Goal: Transaction & Acquisition: Purchase product/service

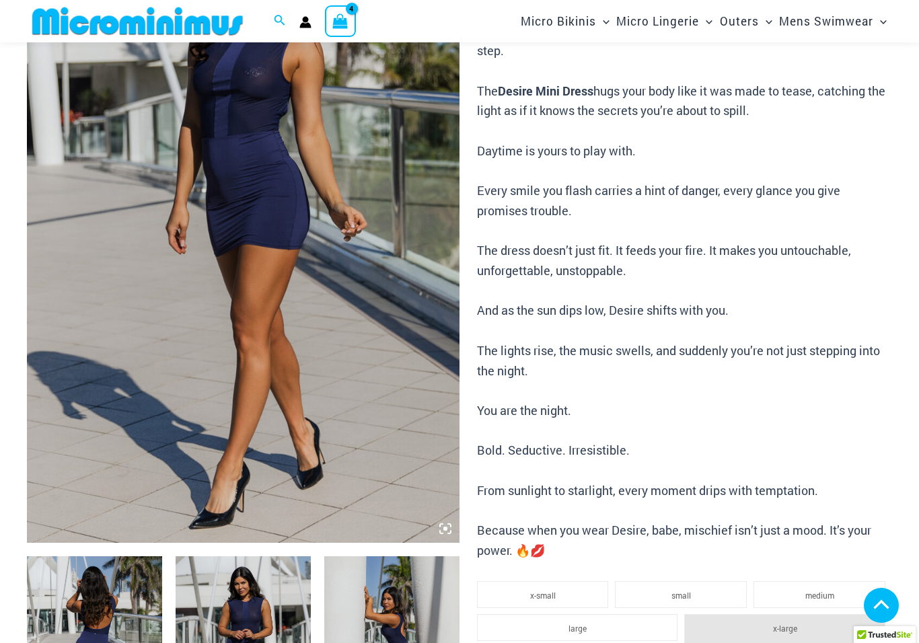
scroll to position [209, 0]
click at [308, 334] on img at bounding box center [243, 218] width 433 height 649
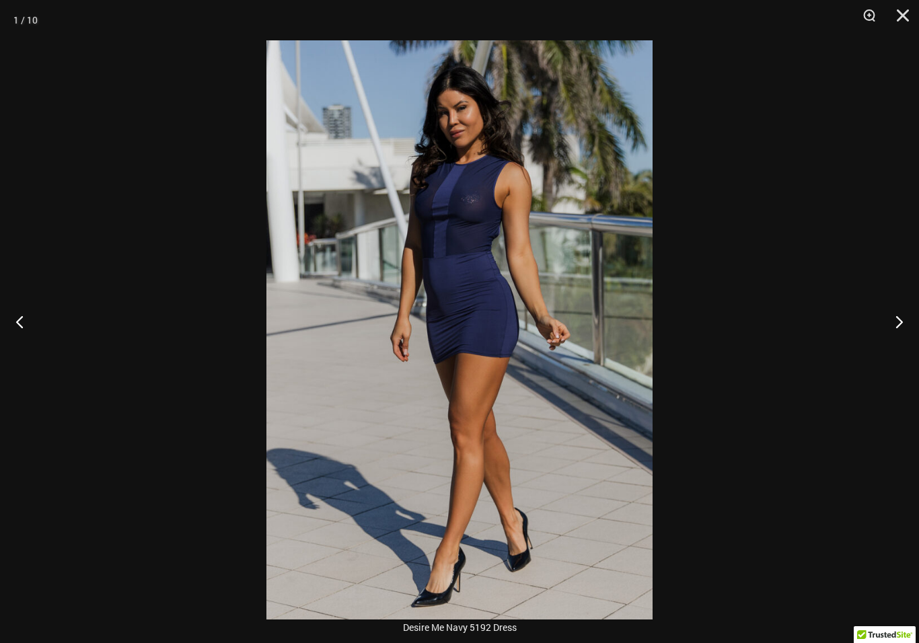
click at [887, 337] on button "Next" at bounding box center [894, 321] width 50 height 67
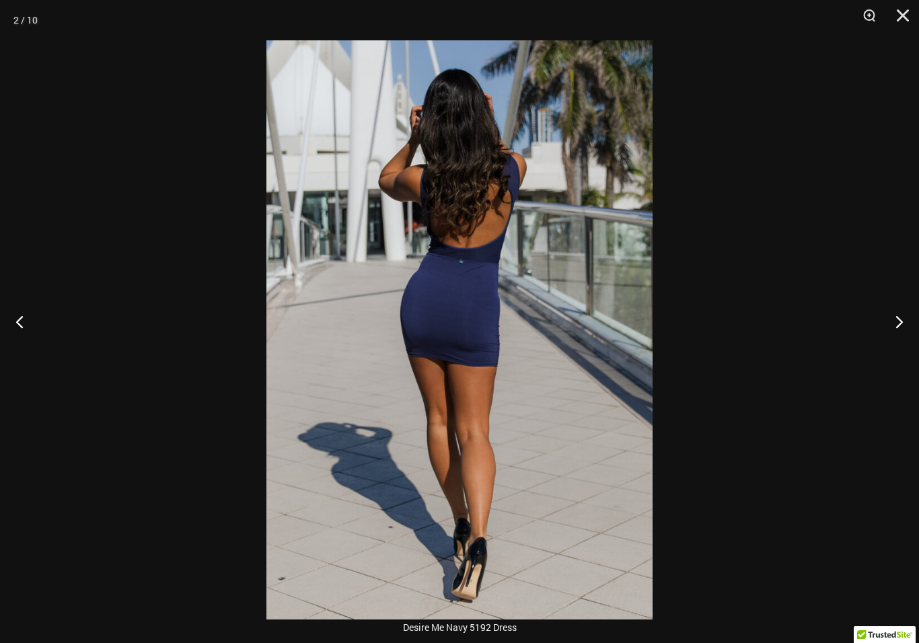
click at [904, 326] on button "Next" at bounding box center [894, 321] width 50 height 67
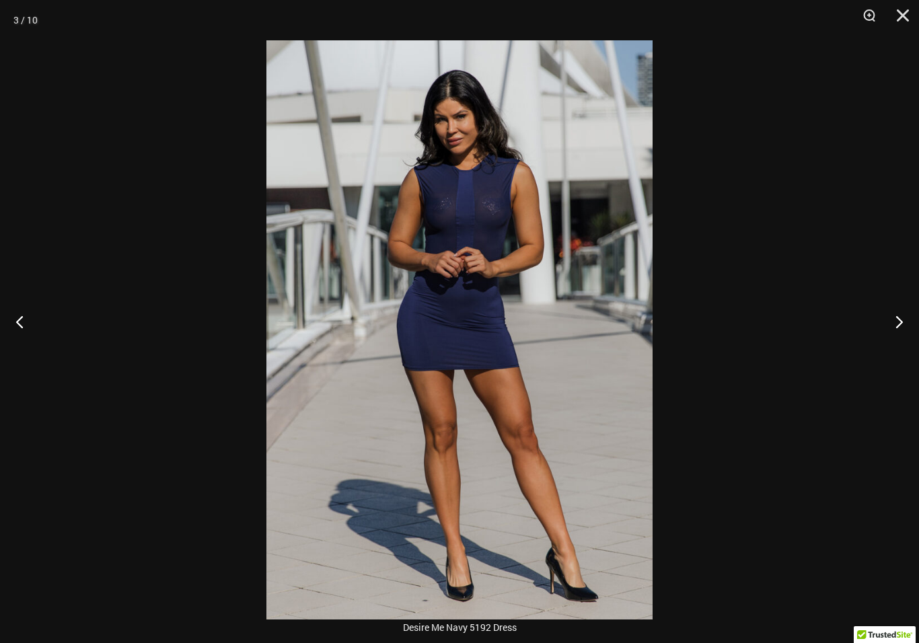
click at [900, 334] on button "Next" at bounding box center [894, 321] width 50 height 67
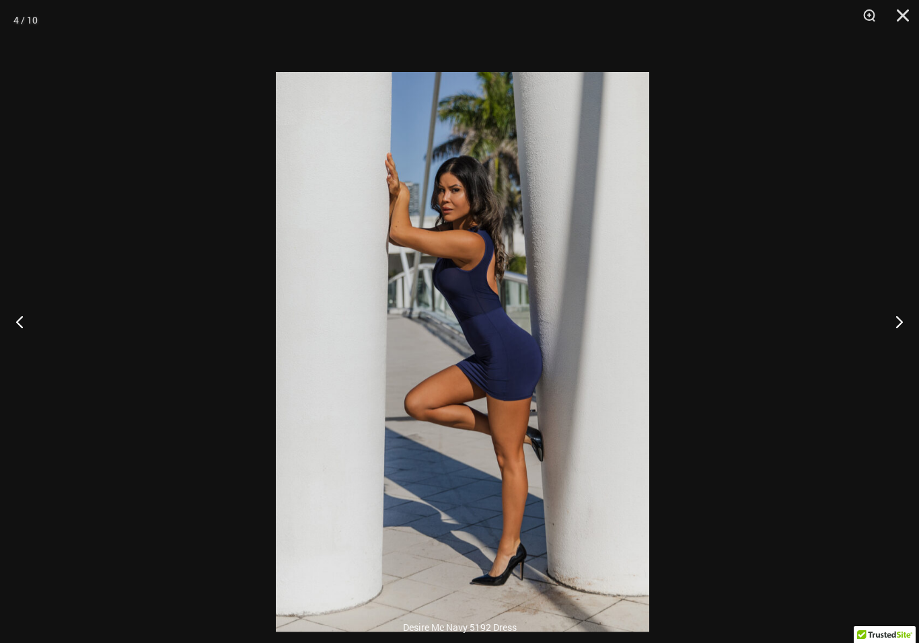
click at [588, 366] on img at bounding box center [462, 352] width 373 height 560
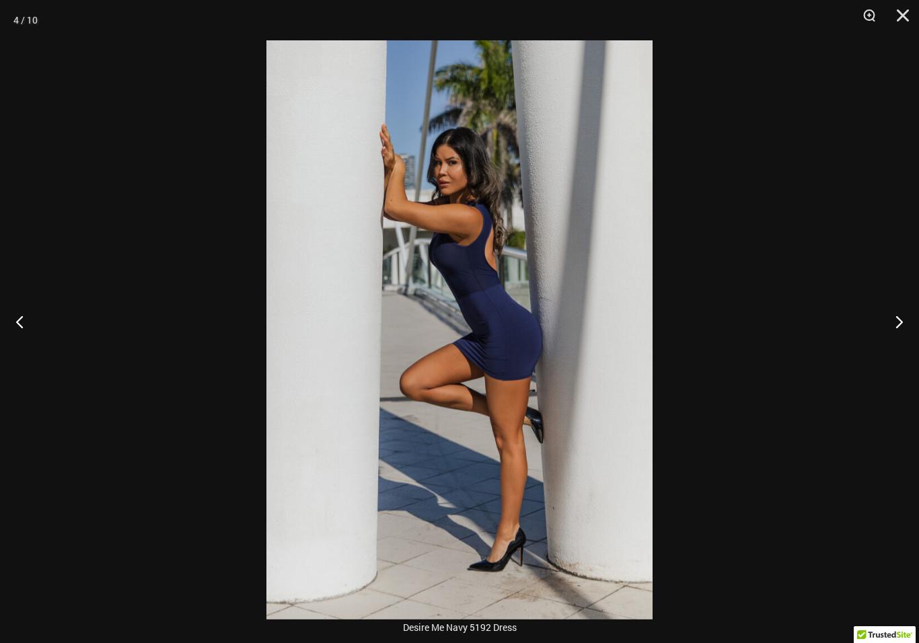
click at [901, 330] on button "Next" at bounding box center [894, 321] width 50 height 67
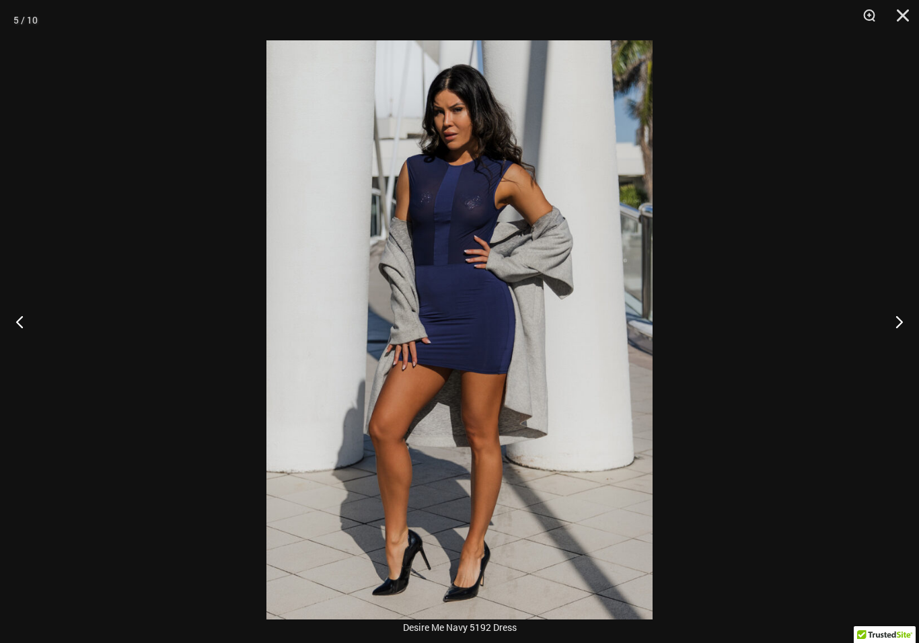
click at [908, 326] on button "Next" at bounding box center [894, 321] width 50 height 67
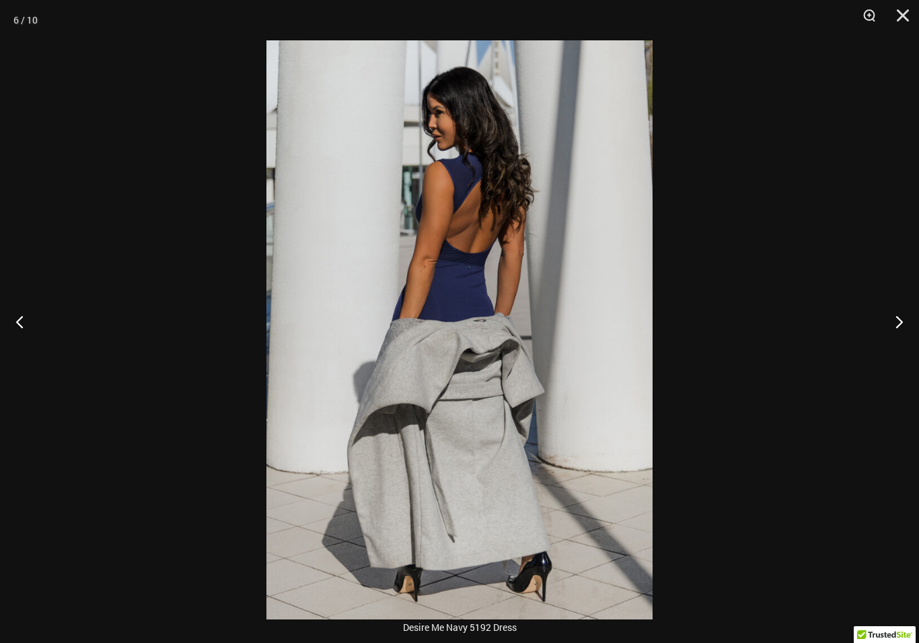
click at [906, 326] on button "Next" at bounding box center [894, 321] width 50 height 67
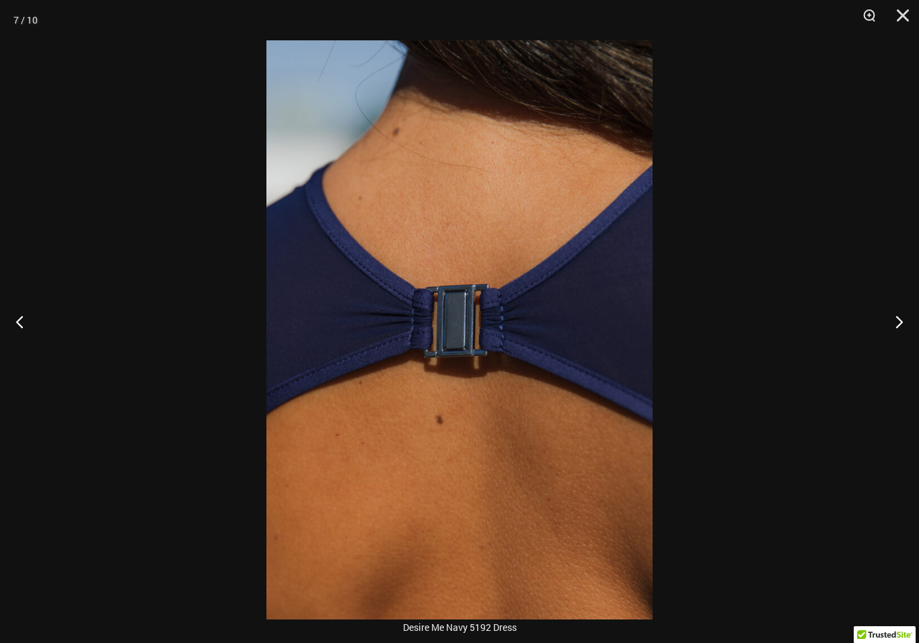
click at [911, 330] on button "Next" at bounding box center [894, 321] width 50 height 67
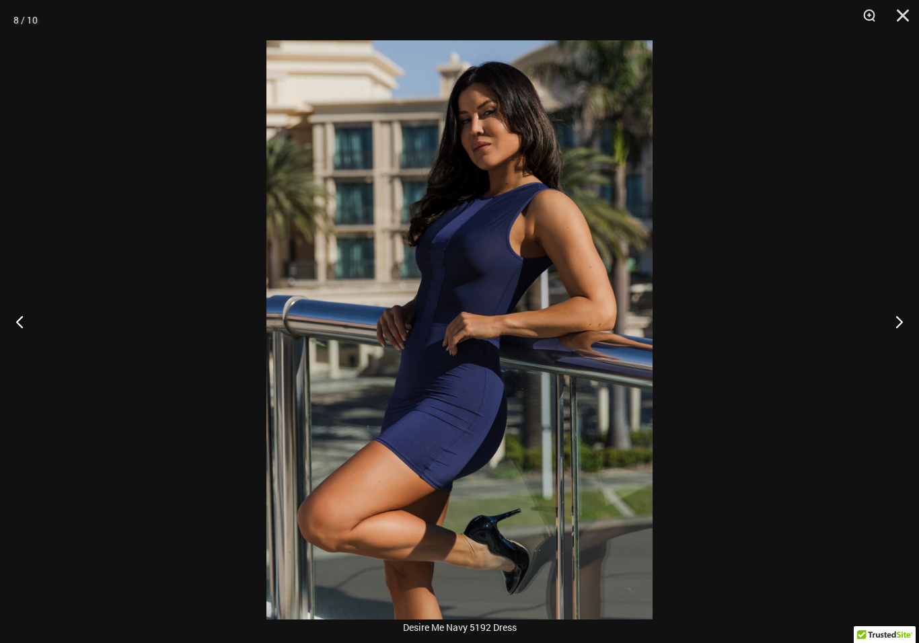
click at [912, 328] on button "Next" at bounding box center [894, 321] width 50 height 67
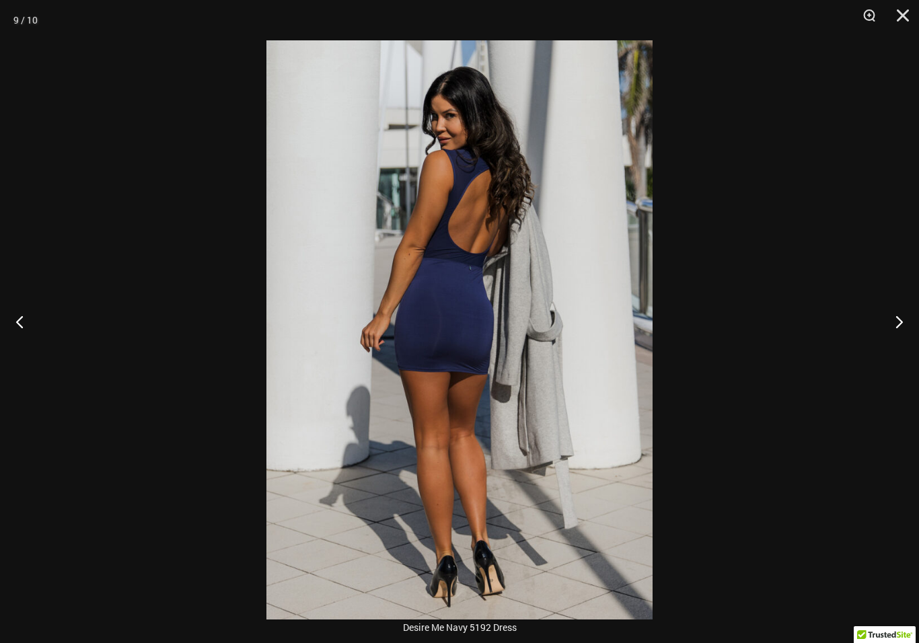
click at [897, 339] on button "Next" at bounding box center [894, 321] width 50 height 67
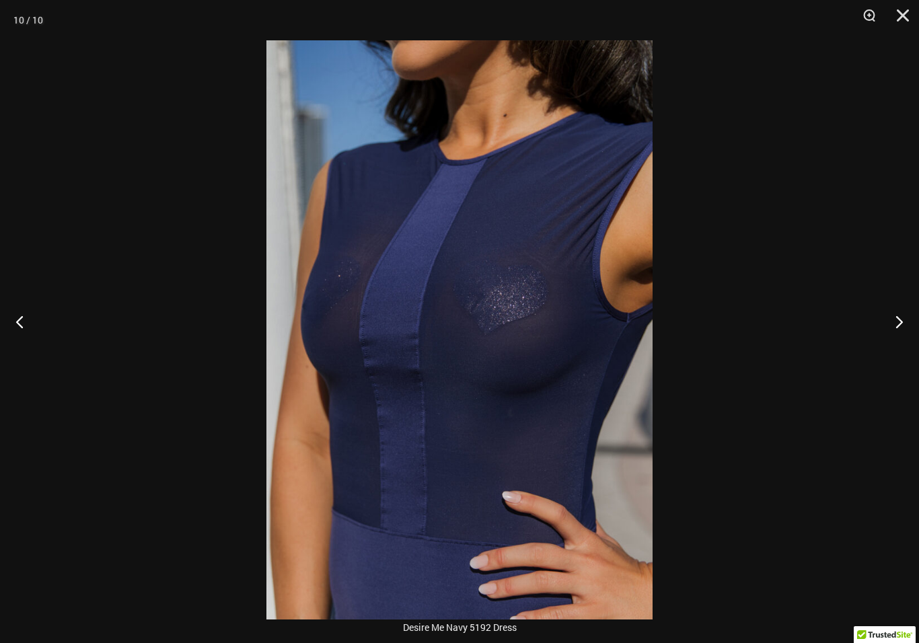
click at [905, 334] on button "Next" at bounding box center [894, 321] width 50 height 67
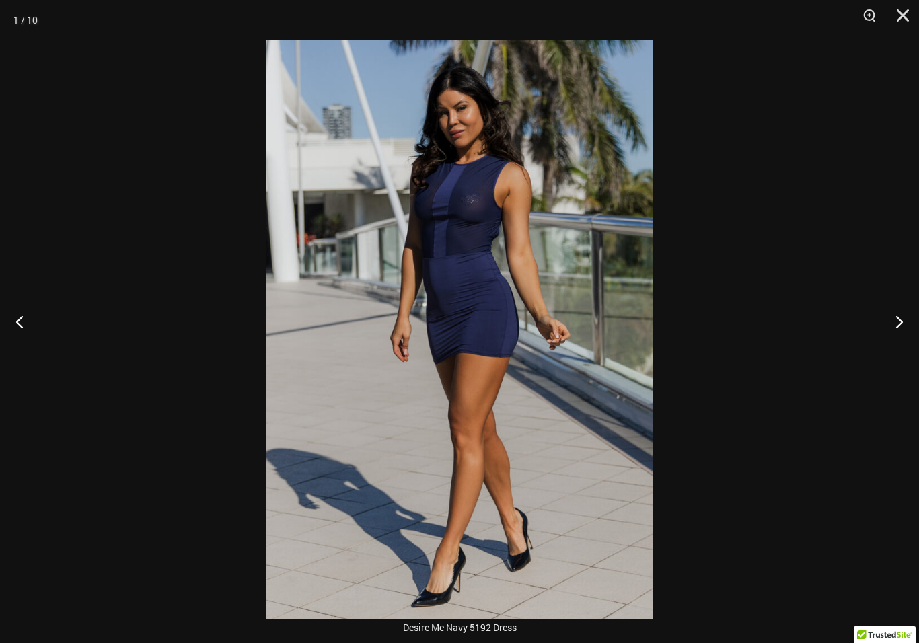
click at [900, 342] on button "Next" at bounding box center [894, 321] width 50 height 67
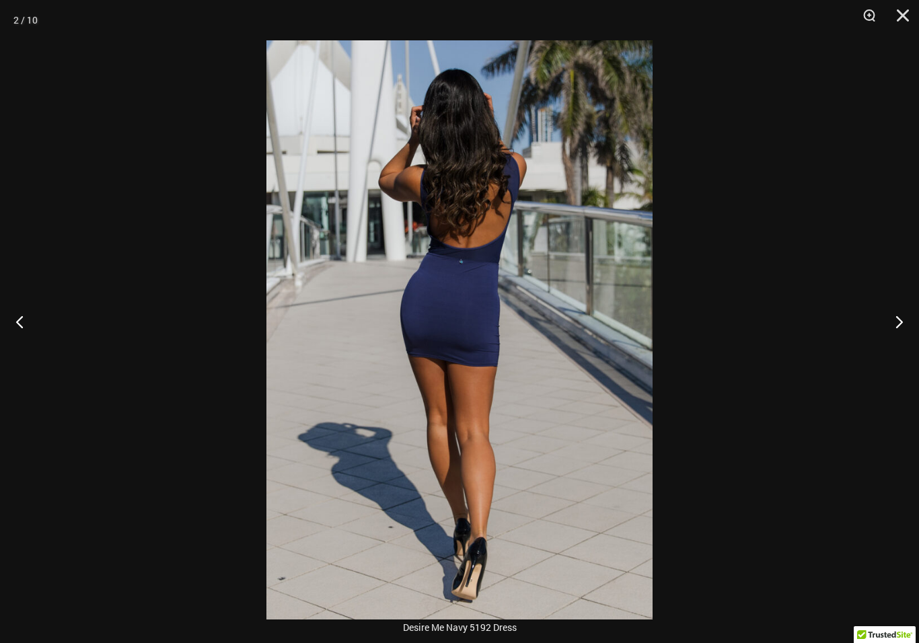
click at [904, 337] on button "Next" at bounding box center [894, 321] width 50 height 67
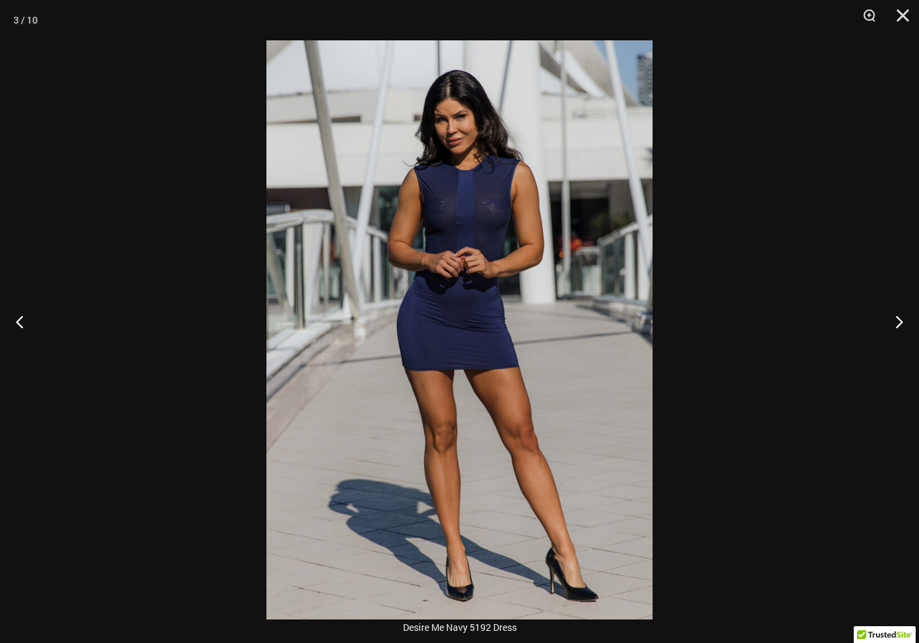
click at [904, 337] on button "Next" at bounding box center [894, 321] width 50 height 67
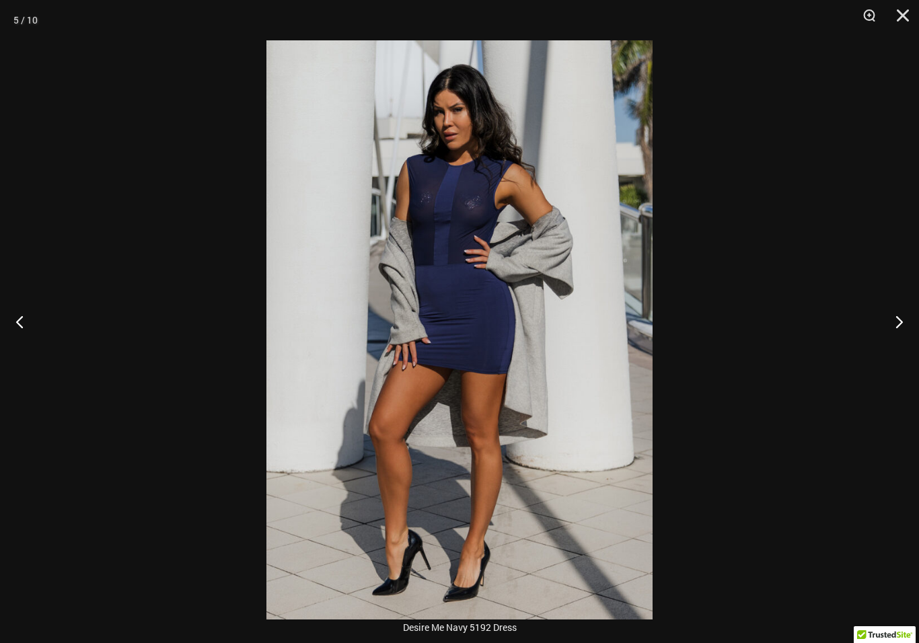
click at [904, 336] on button "Next" at bounding box center [894, 321] width 50 height 67
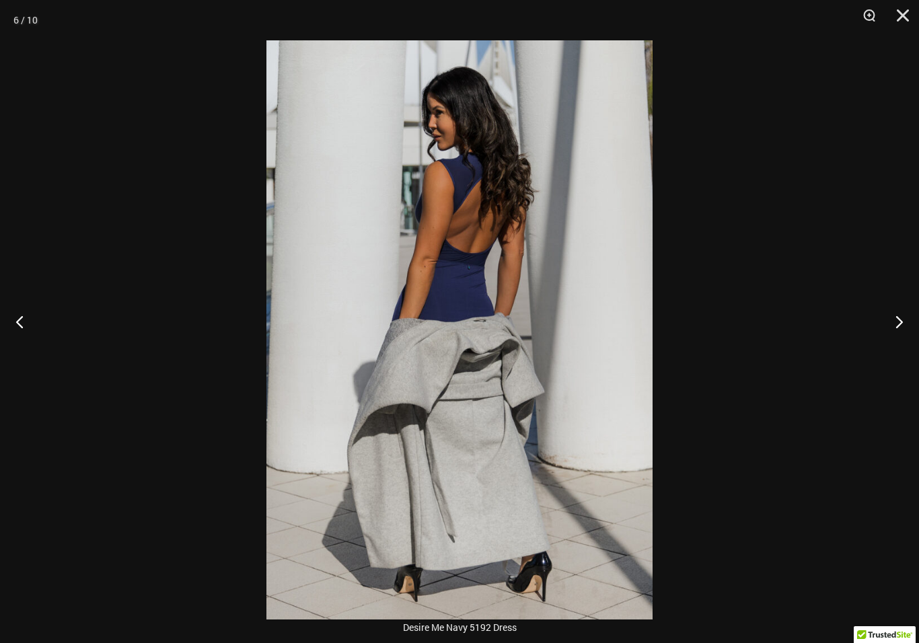
click at [908, 12] on button "Close" at bounding box center [898, 20] width 34 height 40
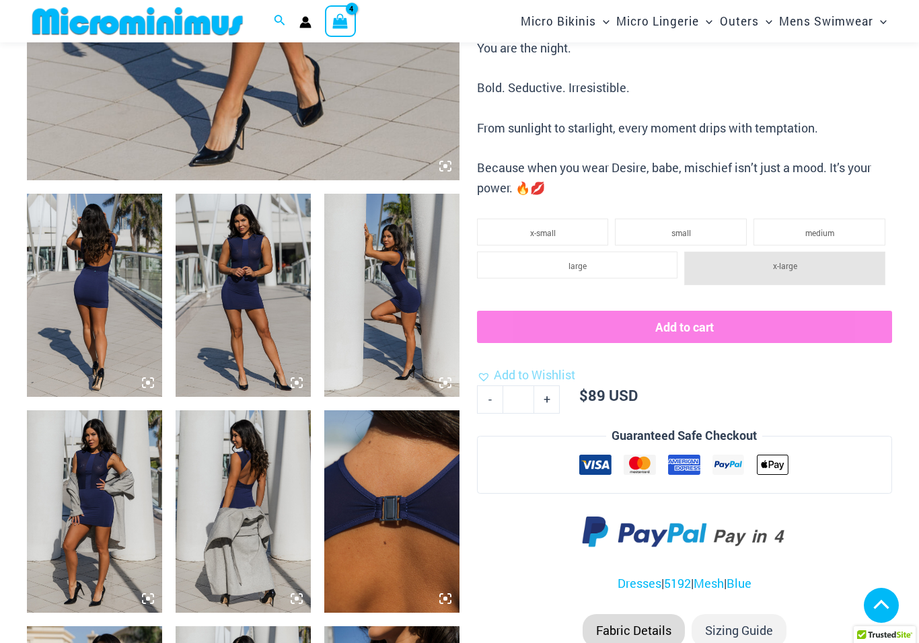
scroll to position [570, 0]
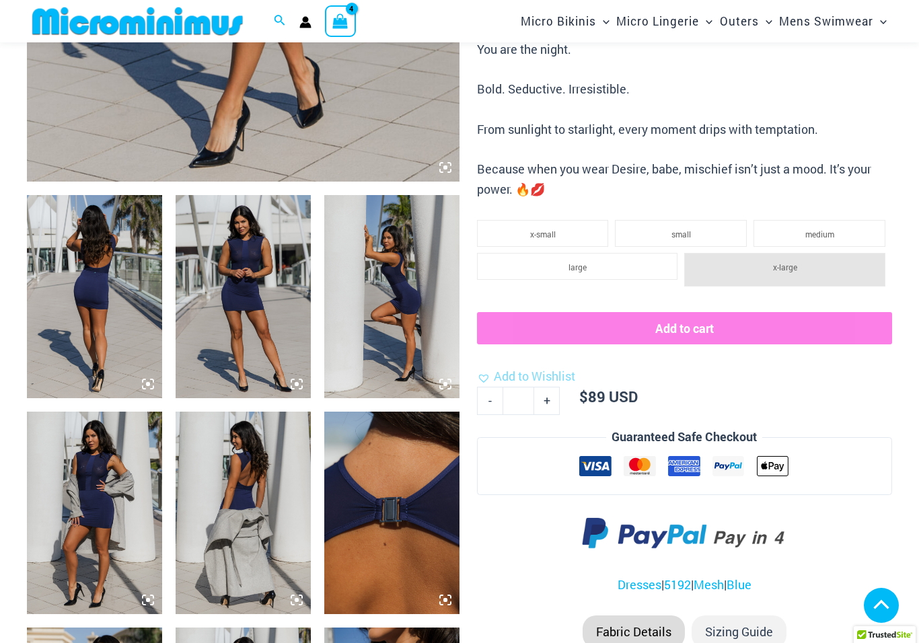
click at [797, 266] on li "x-large" at bounding box center [784, 270] width 201 height 34
click at [636, 260] on li "large" at bounding box center [577, 266] width 201 height 27
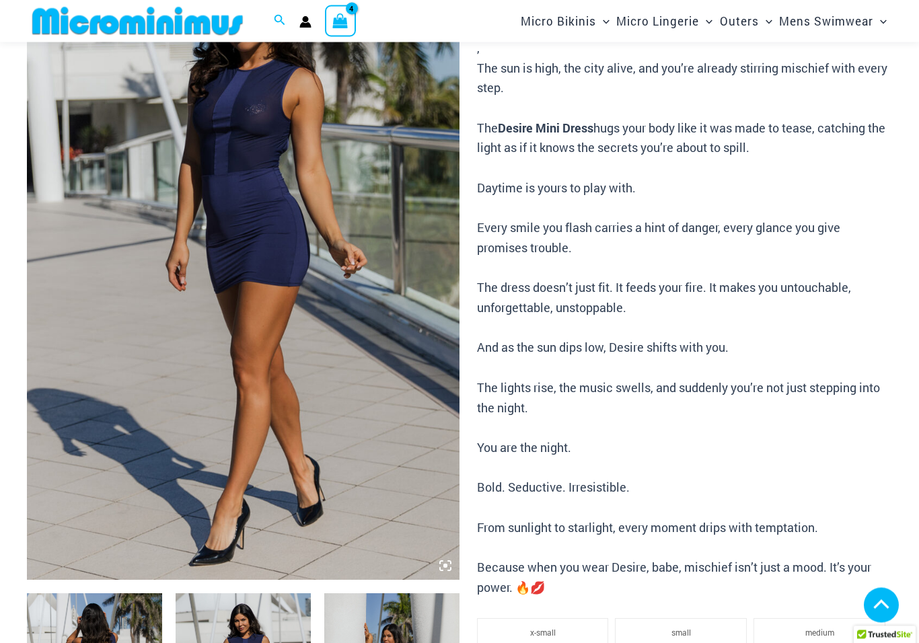
scroll to position [0, 0]
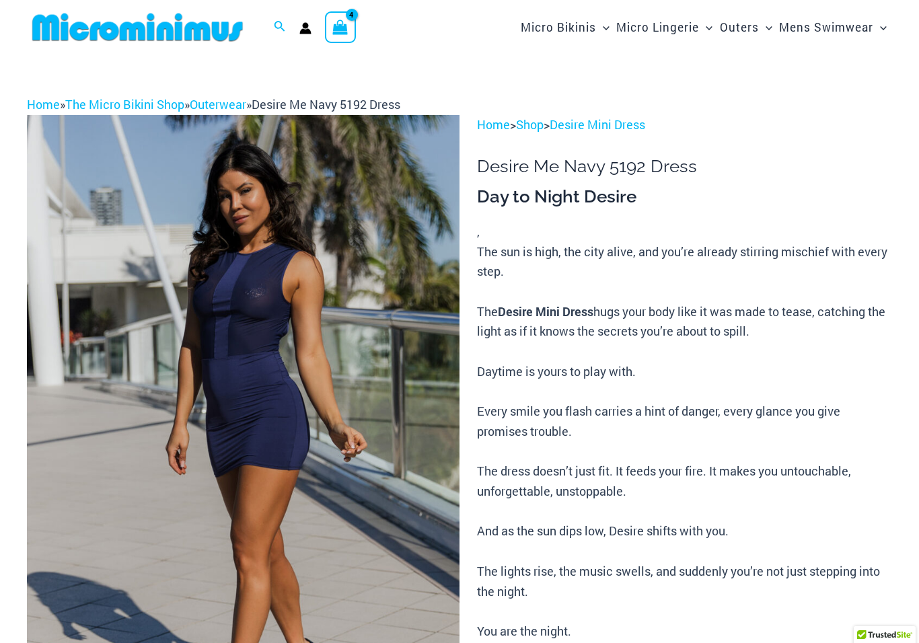
click at [342, 21] on icon "View Shopping Cart, 4 items" at bounding box center [340, 27] width 15 height 15
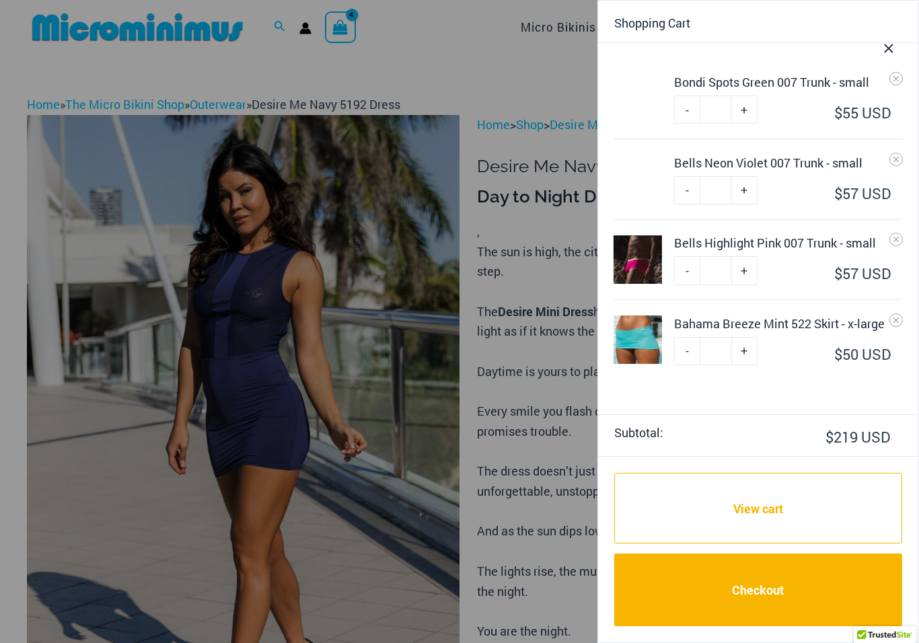
click at [646, 102] on img at bounding box center [638, 99] width 48 height 48
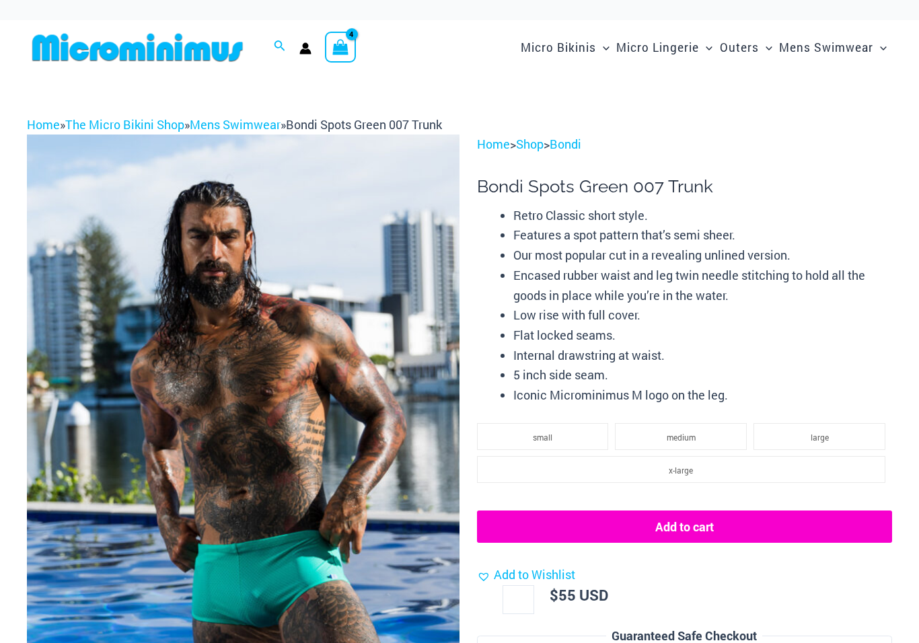
select select
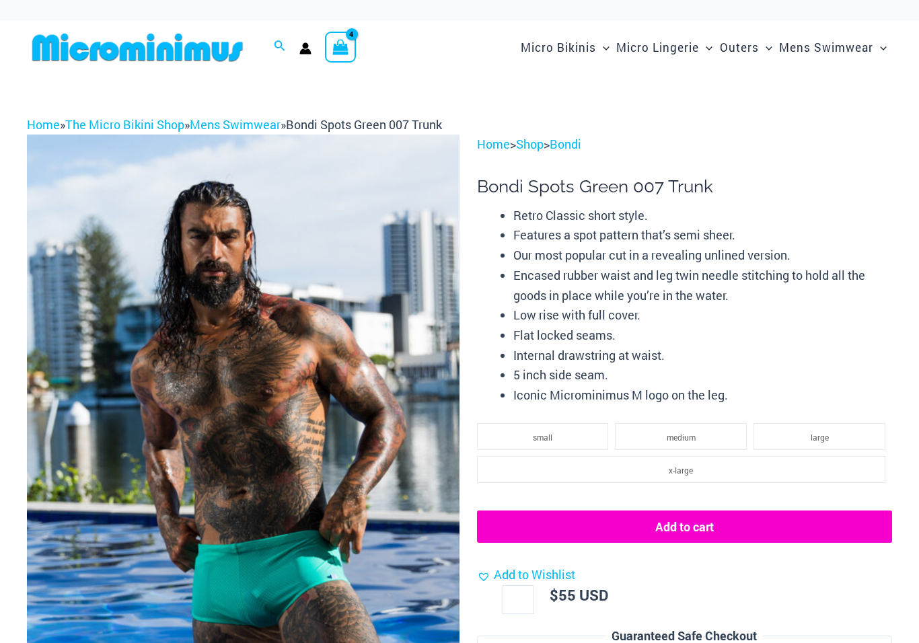
select select
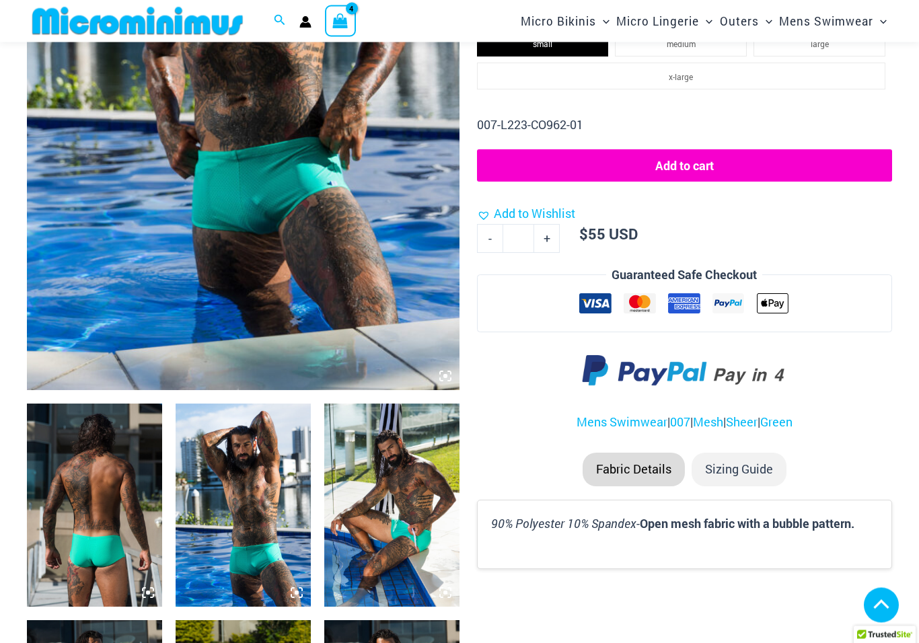
scroll to position [359, 0]
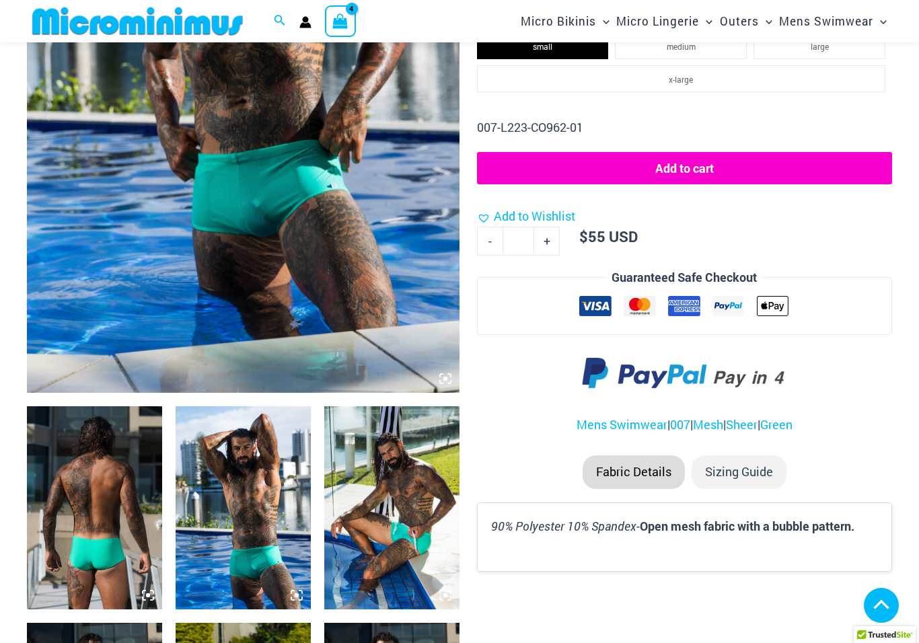
click at [88, 521] on img at bounding box center [94, 507] width 135 height 203
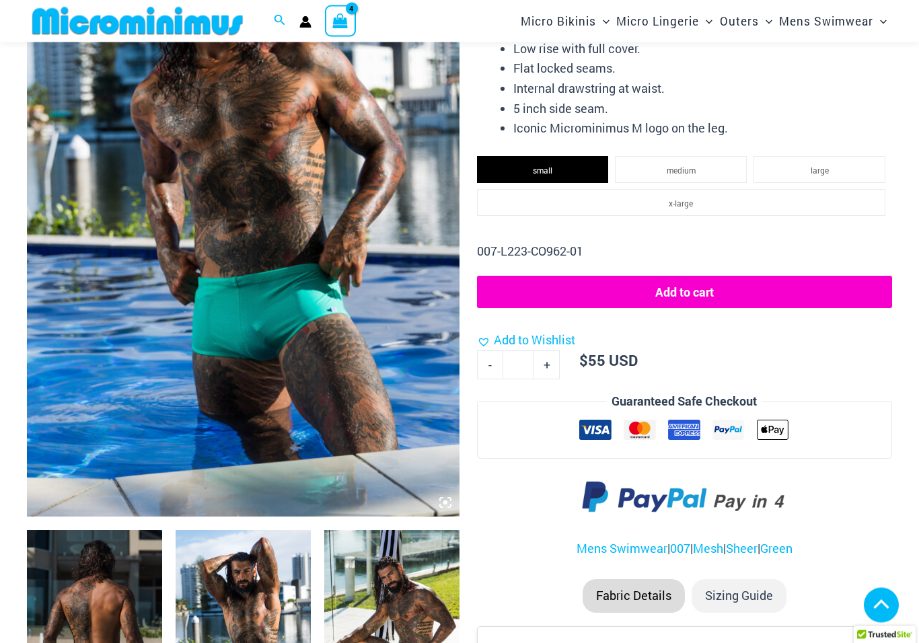
scroll to position [237, 0]
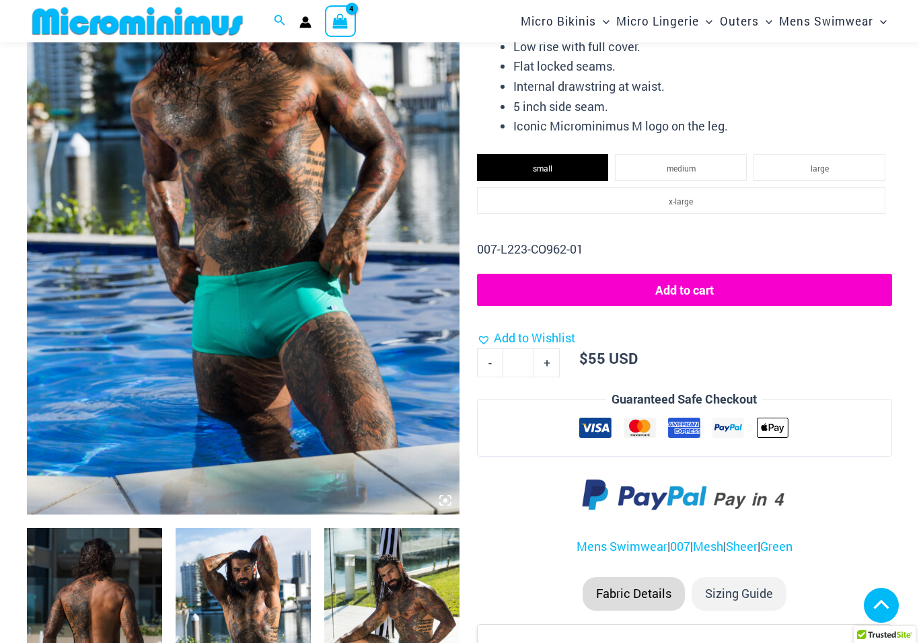
click at [575, 163] on li "small" at bounding box center [543, 167] width 132 height 27
click at [700, 173] on li "medium" at bounding box center [681, 167] width 132 height 27
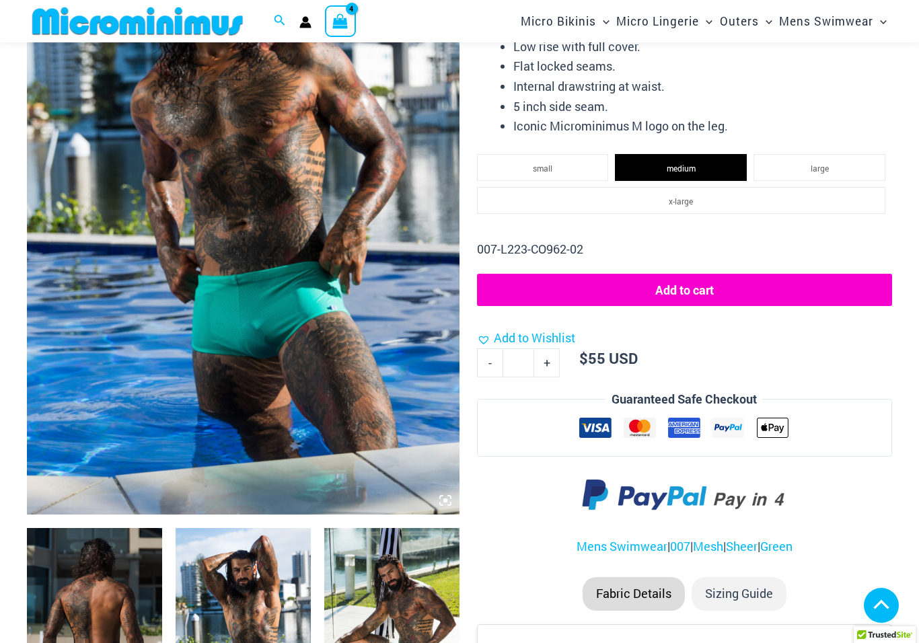
click at [573, 164] on li "small" at bounding box center [543, 167] width 132 height 27
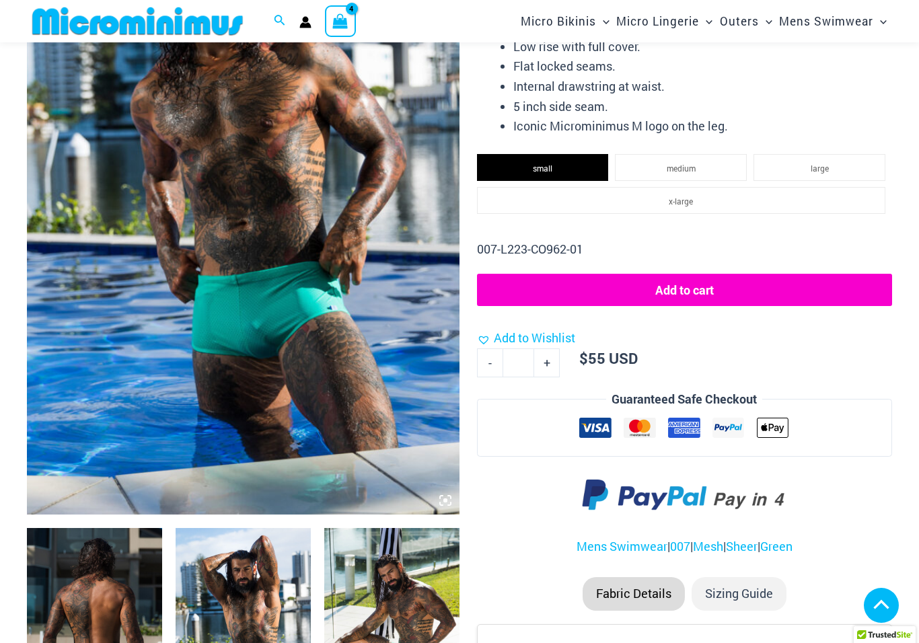
click at [691, 173] on li "medium" at bounding box center [681, 167] width 132 height 27
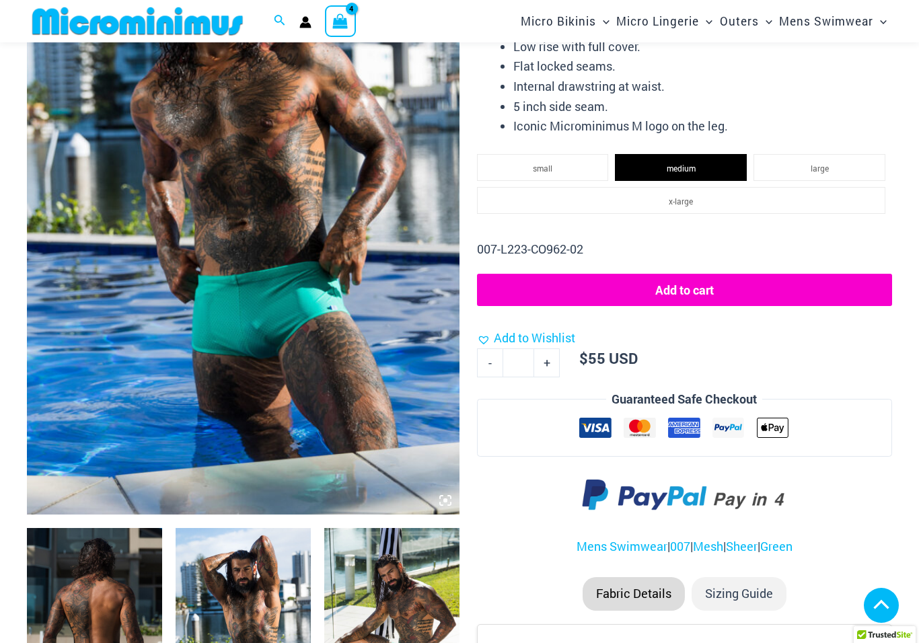
click at [570, 170] on li "small" at bounding box center [543, 167] width 132 height 27
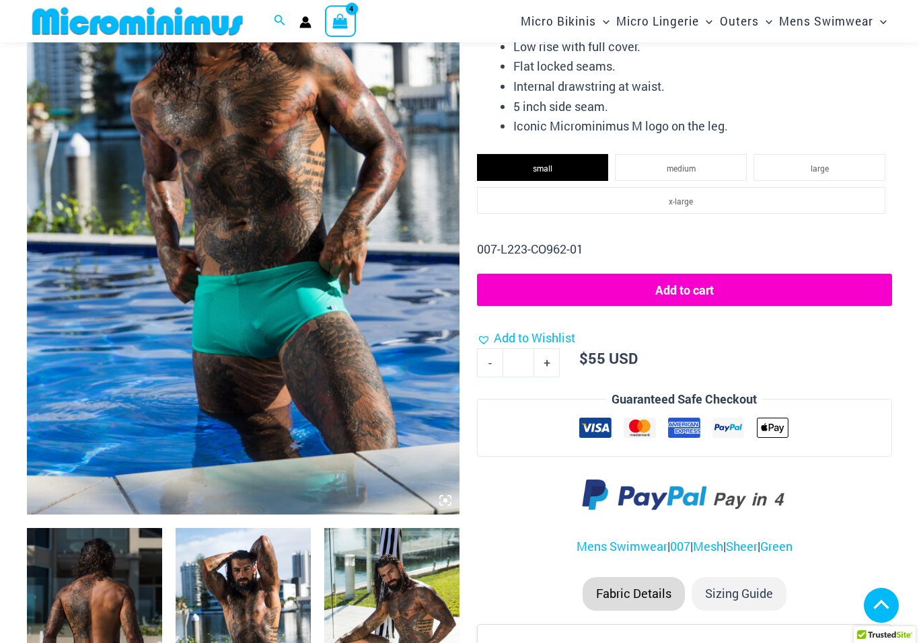
click at [337, 386] on img at bounding box center [243, 190] width 433 height 649
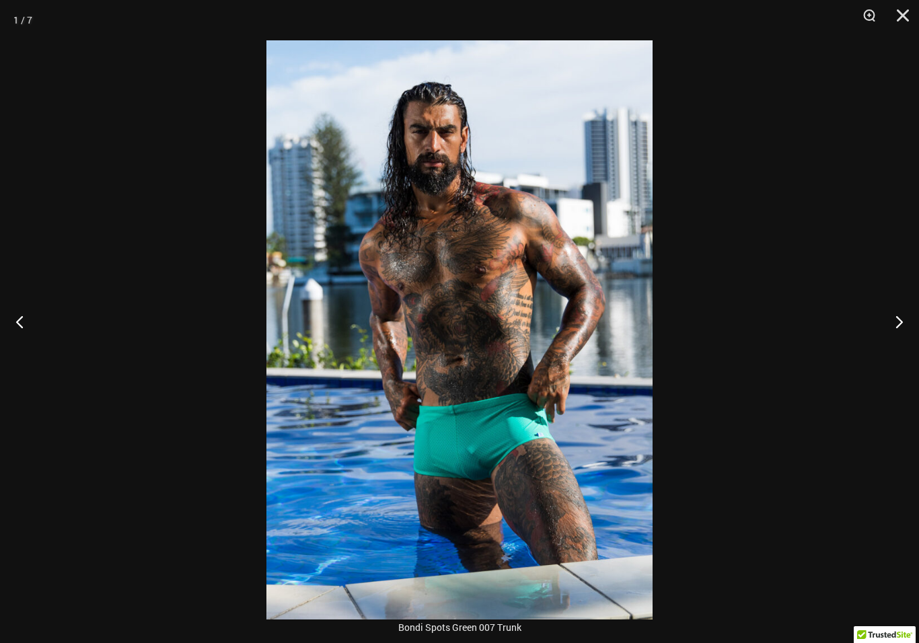
click at [902, 325] on button "Next" at bounding box center [894, 321] width 50 height 67
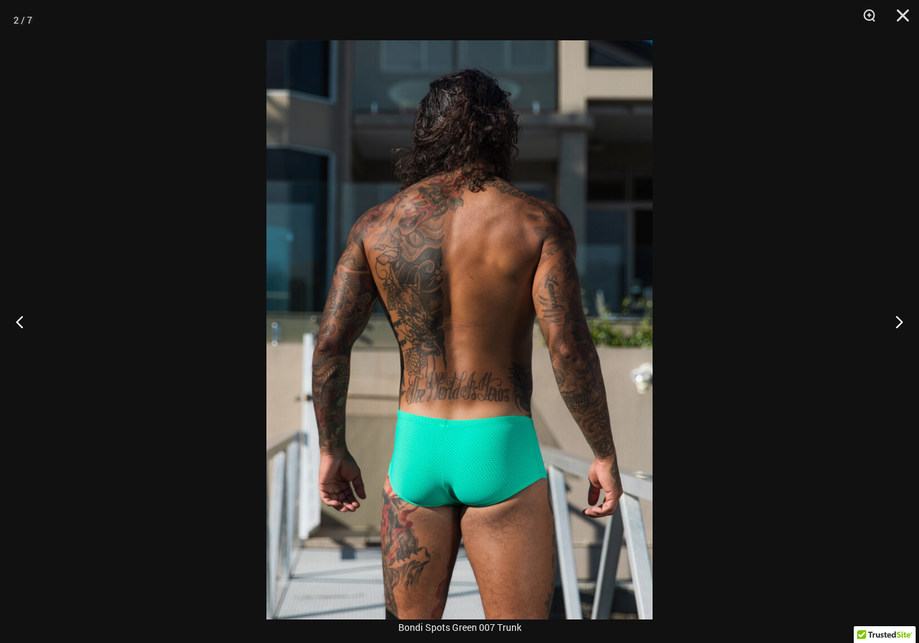
click at [896, 333] on button "Next" at bounding box center [894, 321] width 50 height 67
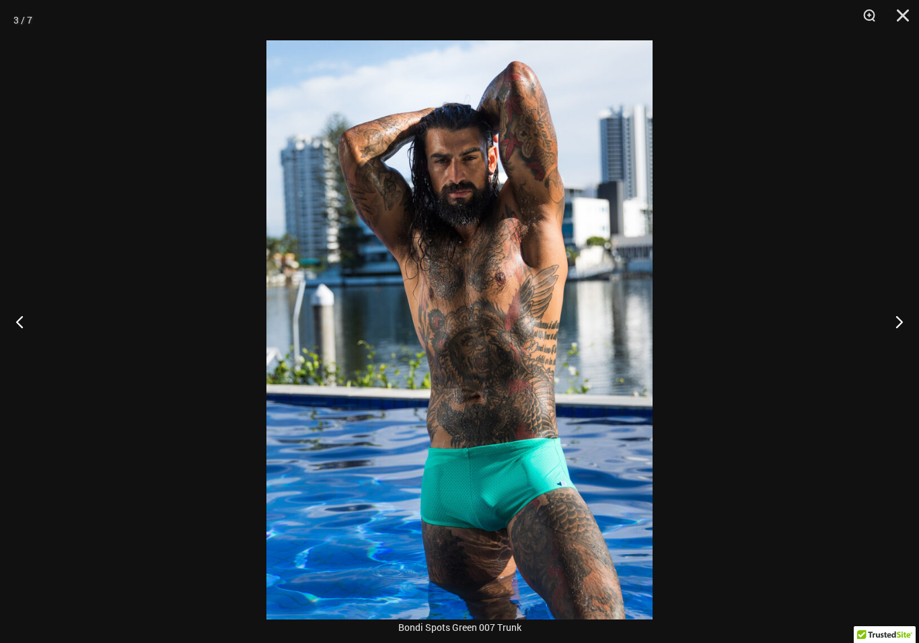
click at [908, 325] on button "Next" at bounding box center [894, 321] width 50 height 67
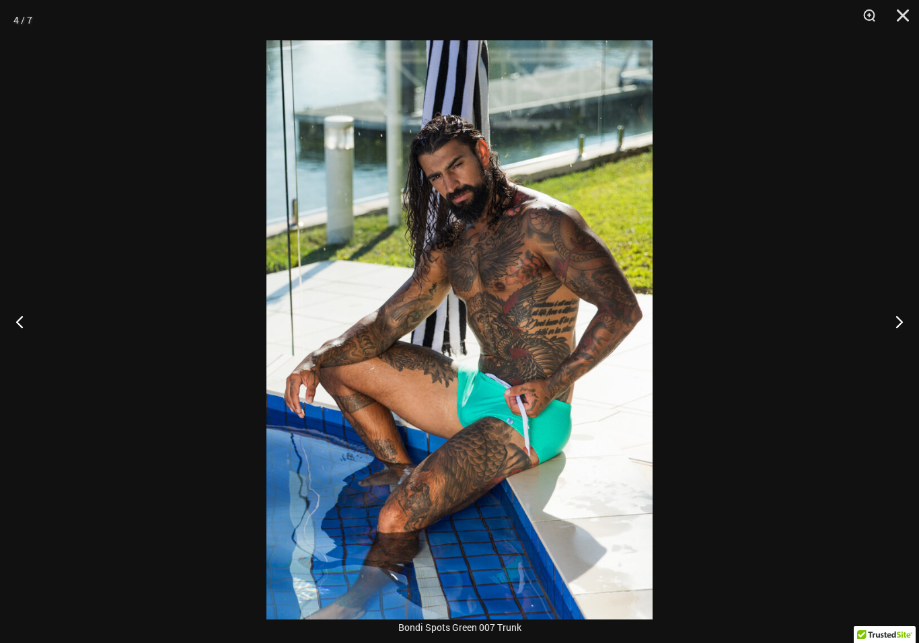
click at [910, 322] on button "Next" at bounding box center [894, 321] width 50 height 67
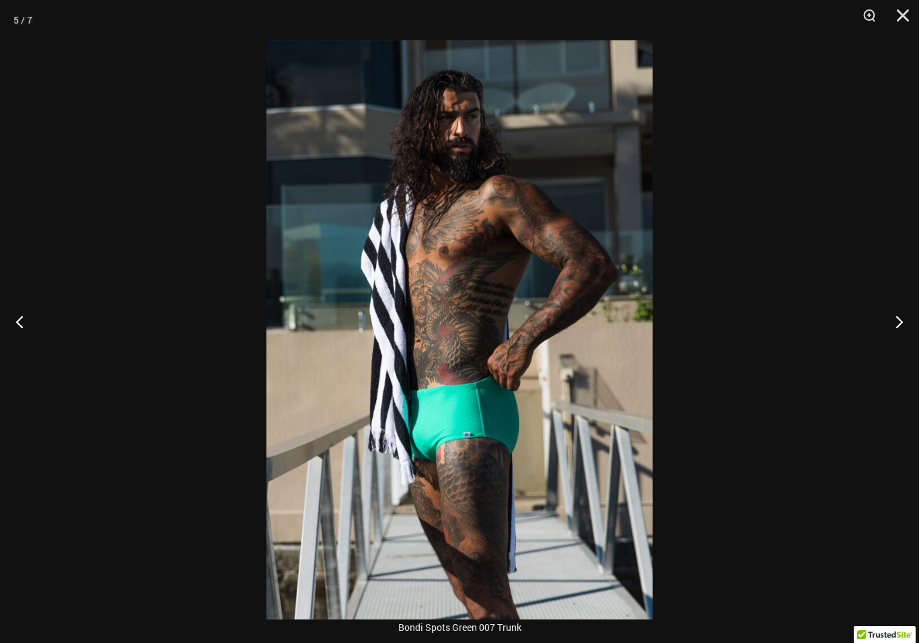
click at [910, 323] on button "Next" at bounding box center [894, 321] width 50 height 67
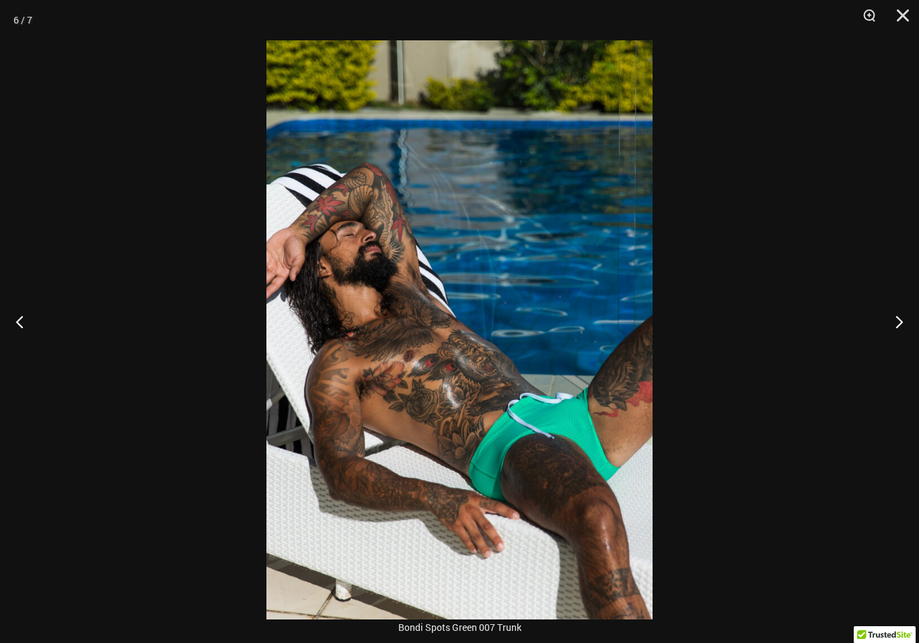
click at [914, 323] on button "Next" at bounding box center [894, 321] width 50 height 67
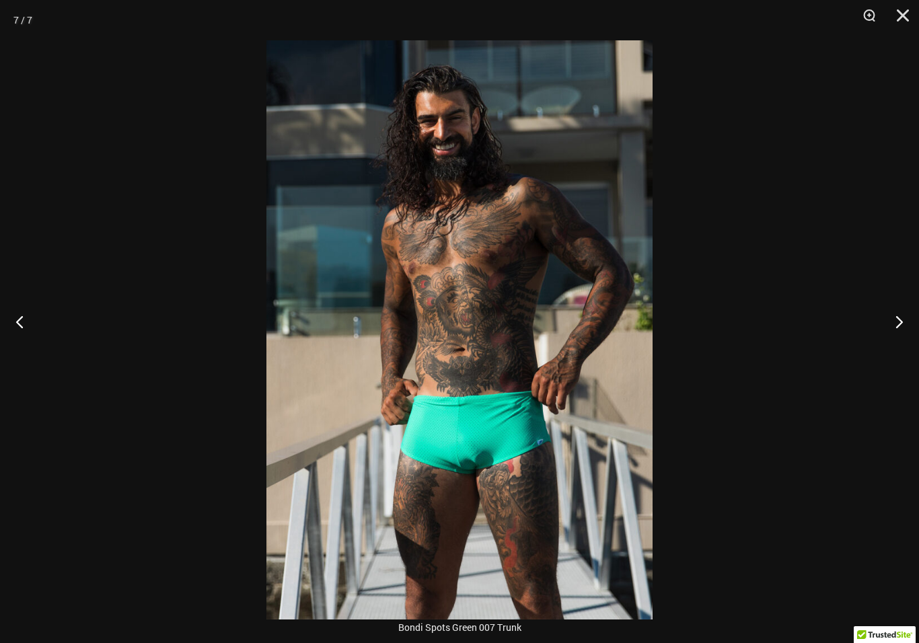
click at [912, 328] on button "Next" at bounding box center [894, 321] width 50 height 67
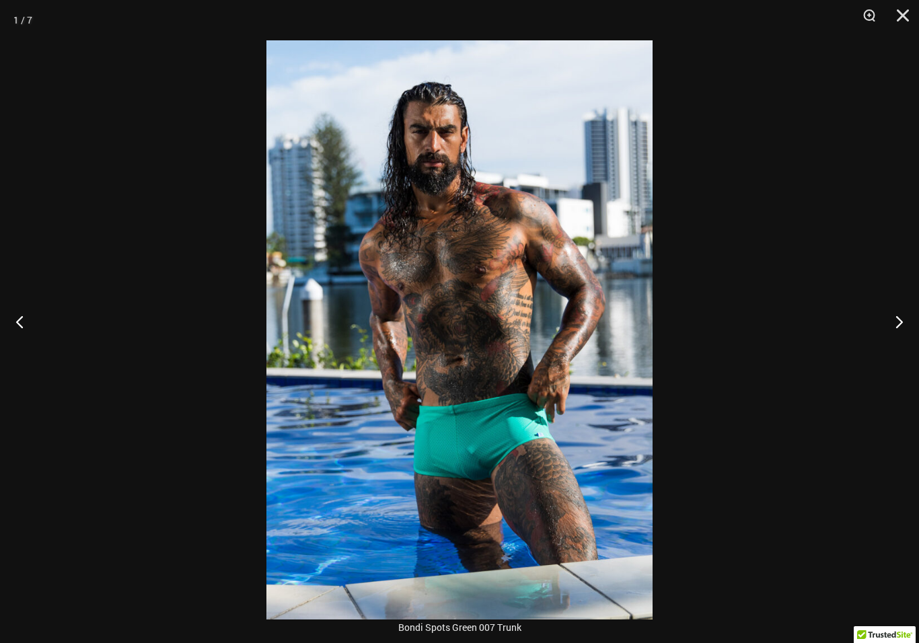
click at [909, 22] on button "Close" at bounding box center [898, 20] width 34 height 40
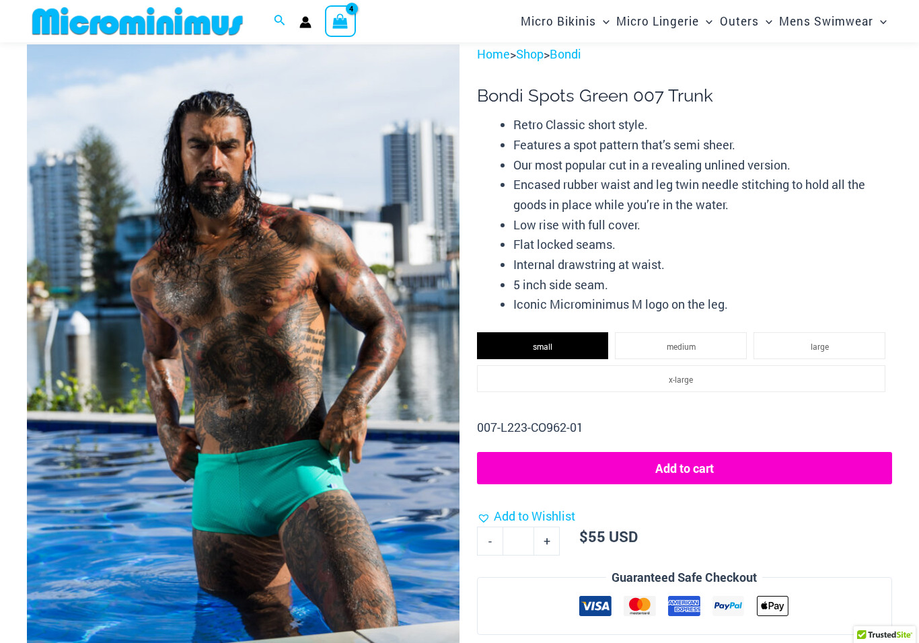
scroll to position [0, 0]
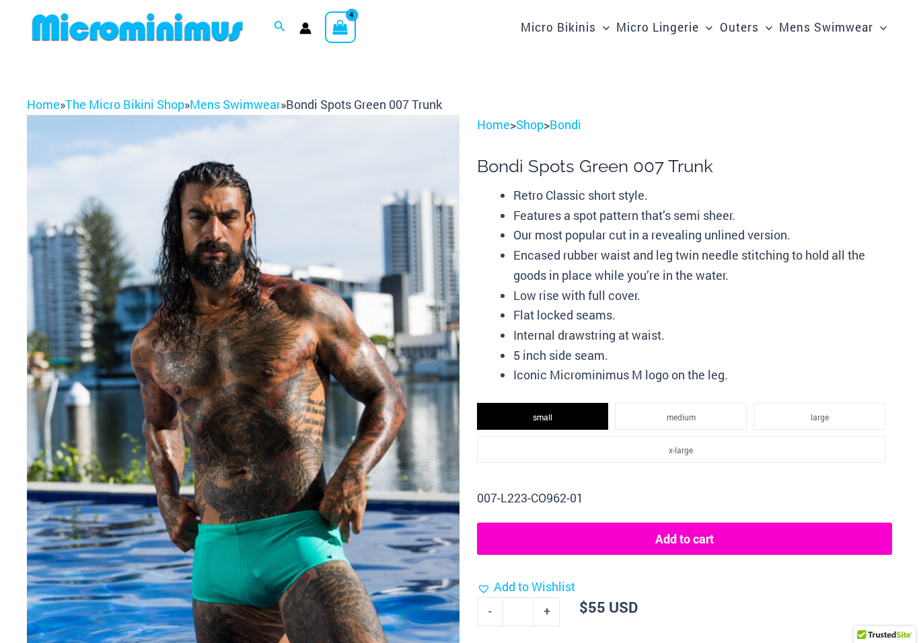
click at [355, 33] on div "View Shopping Cart, 4 items" at bounding box center [340, 26] width 31 height 31
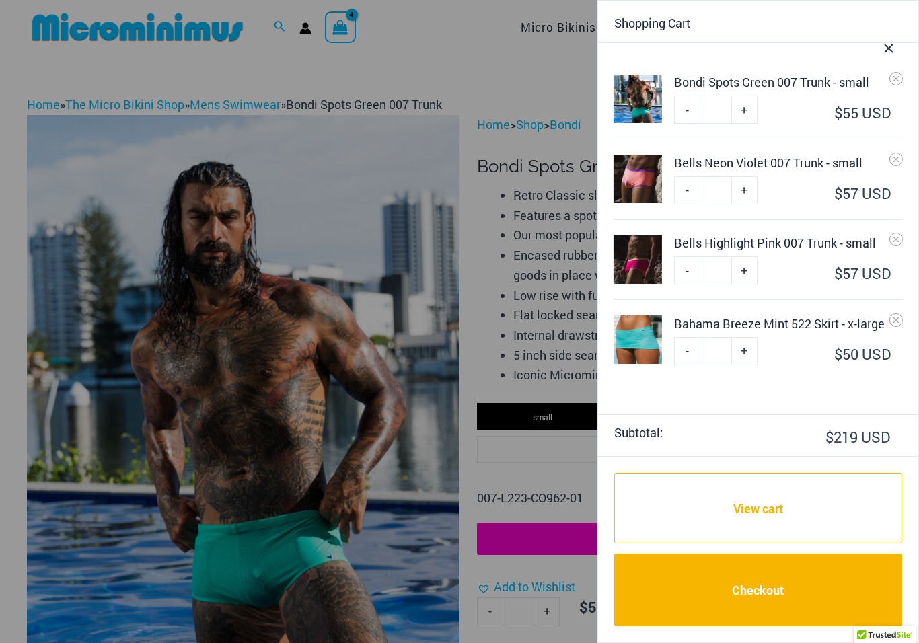
click at [895, 323] on icon "Remove Bahama Breeze Mint 522 Skirt - x-large from cart" at bounding box center [896, 320] width 9 height 9
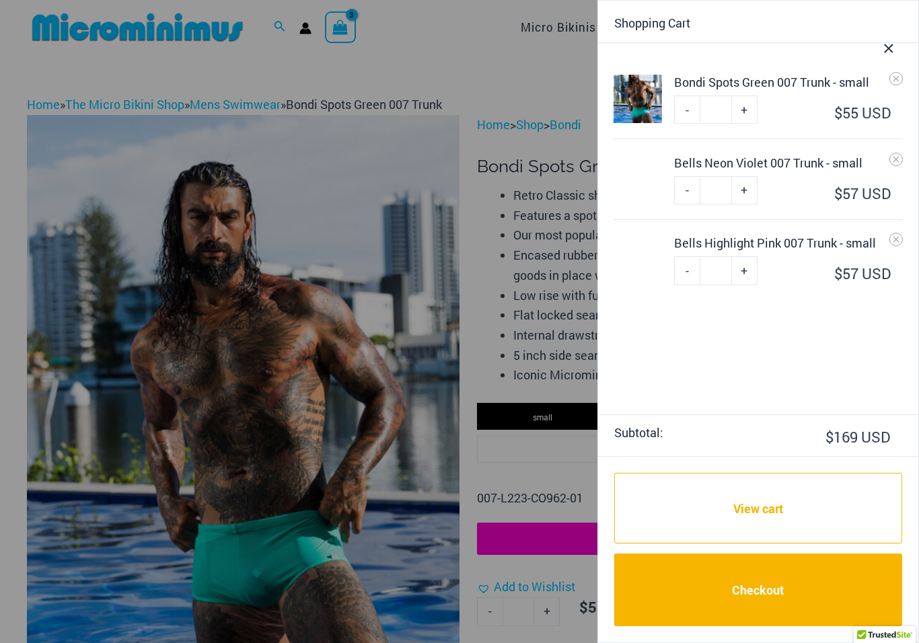
click at [631, 182] on img at bounding box center [638, 179] width 48 height 48
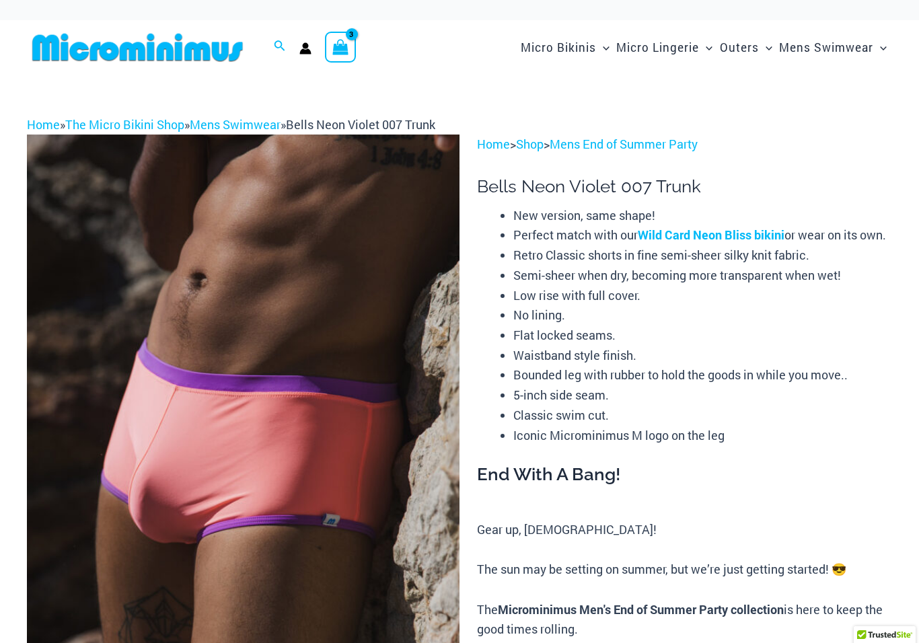
select select
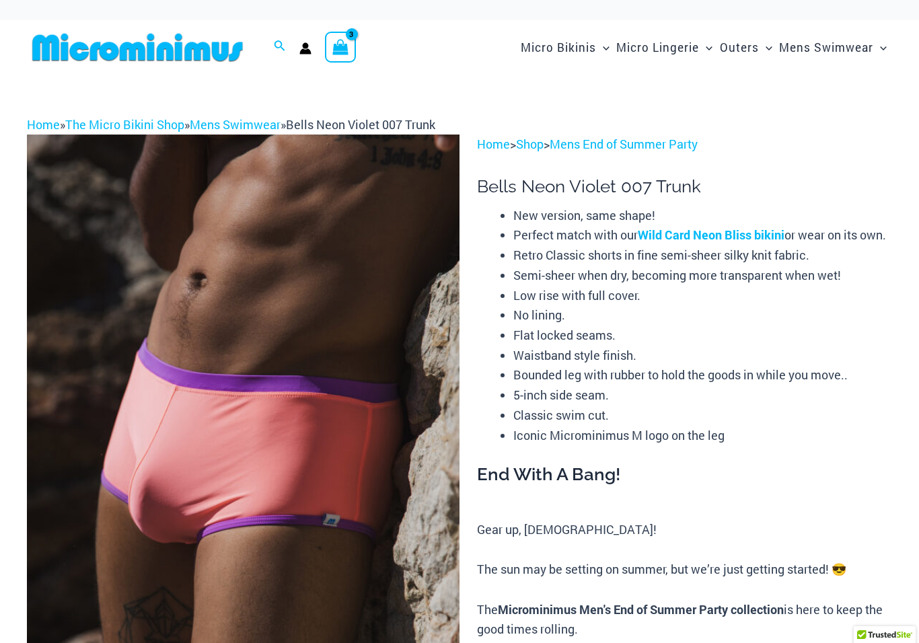
select select
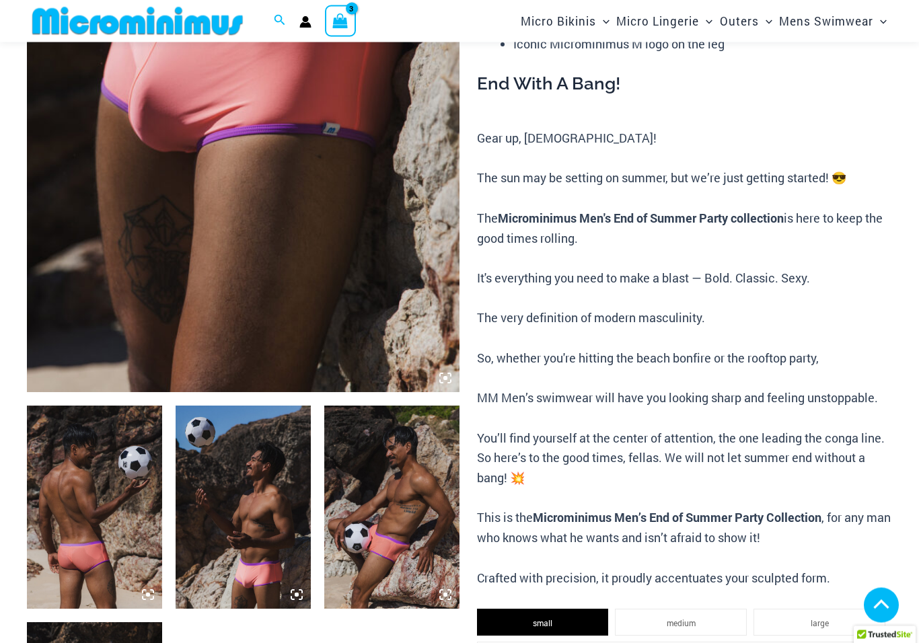
scroll to position [359, 0]
click at [86, 505] on img at bounding box center [94, 507] width 135 height 203
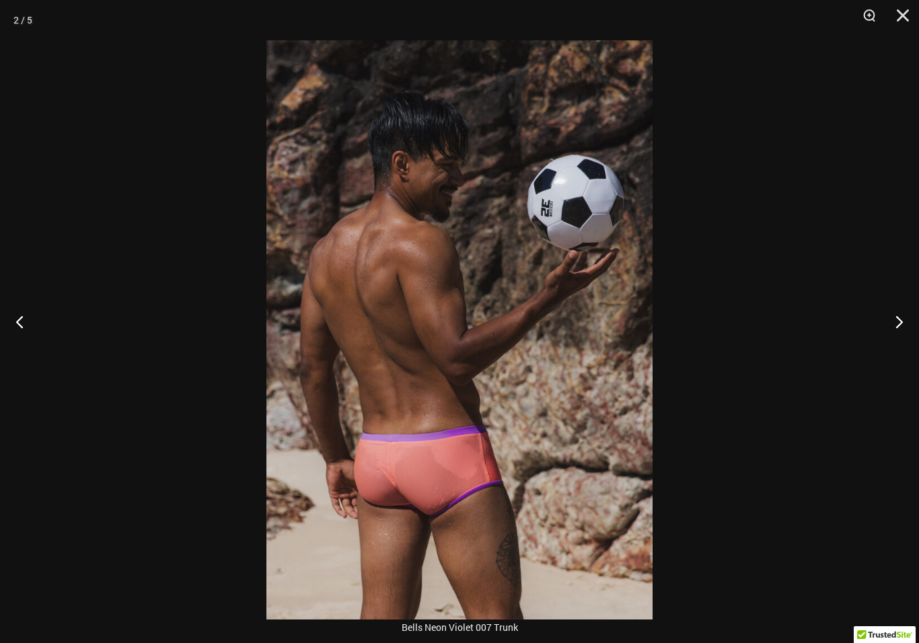
click at [894, 336] on button "Next" at bounding box center [894, 321] width 50 height 67
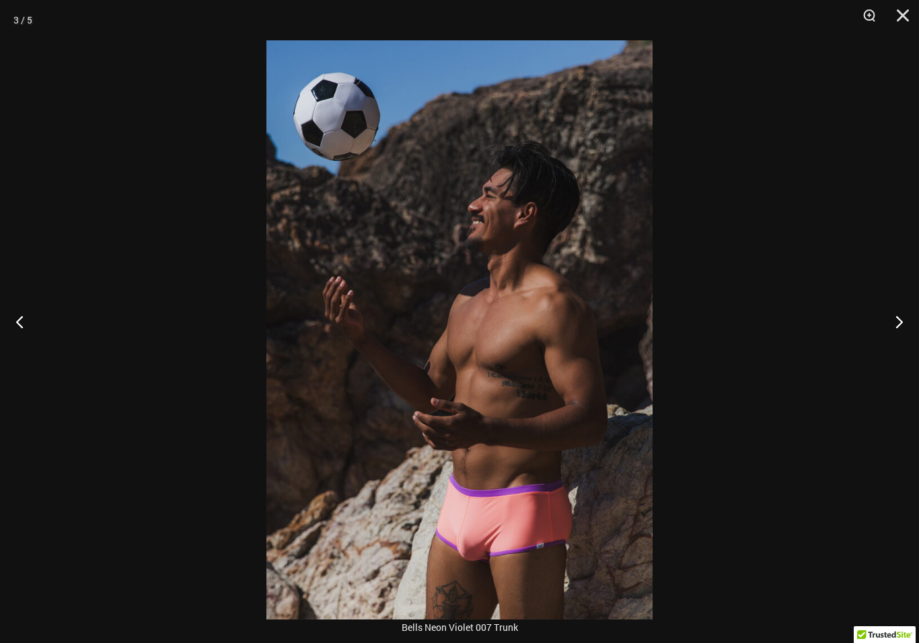
click at [900, 340] on button "Next" at bounding box center [894, 321] width 50 height 67
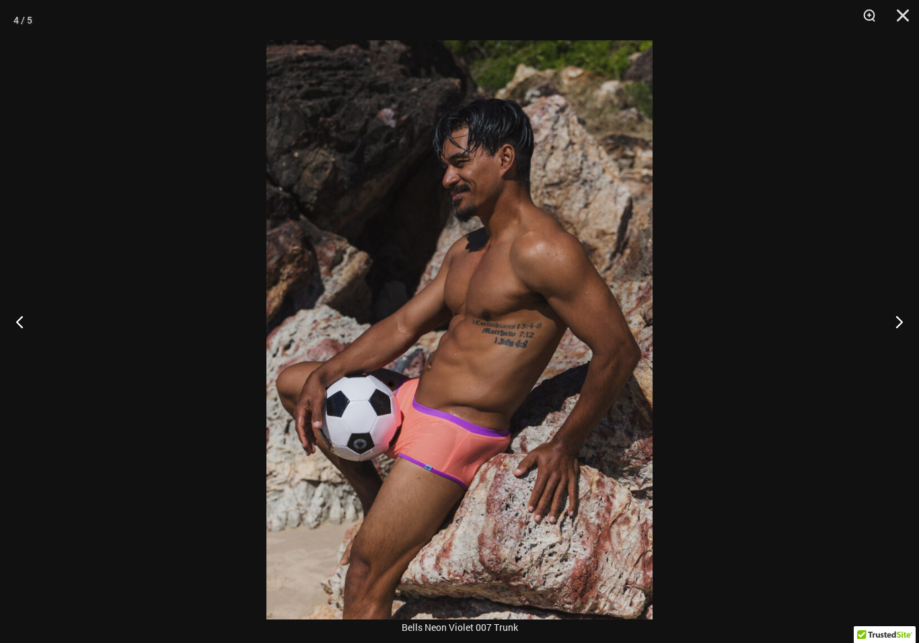
click at [896, 342] on button "Next" at bounding box center [894, 321] width 50 height 67
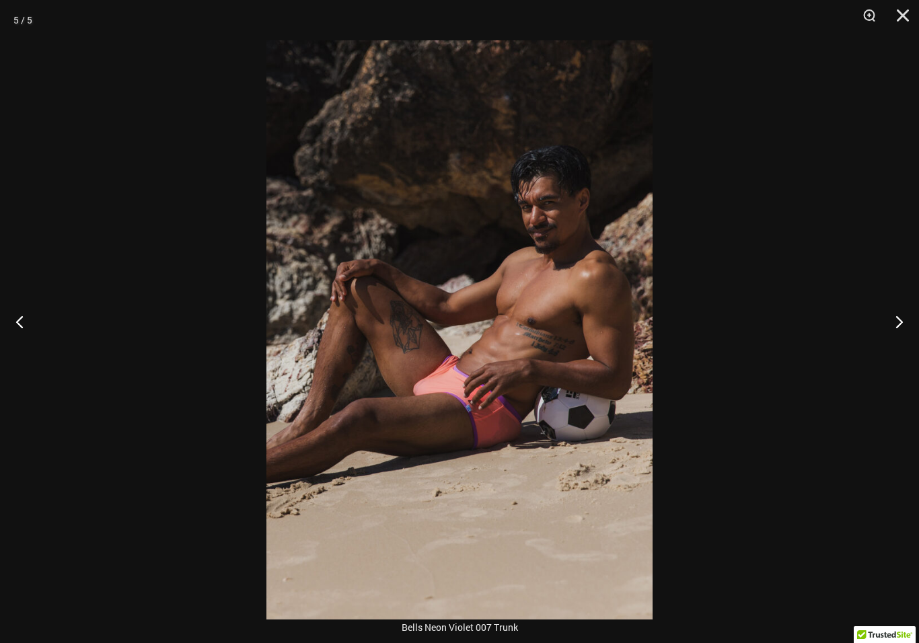
click at [900, 345] on button "Next" at bounding box center [894, 321] width 50 height 67
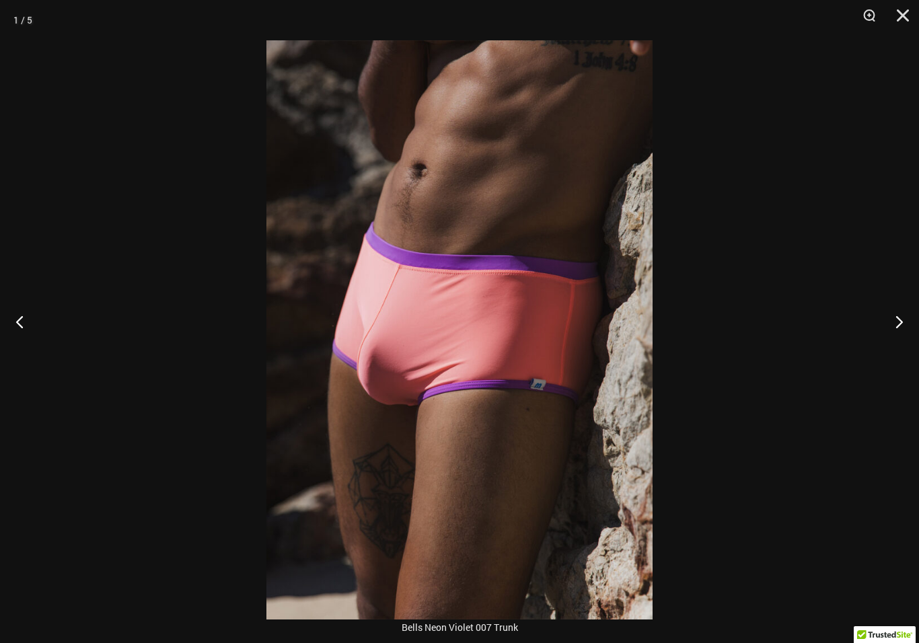
click at [902, 345] on button "Next" at bounding box center [894, 321] width 50 height 67
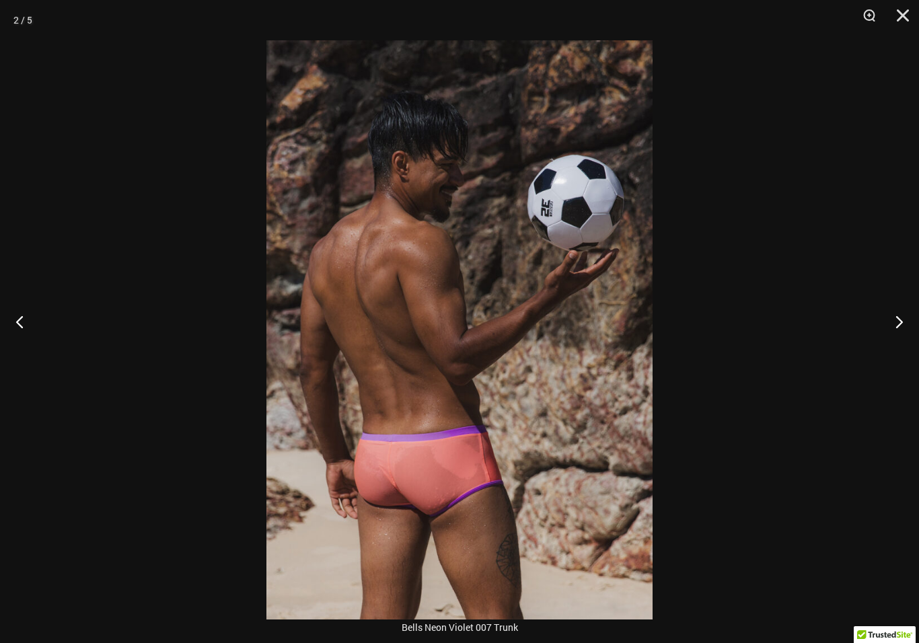
click at [903, 345] on button "Next" at bounding box center [894, 321] width 50 height 67
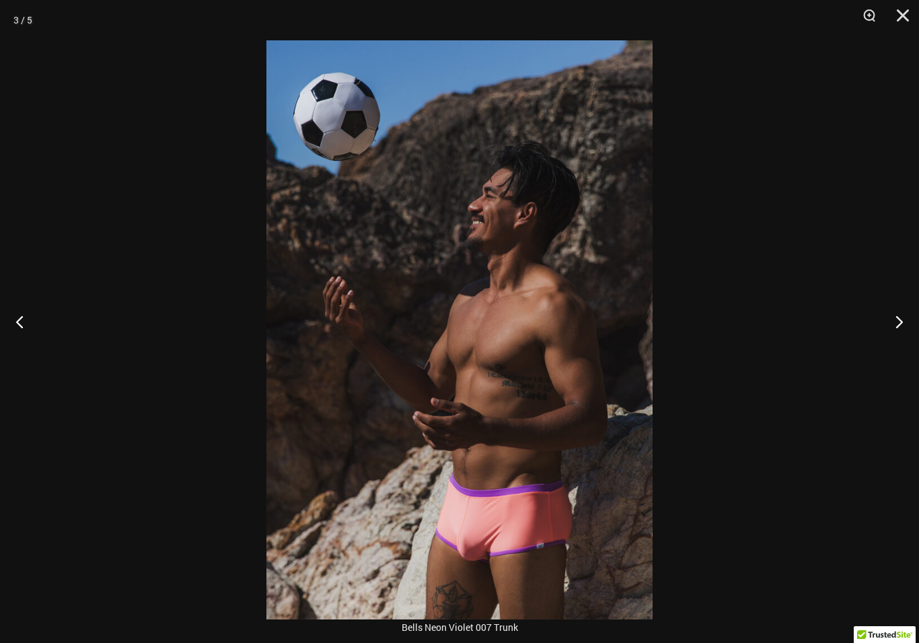
click at [902, 347] on button "Next" at bounding box center [894, 321] width 50 height 67
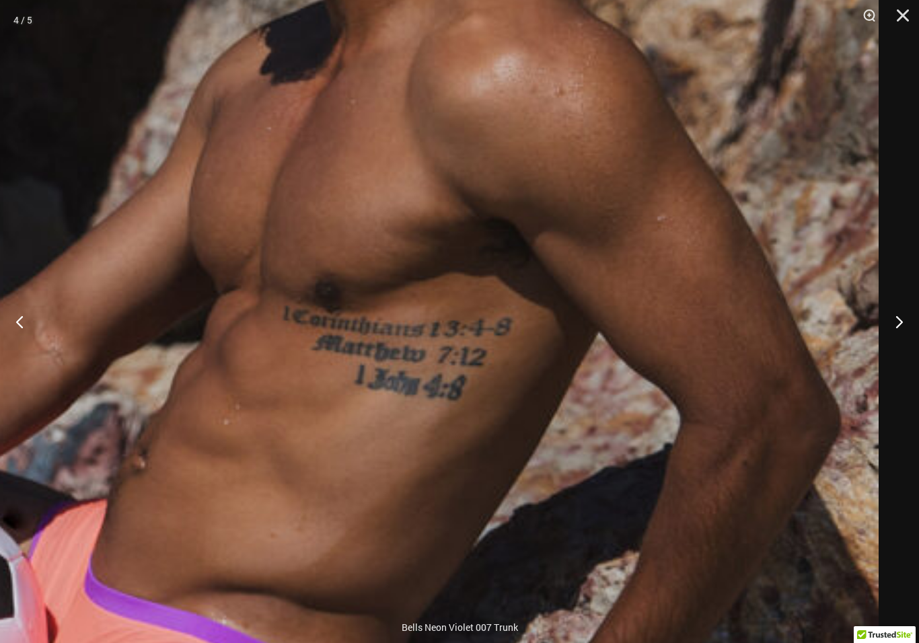
click at [900, 328] on button "Next" at bounding box center [894, 321] width 50 height 67
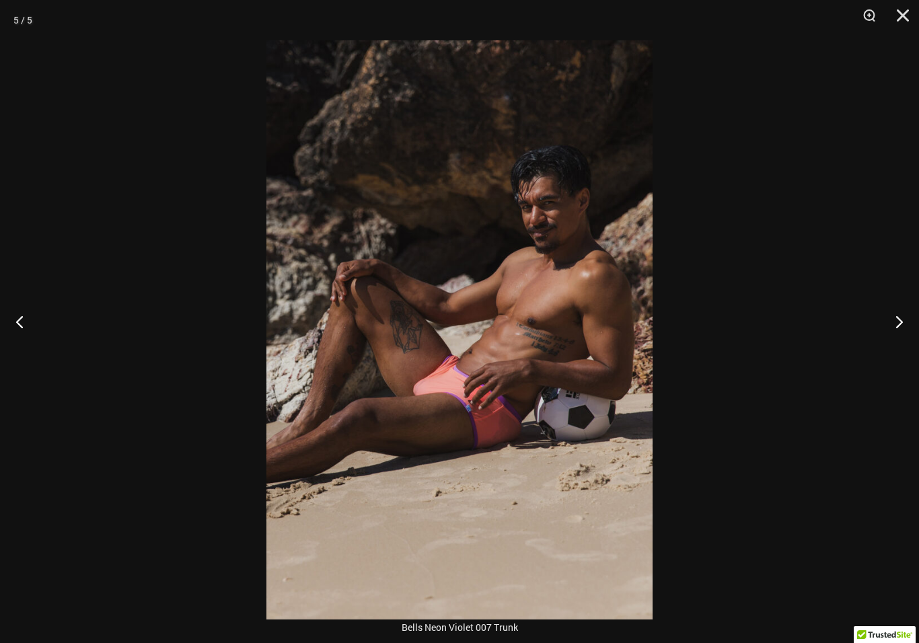
click at [906, 328] on button "Next" at bounding box center [894, 321] width 50 height 67
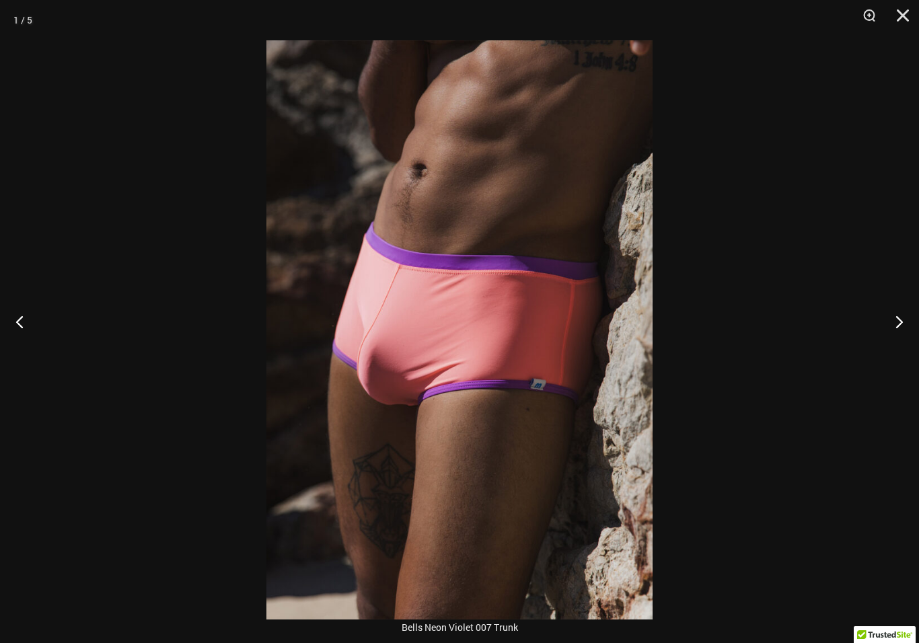
click at [913, 337] on button "Next" at bounding box center [894, 321] width 50 height 67
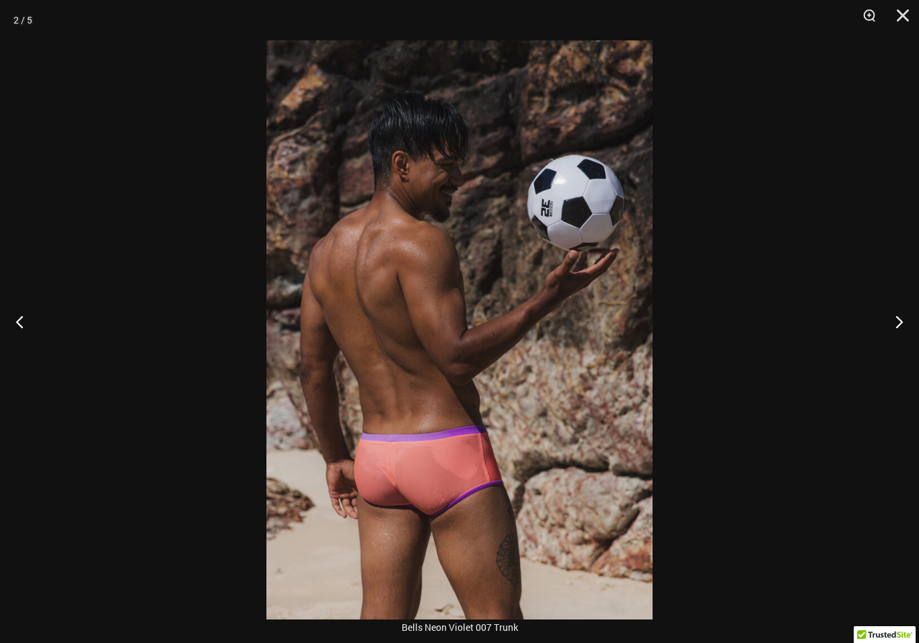
click at [905, 330] on button "Next" at bounding box center [894, 321] width 50 height 67
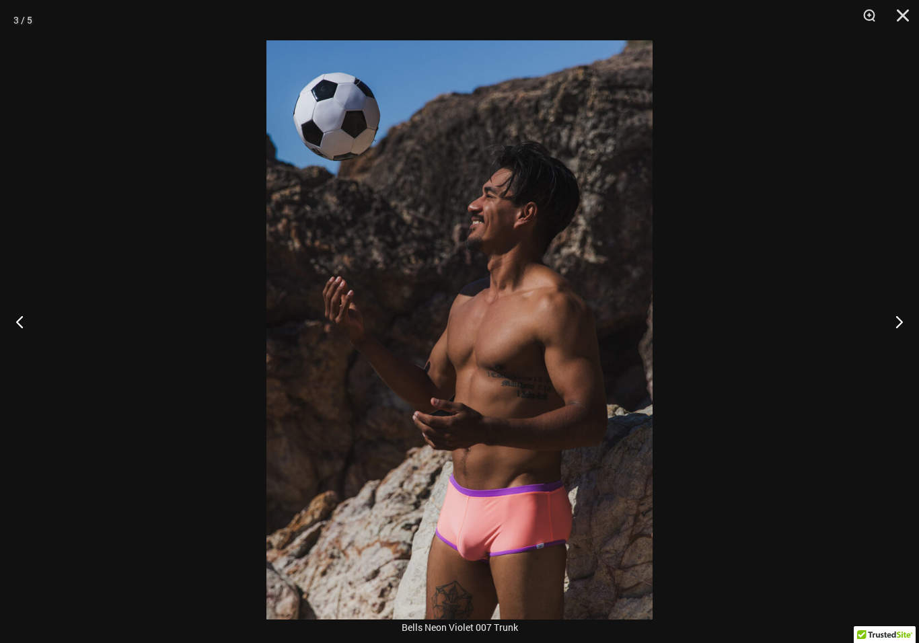
click at [911, 328] on button "Next" at bounding box center [894, 321] width 50 height 67
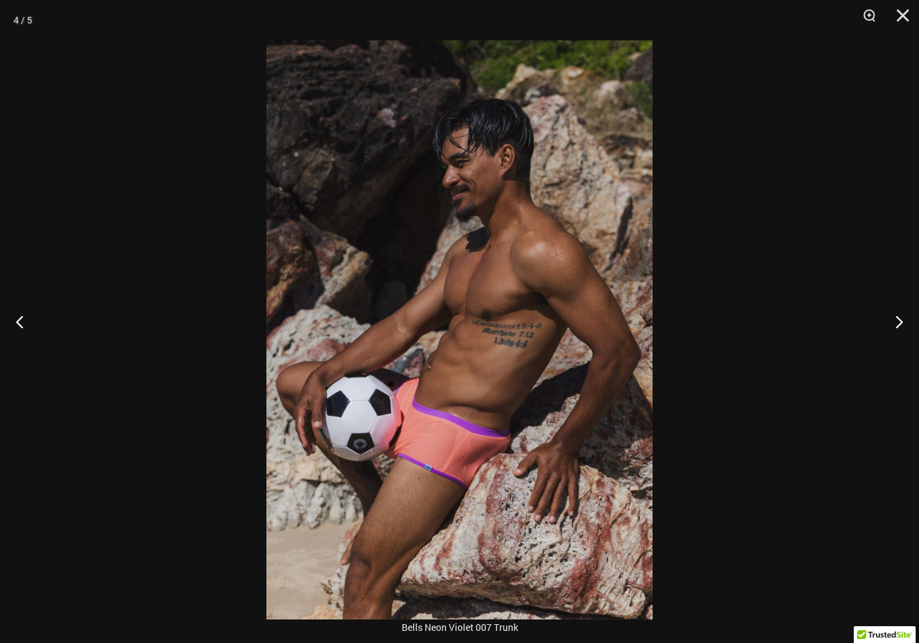
click at [912, 328] on button "Next" at bounding box center [894, 321] width 50 height 67
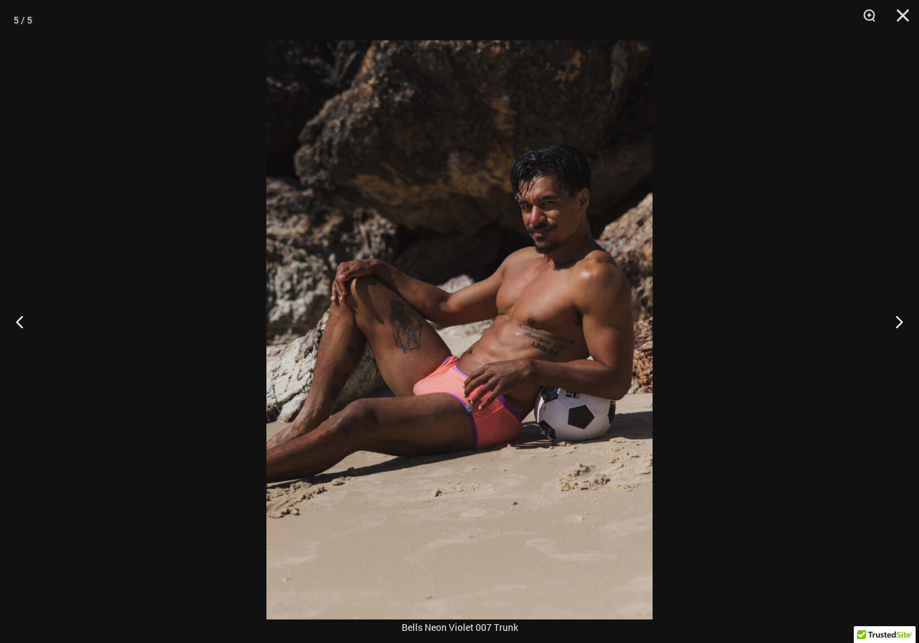
click at [912, 330] on button "Next" at bounding box center [894, 321] width 50 height 67
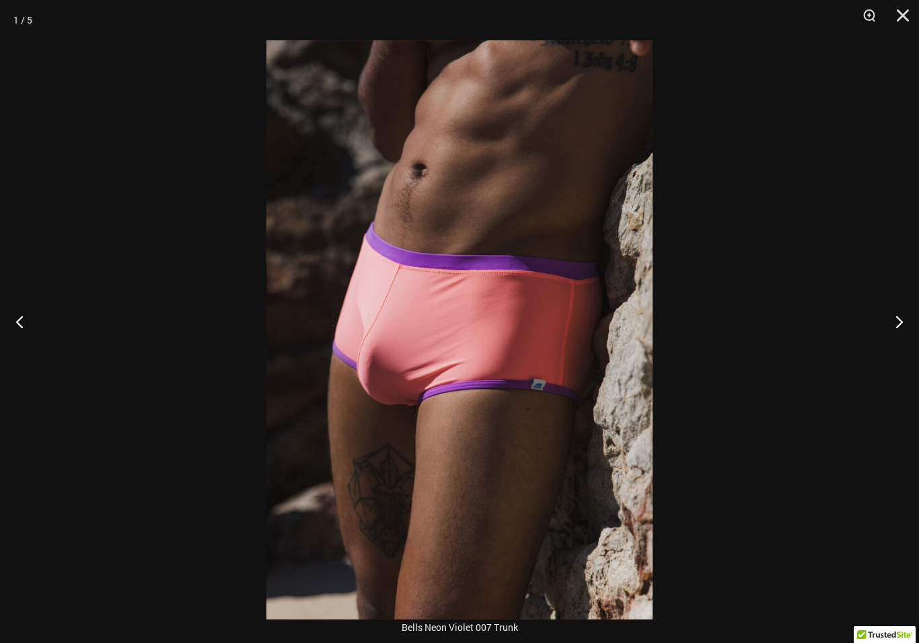
click at [907, 328] on button "Next" at bounding box center [894, 321] width 50 height 67
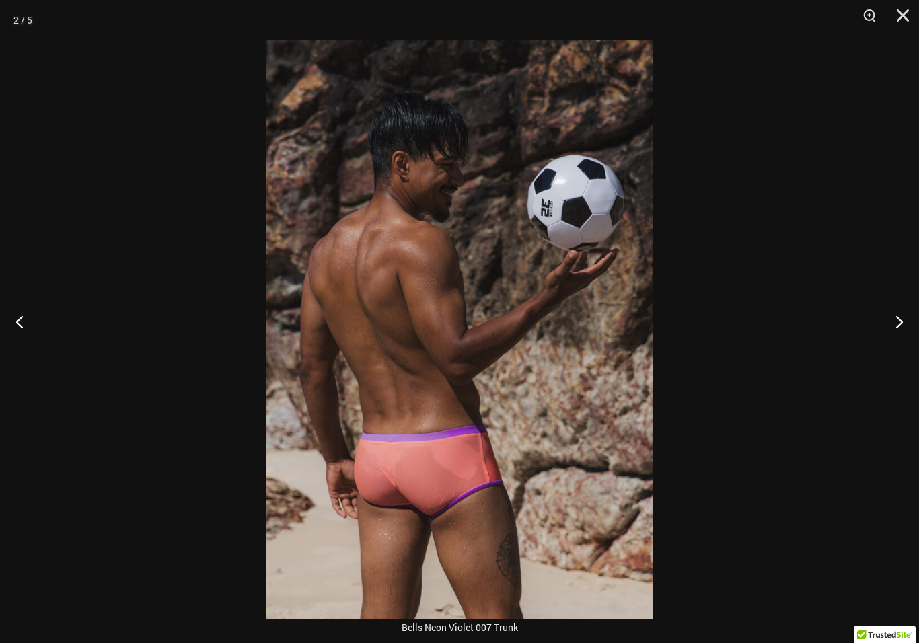
click at [910, 330] on button "Next" at bounding box center [894, 321] width 50 height 67
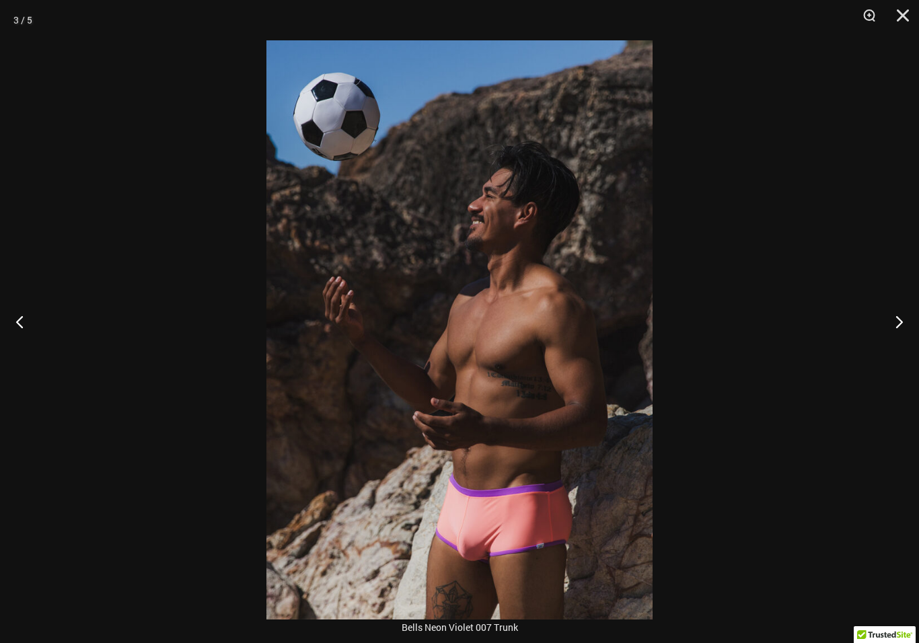
click at [908, 16] on button "Close" at bounding box center [898, 20] width 34 height 40
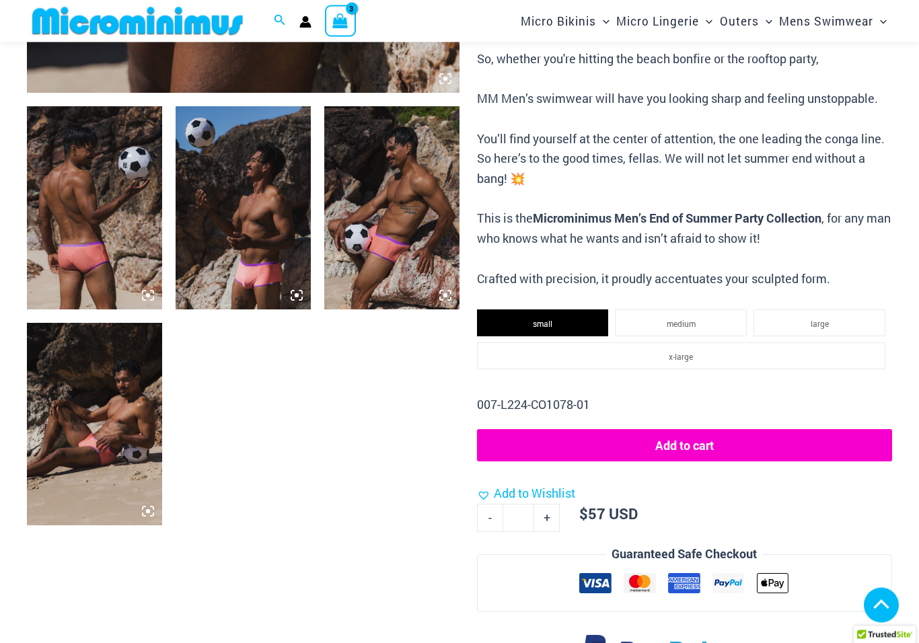
scroll to position [657, 0]
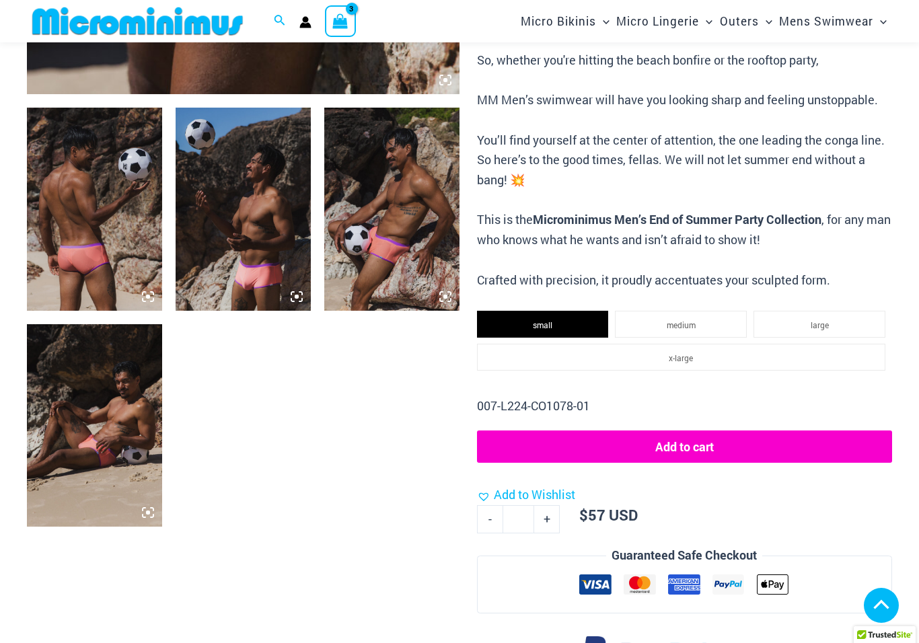
click at [682, 321] on li "medium" at bounding box center [681, 324] width 132 height 27
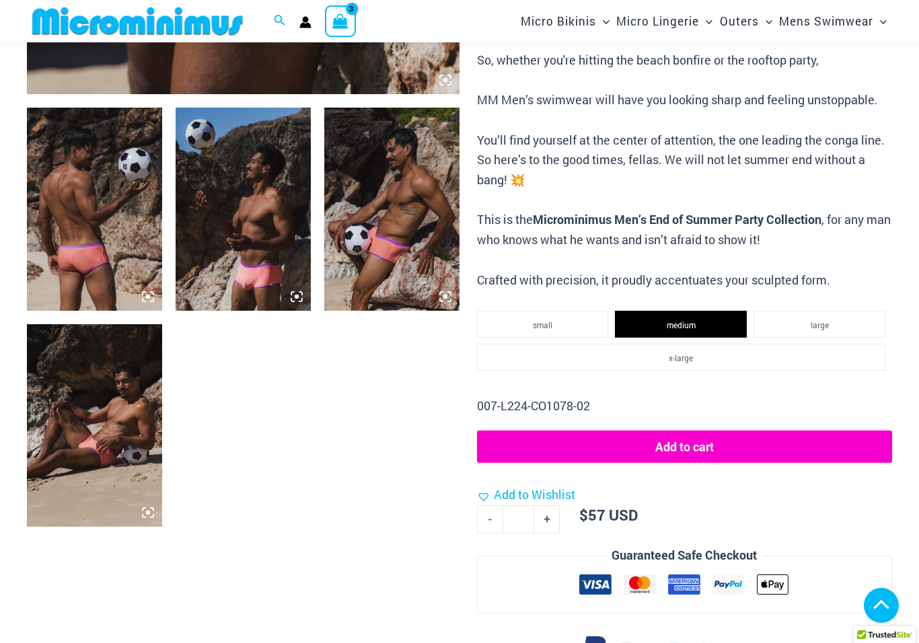
click at [573, 329] on li "small" at bounding box center [543, 324] width 132 height 27
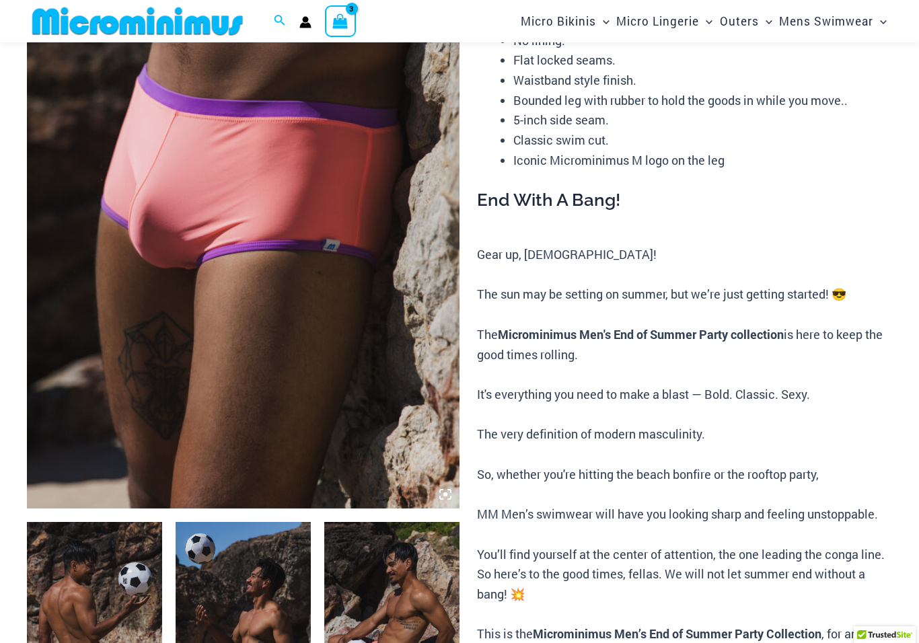
scroll to position [0, 0]
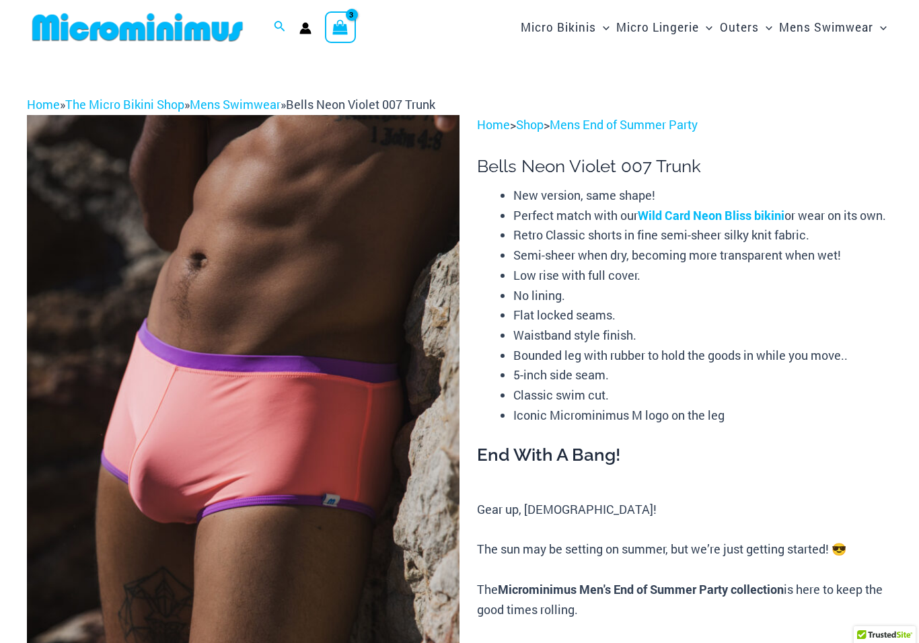
click at [347, 28] on icon "View Shopping Cart, 3 items" at bounding box center [340, 27] width 15 height 15
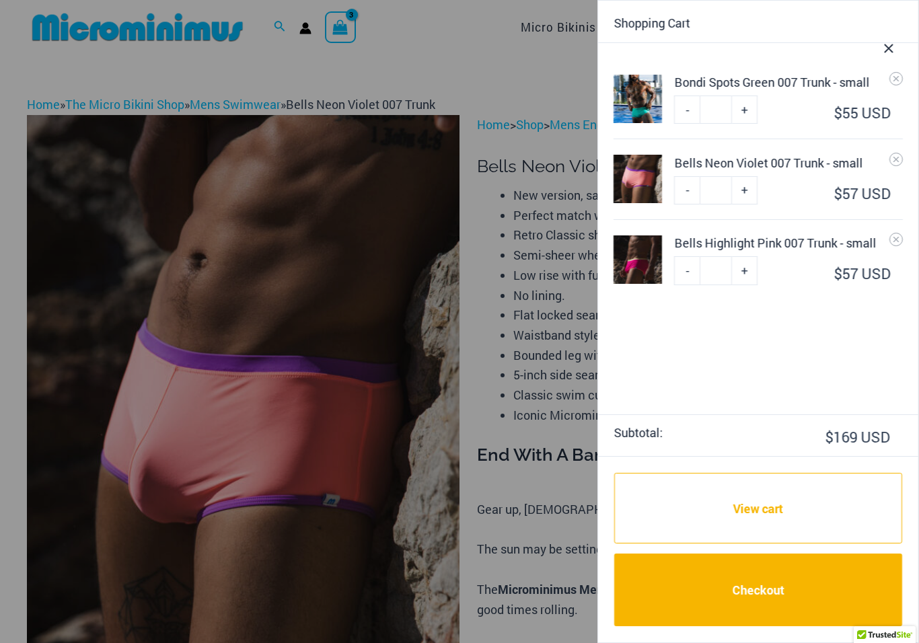
click at [628, 263] on img at bounding box center [638, 259] width 48 height 48
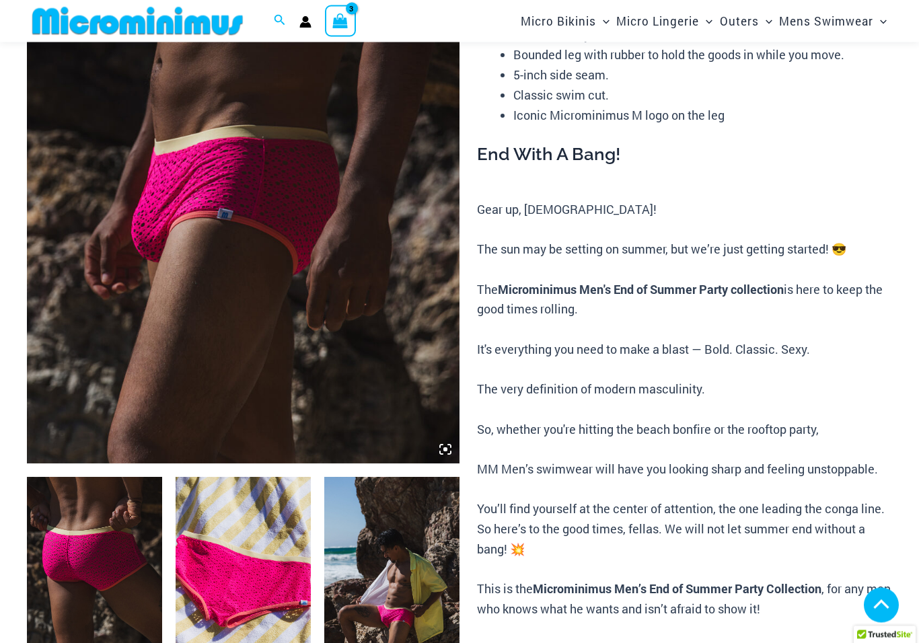
scroll to position [307, 0]
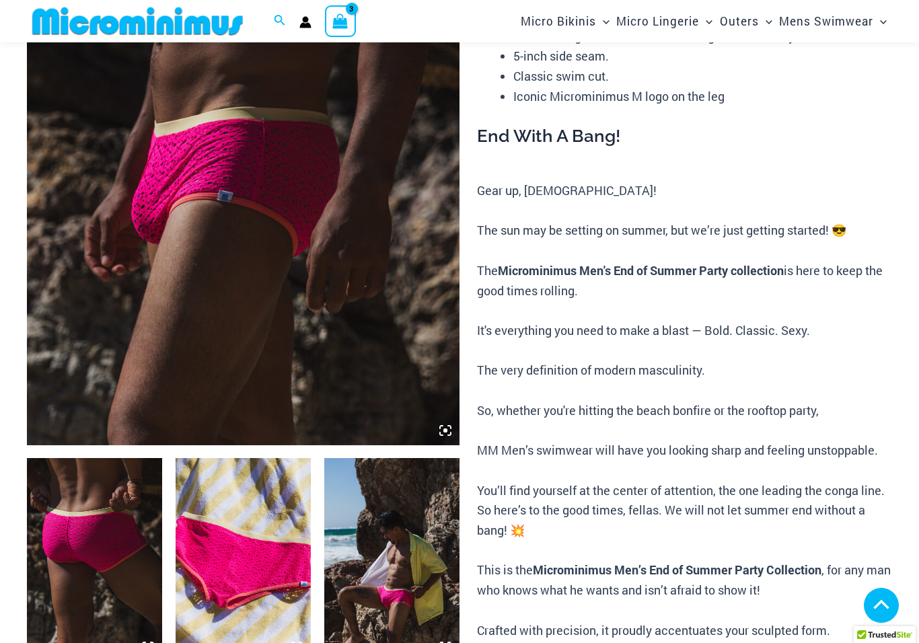
click at [75, 556] on img at bounding box center [94, 559] width 135 height 203
click at [85, 548] on img at bounding box center [94, 559] width 135 height 203
click at [80, 552] on img at bounding box center [94, 559] width 135 height 203
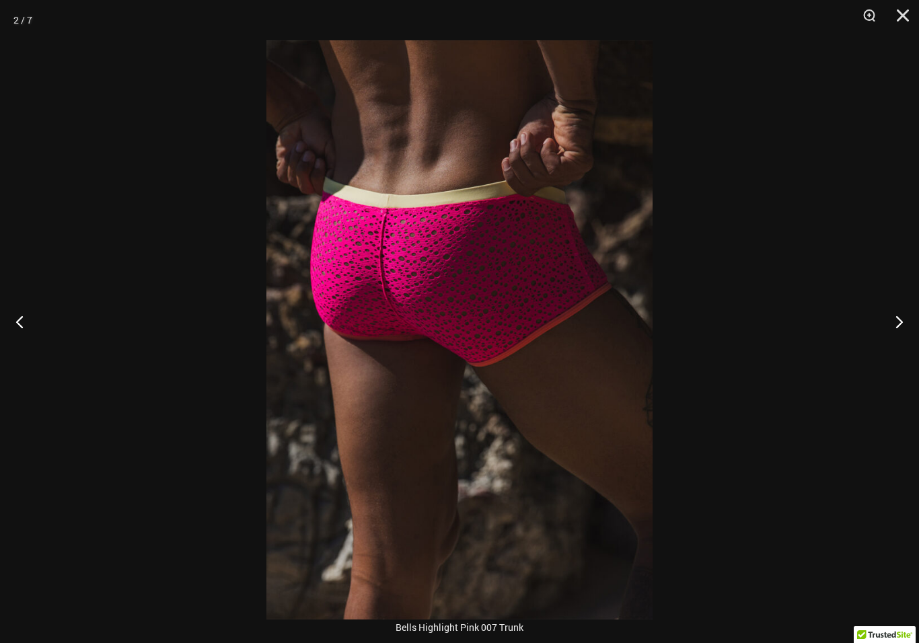
click at [898, 336] on button "Next" at bounding box center [894, 321] width 50 height 67
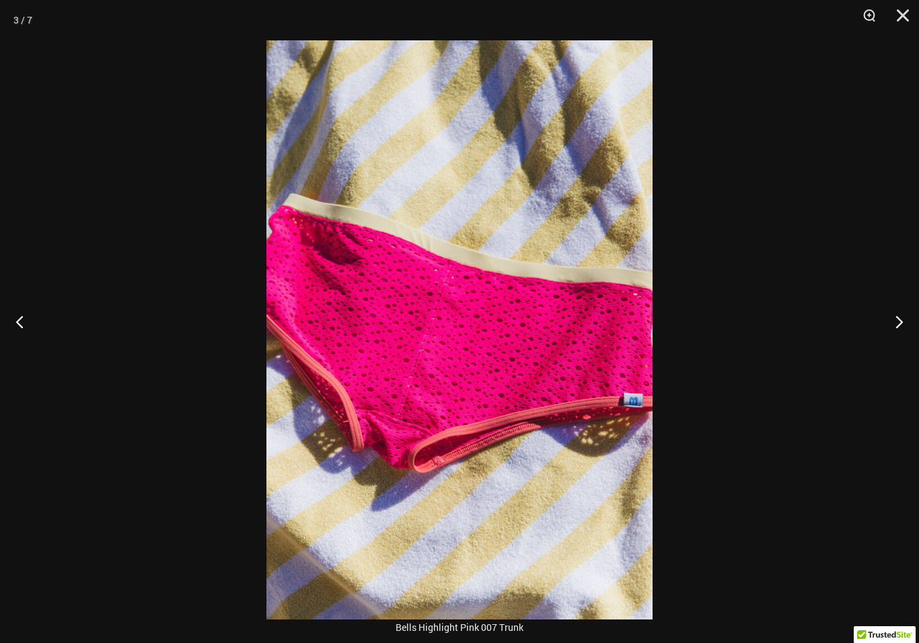
click at [902, 332] on button "Next" at bounding box center [894, 321] width 50 height 67
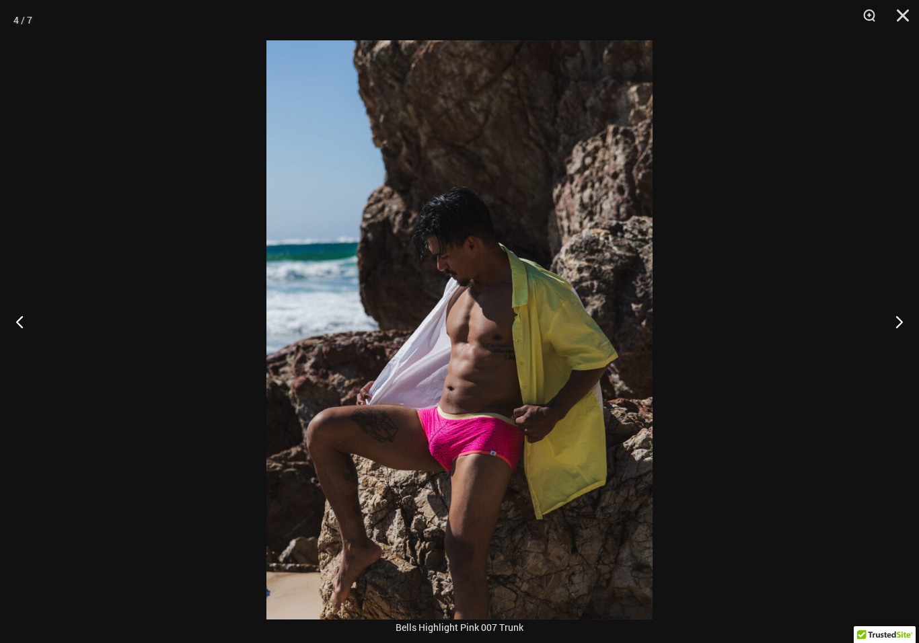
click at [904, 338] on button "Next" at bounding box center [894, 321] width 50 height 67
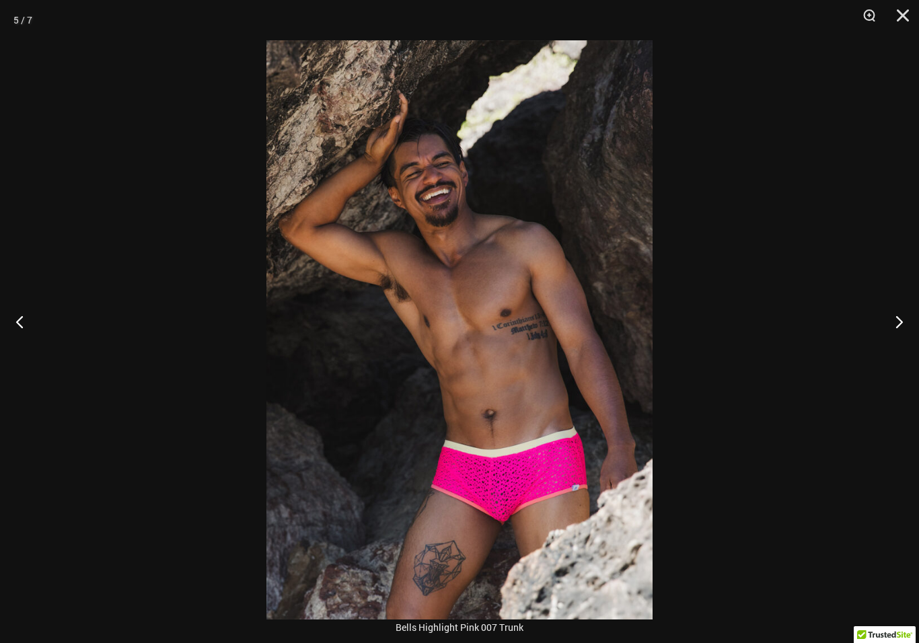
click at [904, 333] on button "Next" at bounding box center [894, 321] width 50 height 67
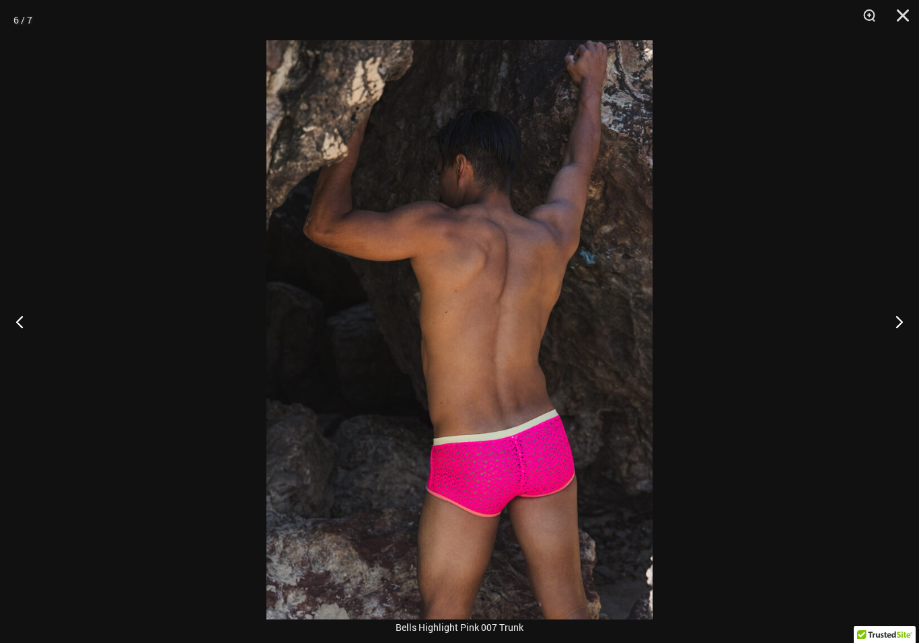
click at [904, 334] on button "Next" at bounding box center [894, 321] width 50 height 67
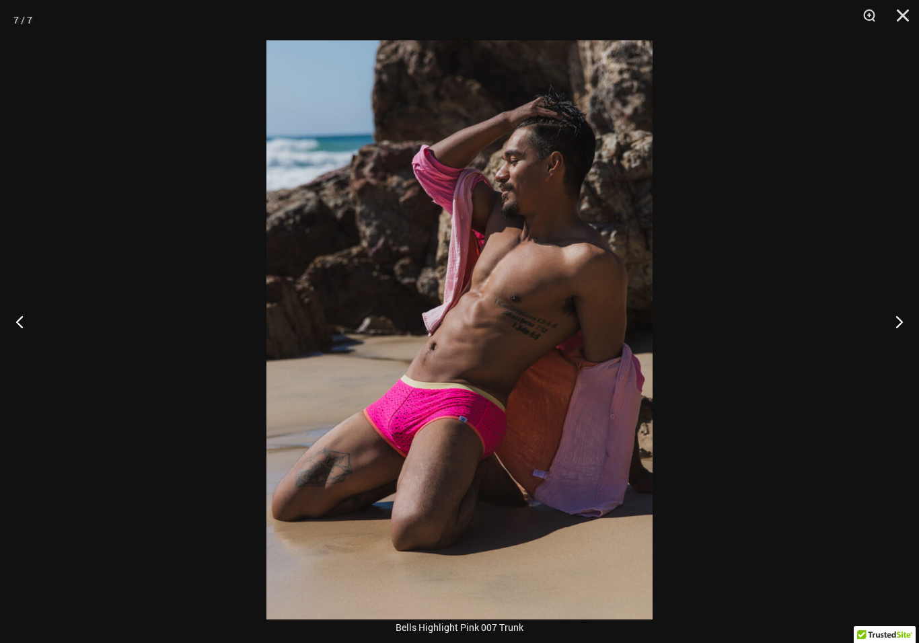
click at [902, 339] on button "Next" at bounding box center [894, 321] width 50 height 67
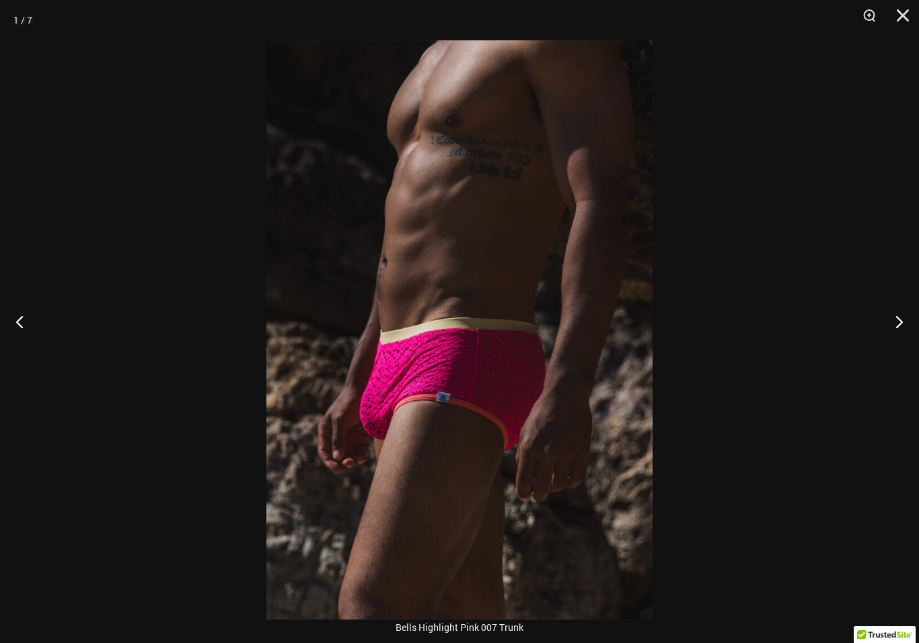
click at [902, 340] on button "Next" at bounding box center [894, 321] width 50 height 67
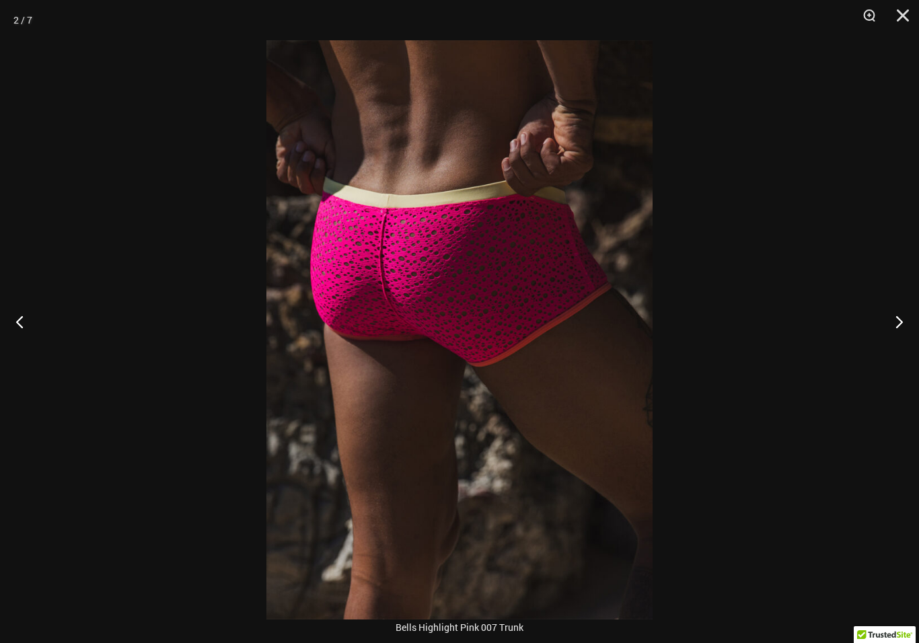
click at [906, 336] on button "Next" at bounding box center [894, 321] width 50 height 67
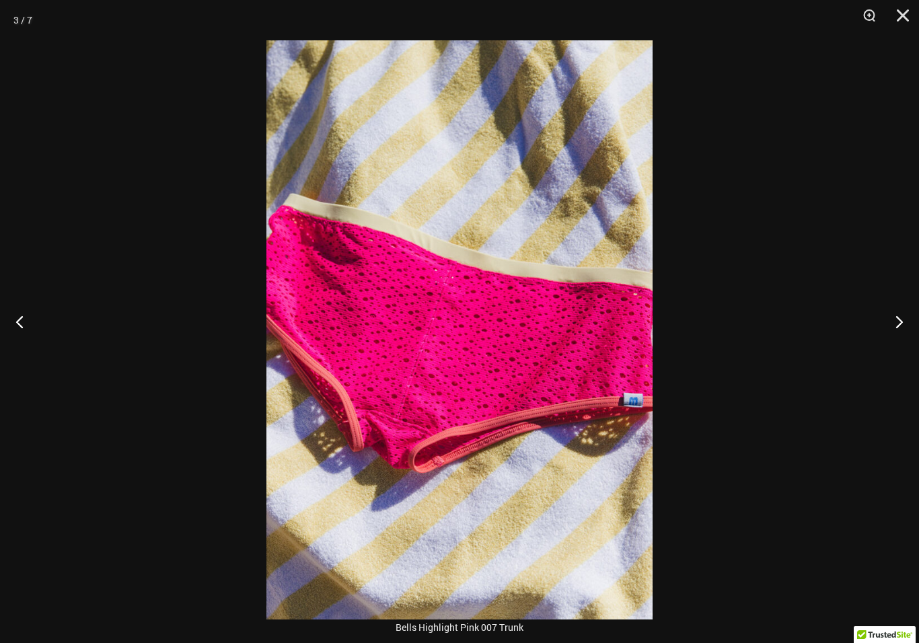
click at [902, 341] on button "Next" at bounding box center [894, 321] width 50 height 67
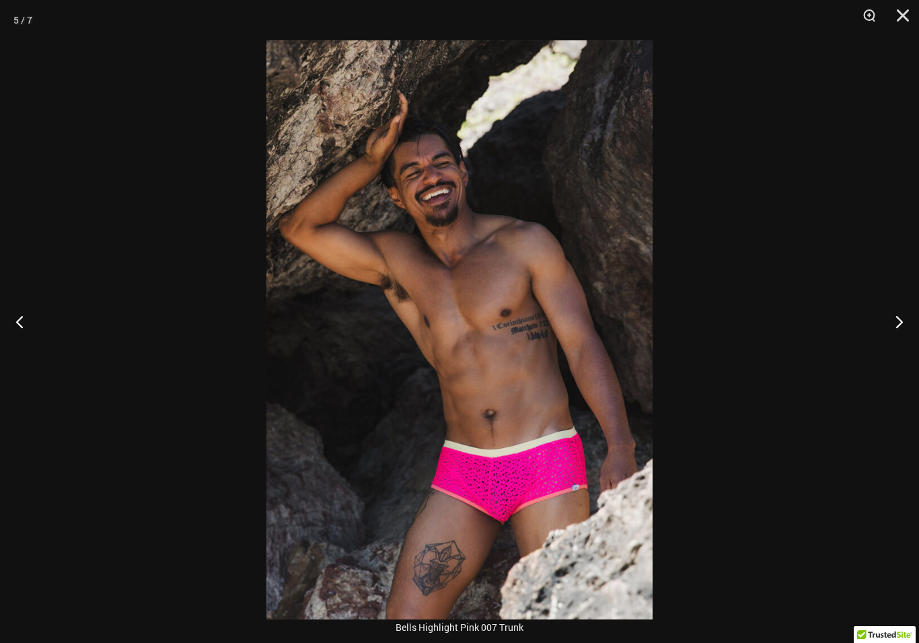
click at [901, 339] on button "Next" at bounding box center [894, 321] width 50 height 67
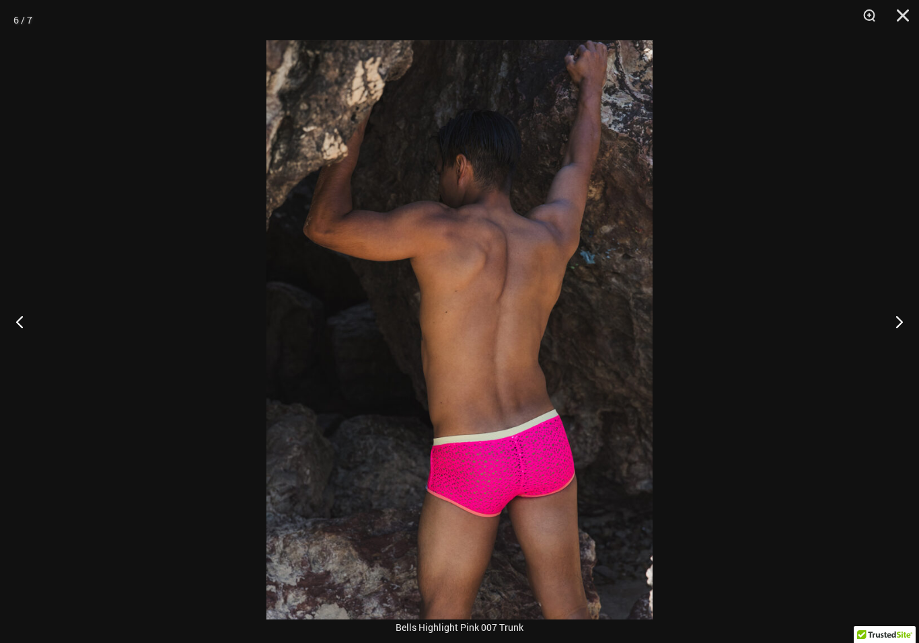
click at [901, 339] on button "Next" at bounding box center [894, 321] width 50 height 67
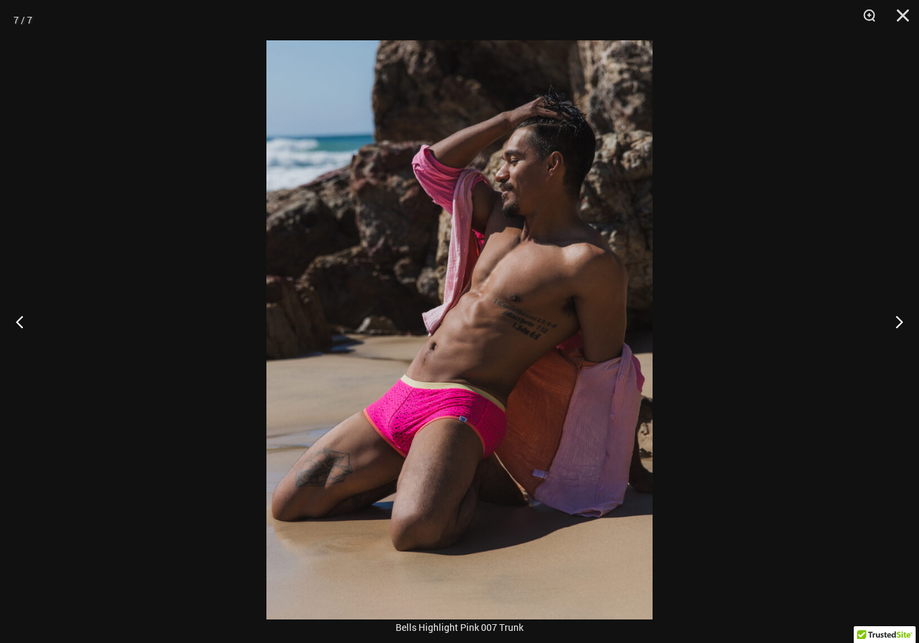
click at [902, 18] on button "Close" at bounding box center [898, 20] width 34 height 40
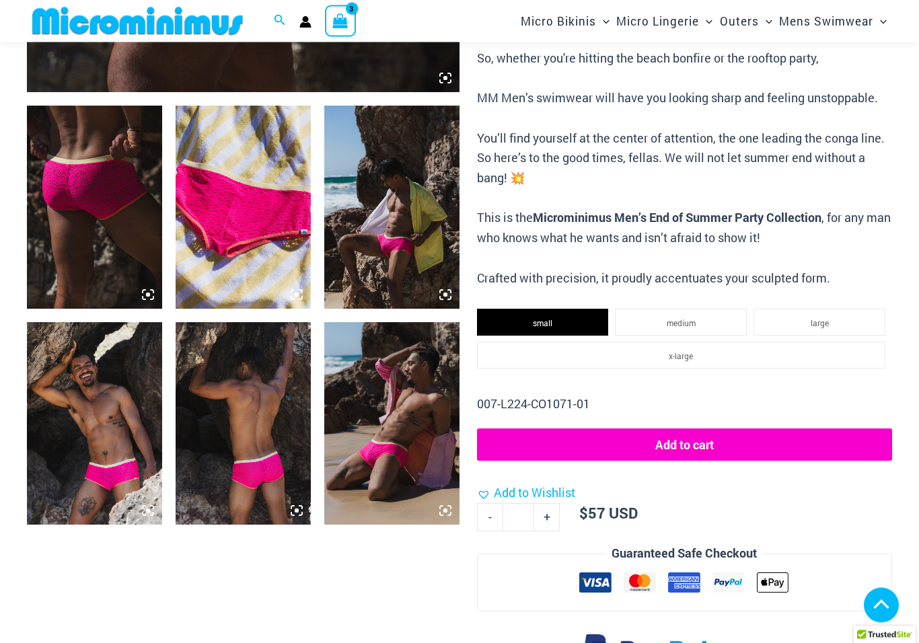
scroll to position [660, 0]
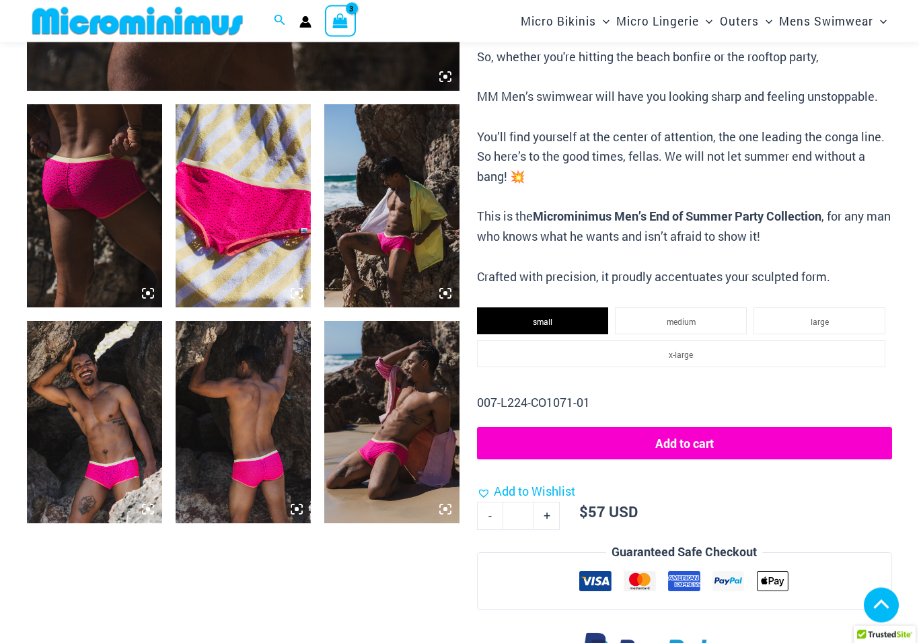
click at [676, 317] on span "medium" at bounding box center [681, 322] width 29 height 11
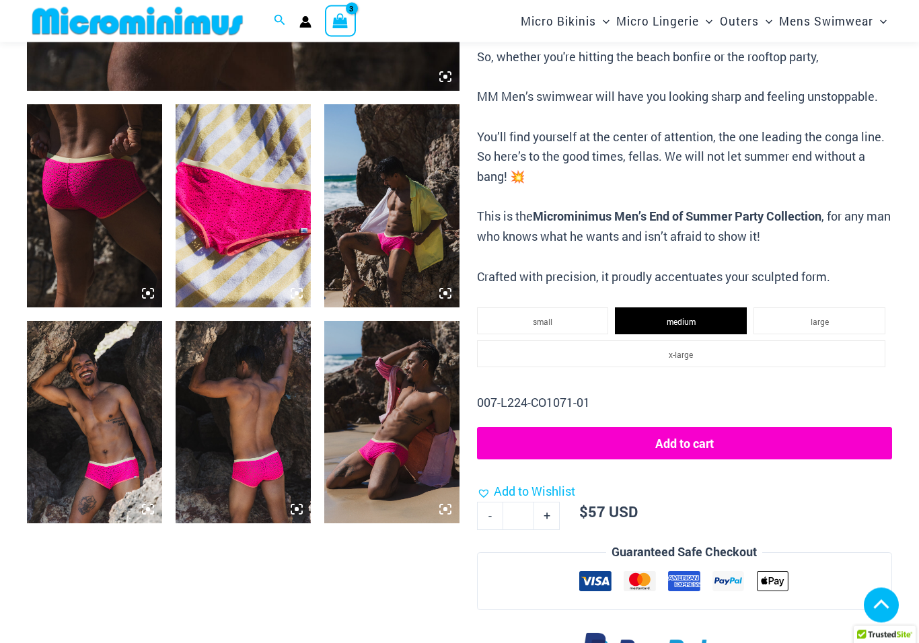
scroll to position [661, 0]
click at [562, 312] on li "small" at bounding box center [543, 320] width 132 height 27
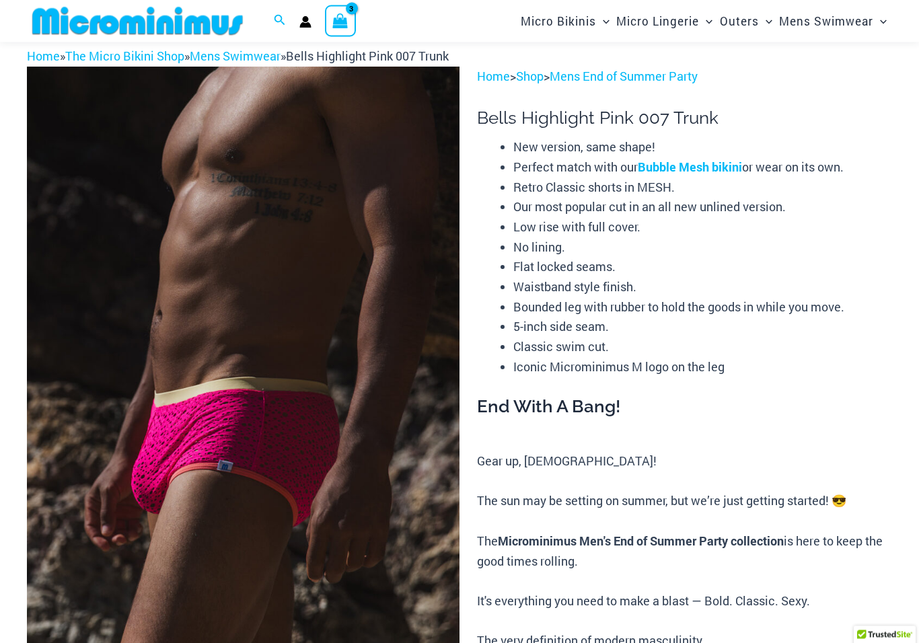
scroll to position [0, 0]
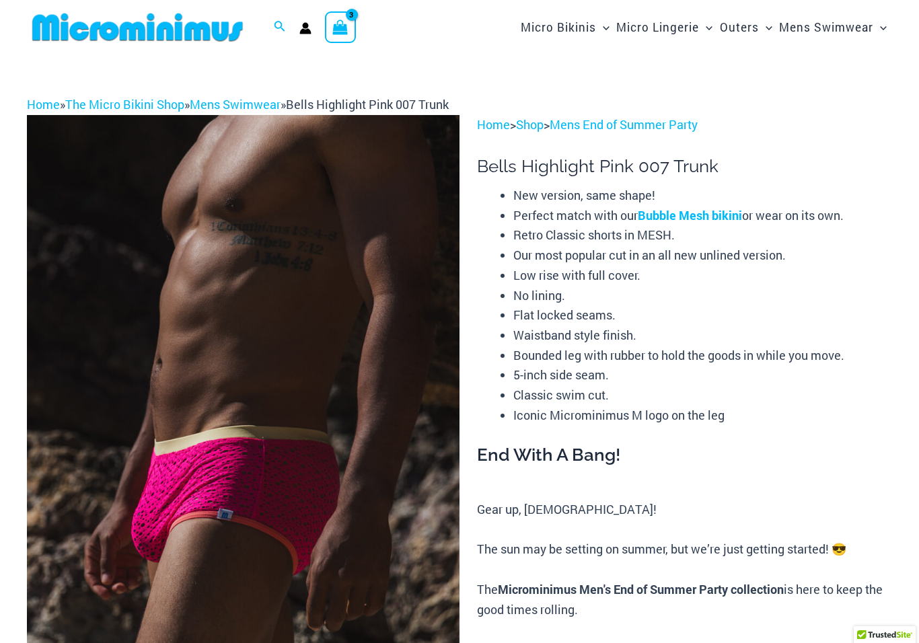
click at [701, 214] on link "Bubble Mesh bikini" at bounding box center [690, 215] width 104 height 16
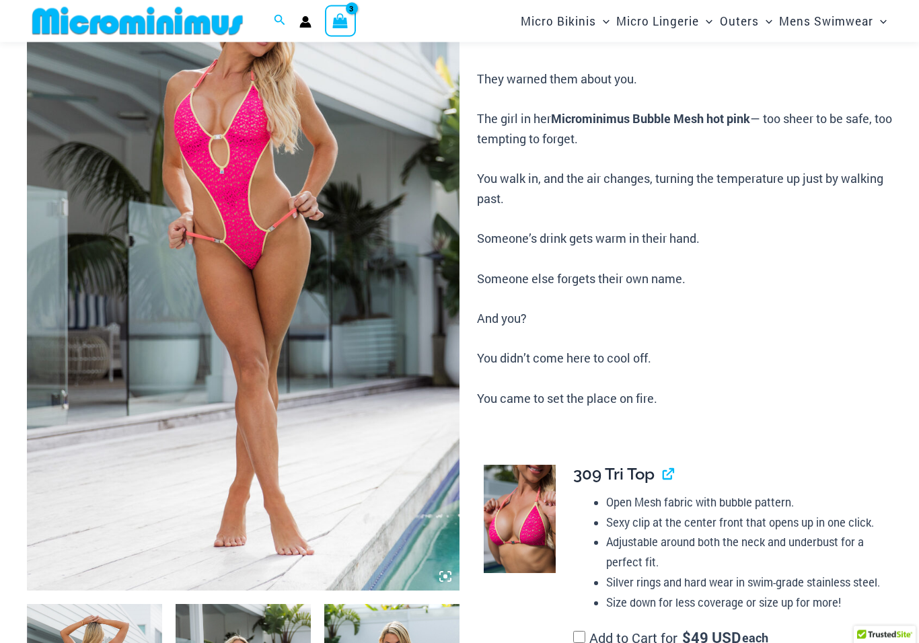
scroll to position [134, 0]
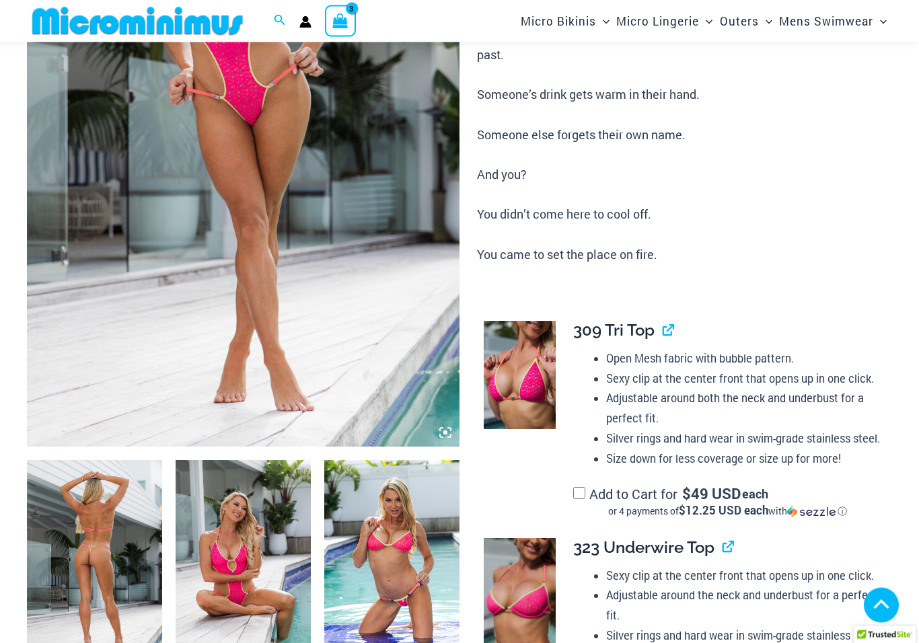
click at [92, 548] on img at bounding box center [94, 562] width 135 height 203
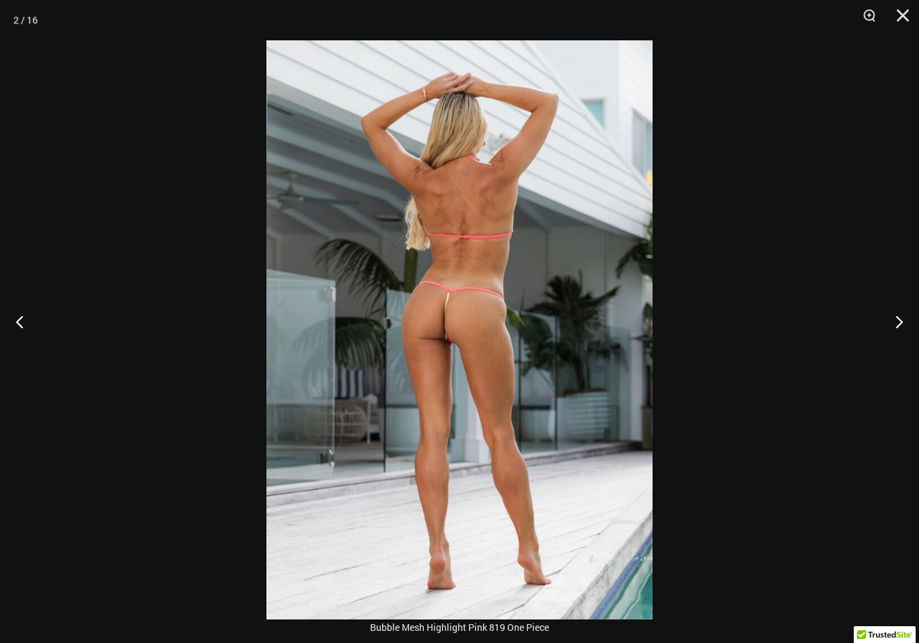
click at [909, 328] on button "Next" at bounding box center [894, 321] width 50 height 67
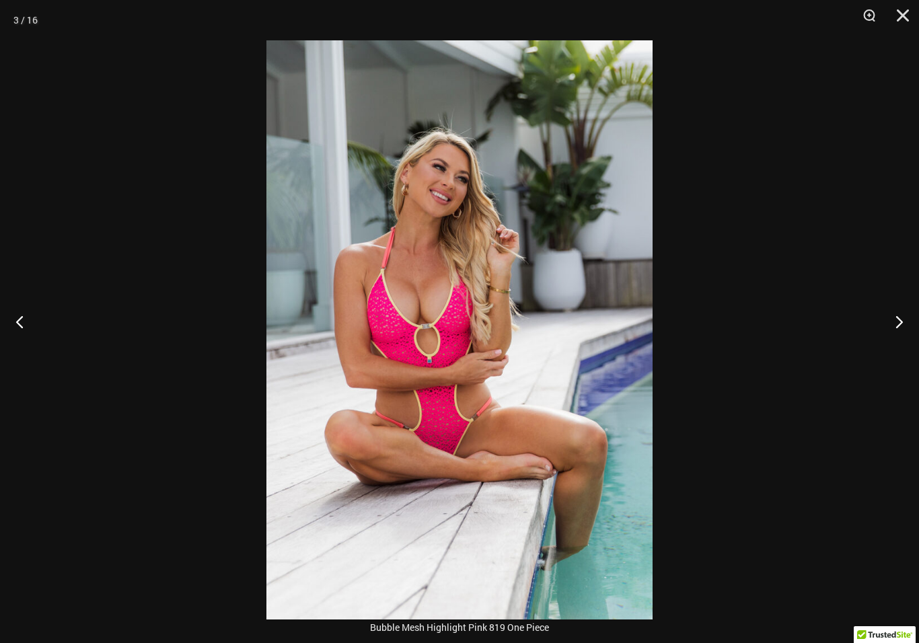
click at [917, 334] on button "Next" at bounding box center [894, 321] width 50 height 67
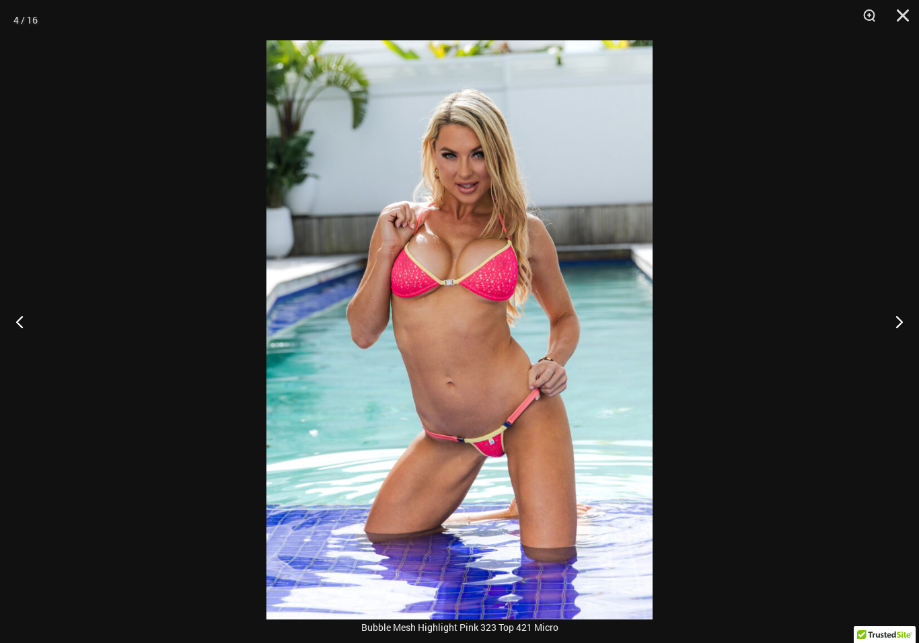
click at [904, 330] on button "Next" at bounding box center [894, 321] width 50 height 67
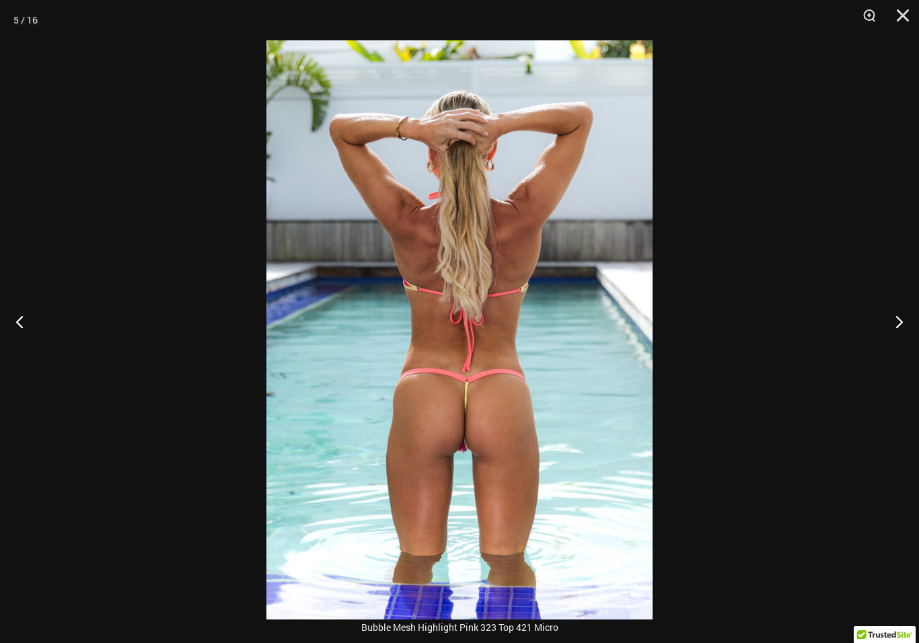
click at [908, 332] on button "Next" at bounding box center [894, 321] width 50 height 67
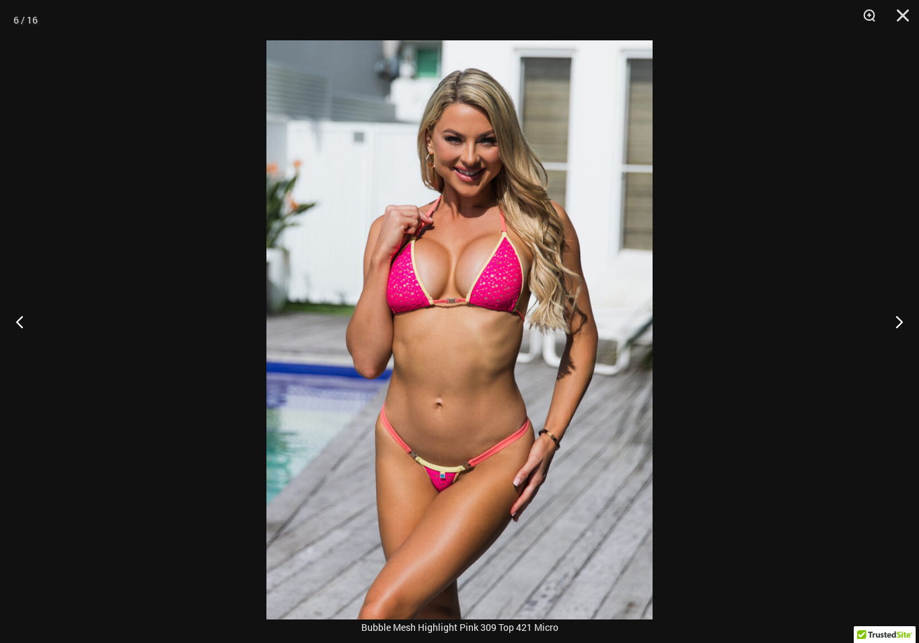
click at [902, 337] on button "Next" at bounding box center [894, 321] width 50 height 67
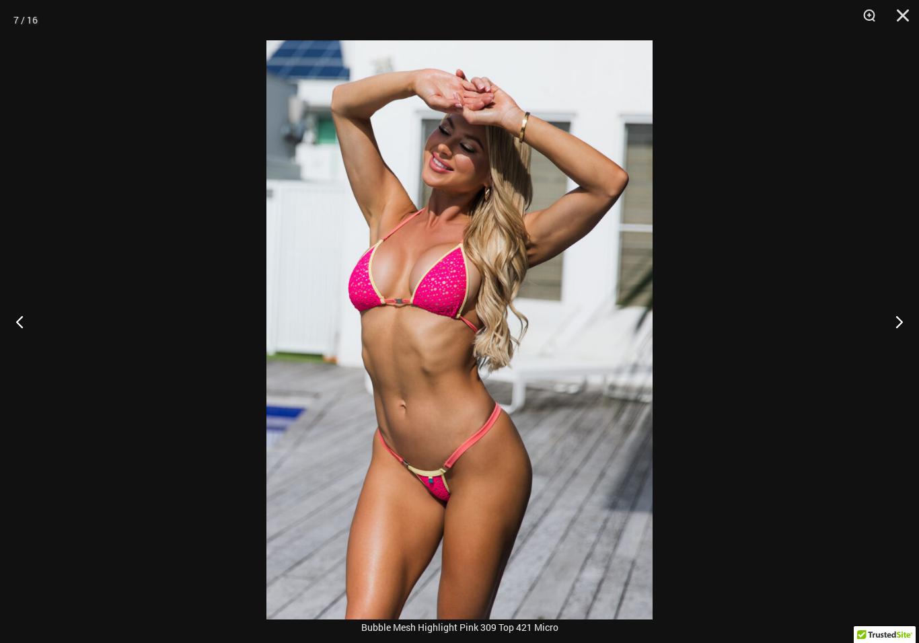
click at [912, 329] on button "Next" at bounding box center [894, 321] width 50 height 67
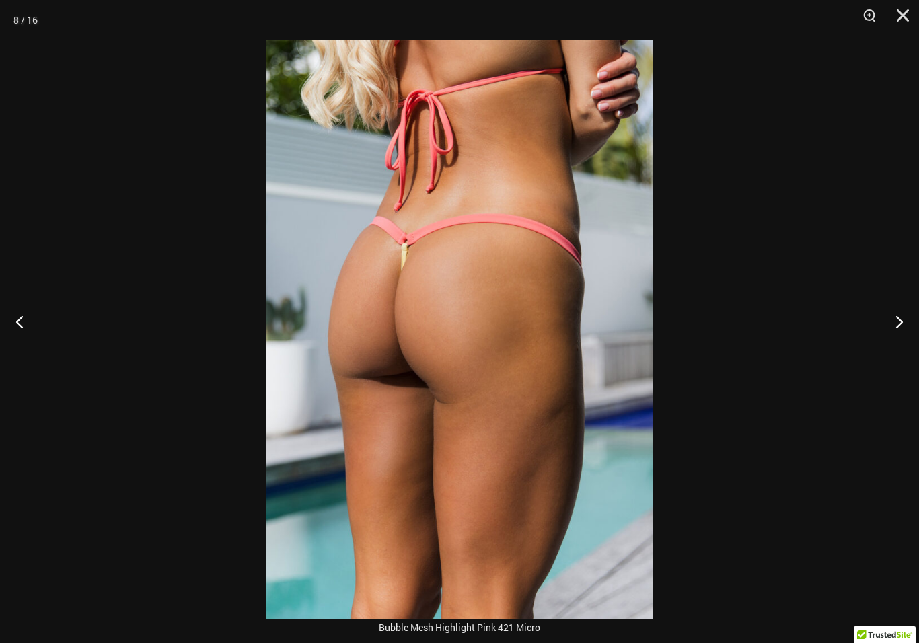
click at [910, 326] on button "Next" at bounding box center [894, 321] width 50 height 67
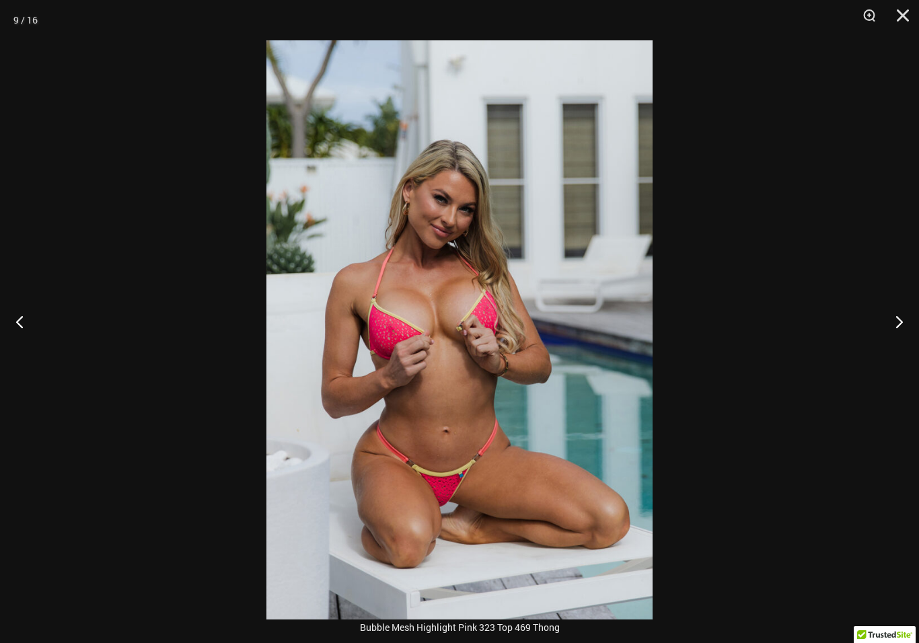
click at [910, 326] on button "Next" at bounding box center [894, 321] width 50 height 67
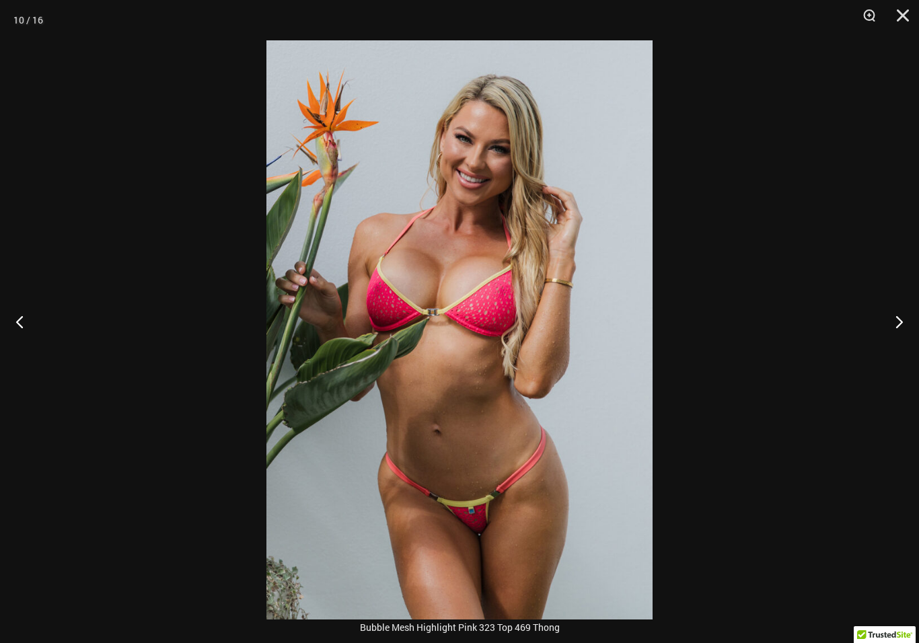
click at [905, 328] on button "Next" at bounding box center [894, 321] width 50 height 67
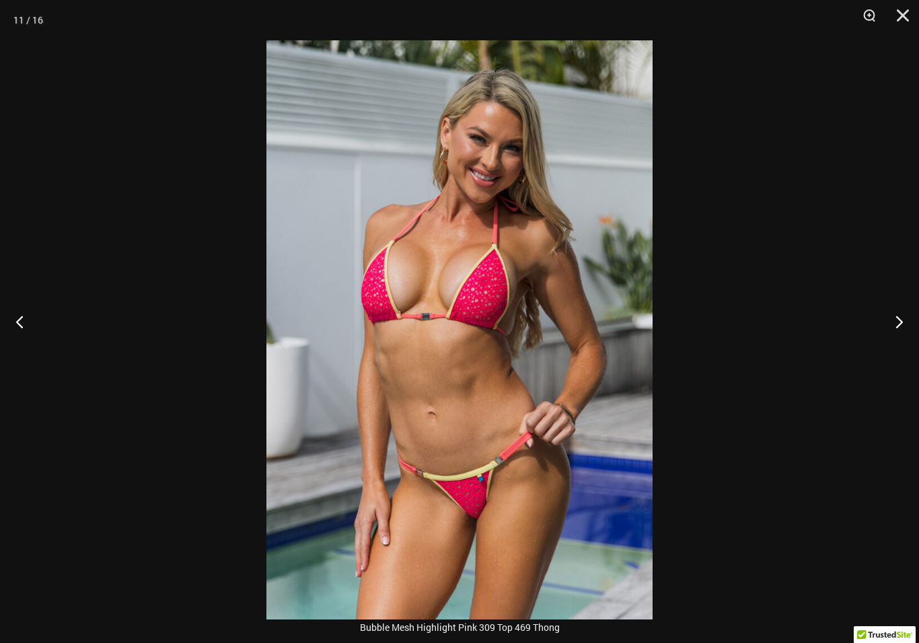
click at [906, 328] on button "Next" at bounding box center [894, 321] width 50 height 67
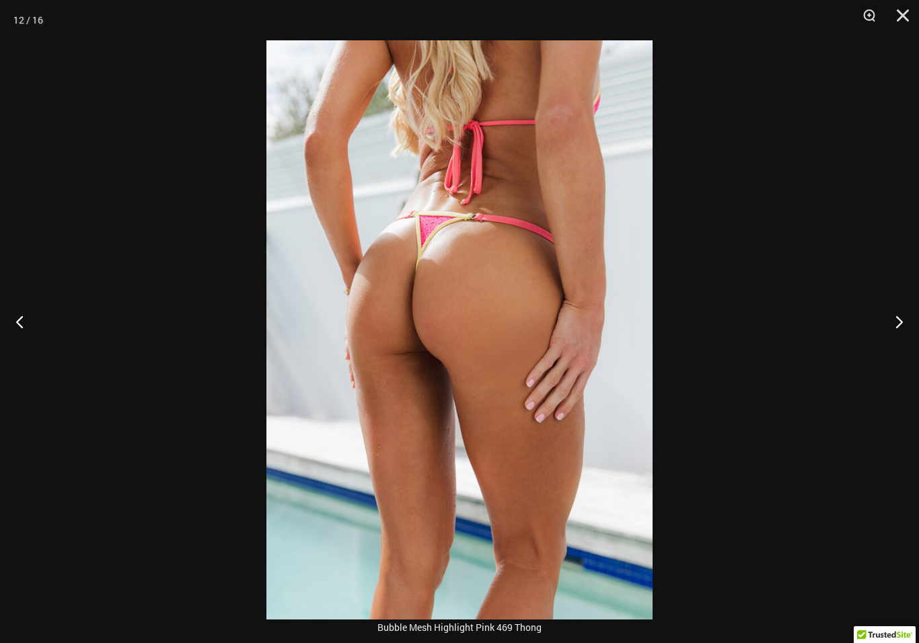
click at [913, 323] on button "Next" at bounding box center [894, 321] width 50 height 67
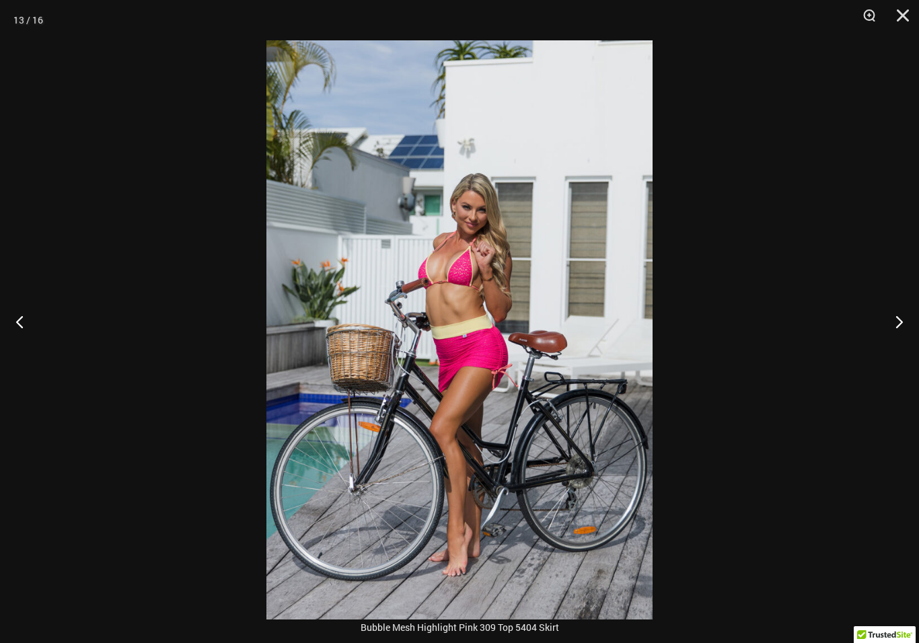
click at [913, 322] on button "Next" at bounding box center [894, 321] width 50 height 67
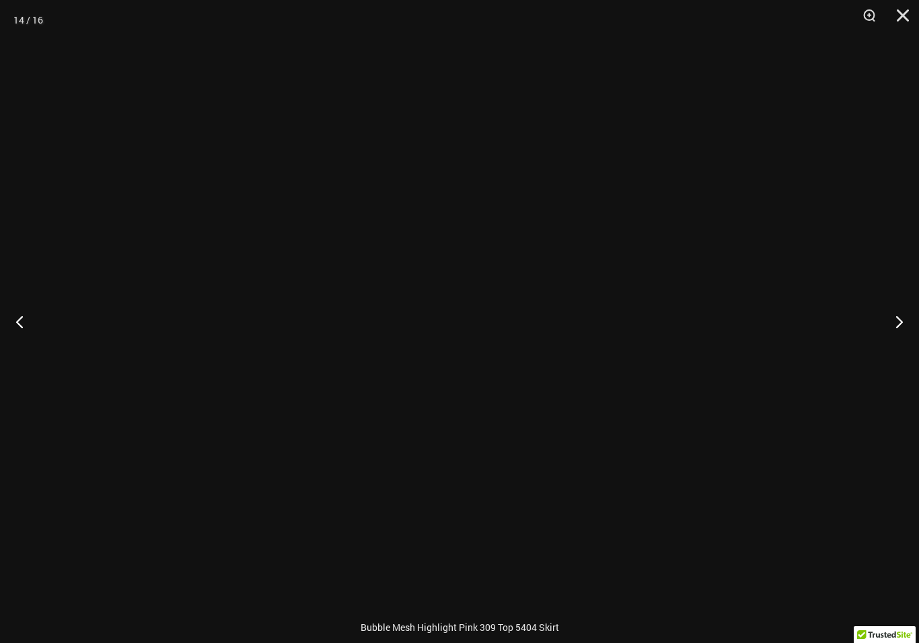
click at [901, 14] on button "Close" at bounding box center [898, 20] width 34 height 40
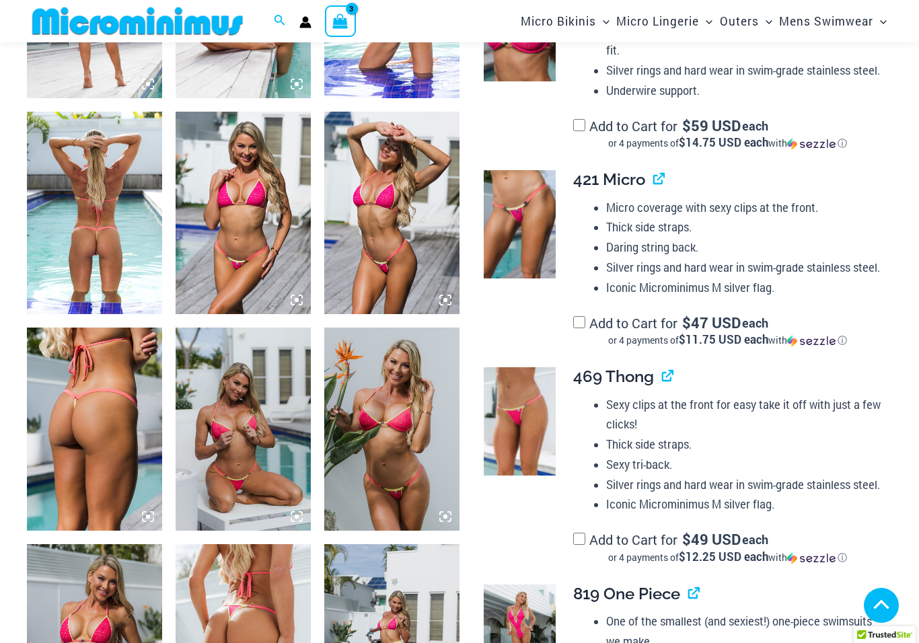
scroll to position [868, 0]
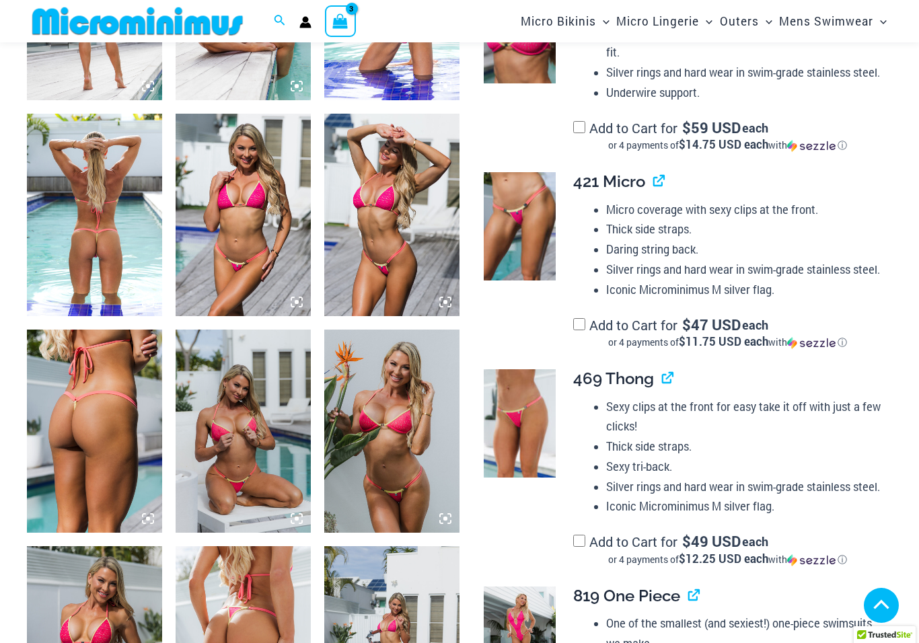
click at [532, 225] on img at bounding box center [520, 226] width 72 height 108
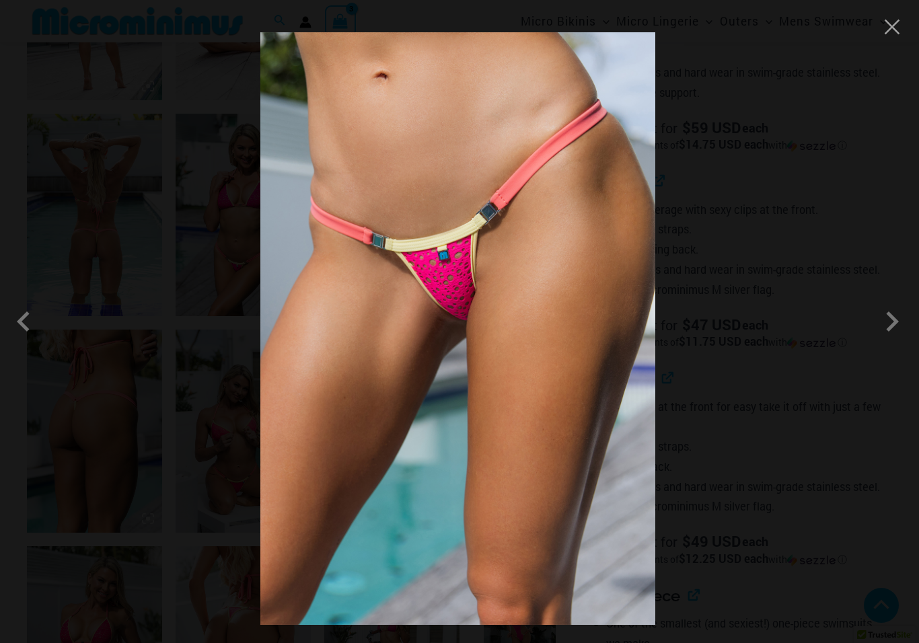
click at [897, 334] on span at bounding box center [892, 321] width 40 height 40
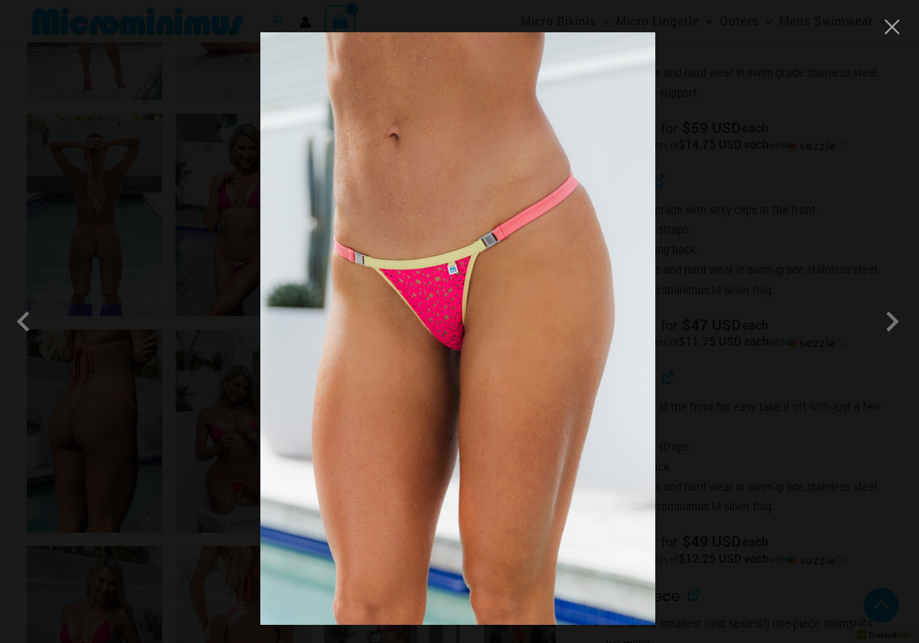
click at [886, 336] on span at bounding box center [892, 321] width 40 height 40
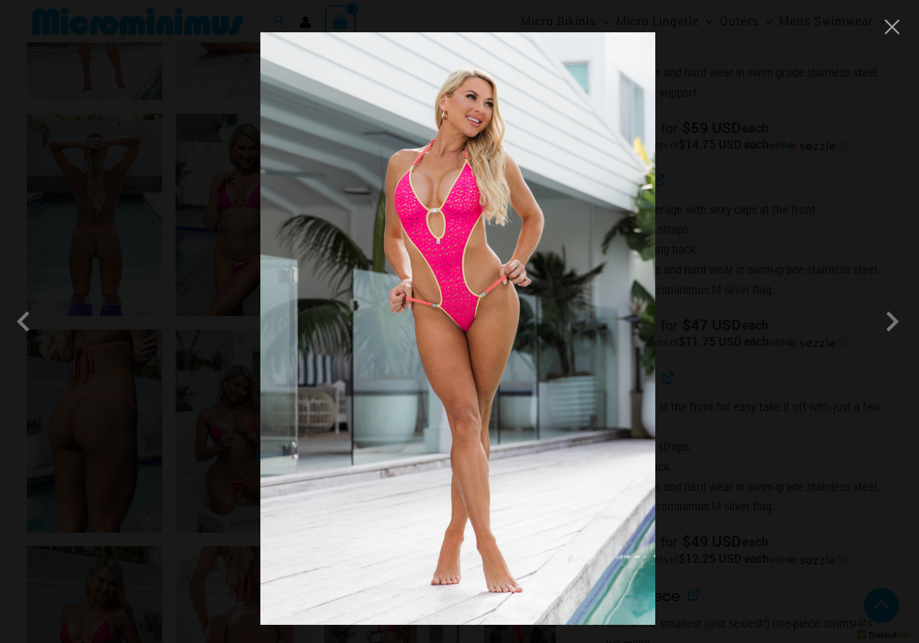
click at [894, 332] on span at bounding box center [892, 321] width 40 height 40
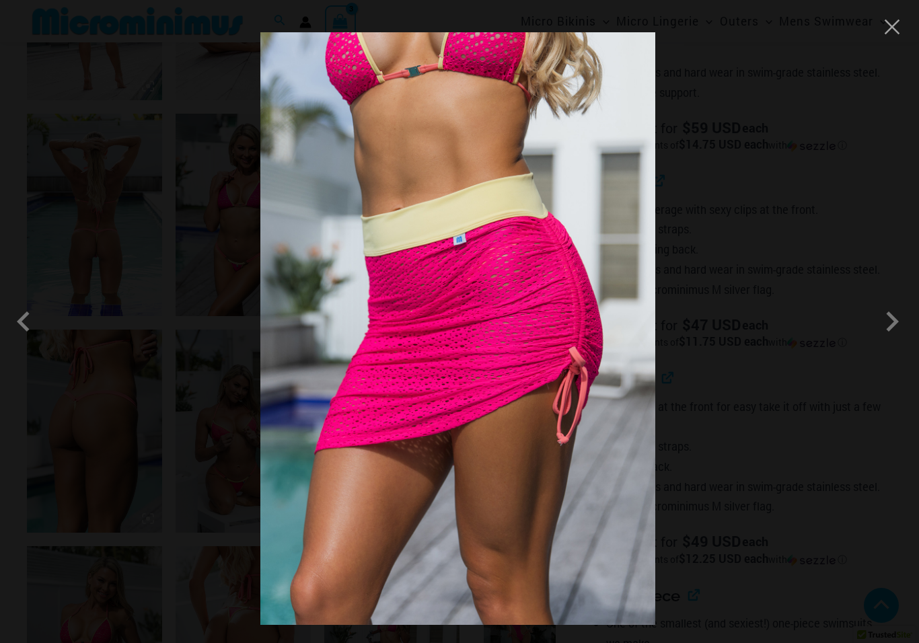
click at [896, 329] on span at bounding box center [892, 321] width 40 height 40
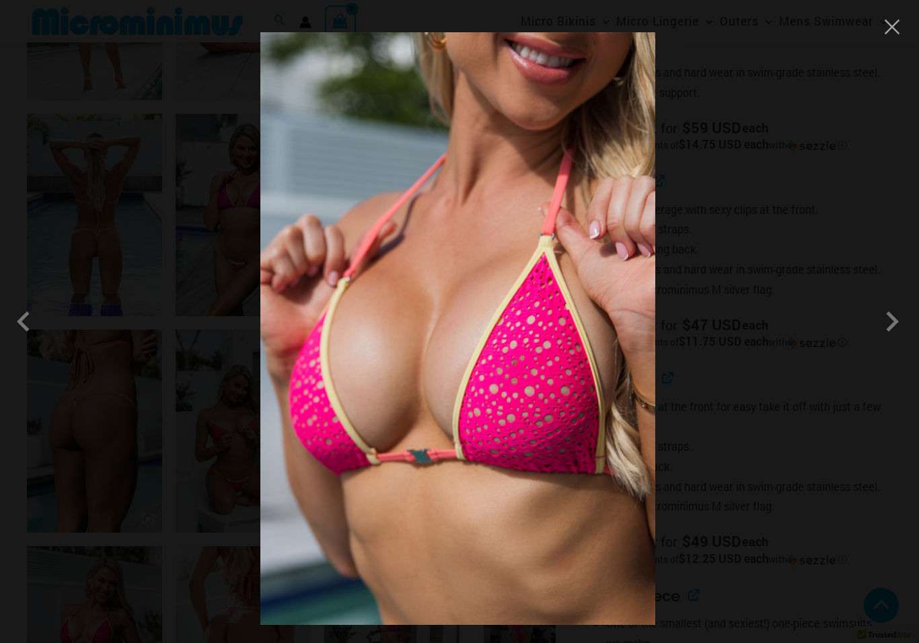
click at [889, 330] on span at bounding box center [892, 321] width 40 height 40
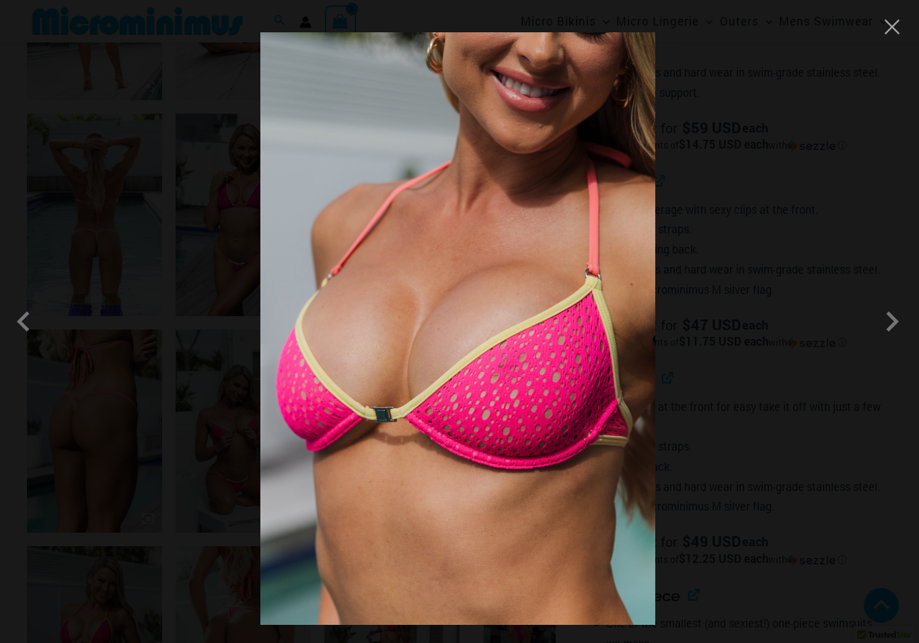
click at [892, 332] on span at bounding box center [892, 321] width 40 height 40
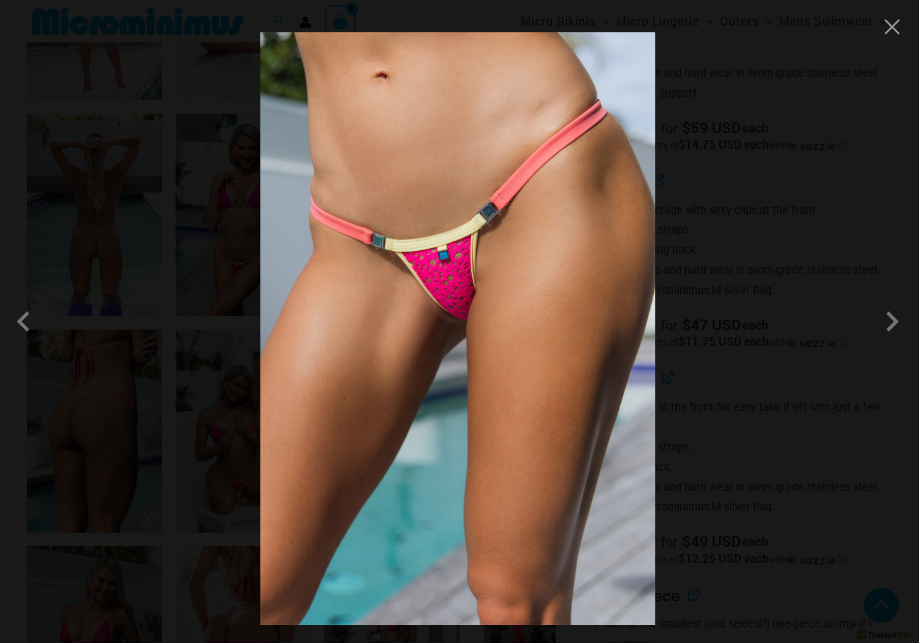
click at [895, 328] on span at bounding box center [892, 321] width 40 height 40
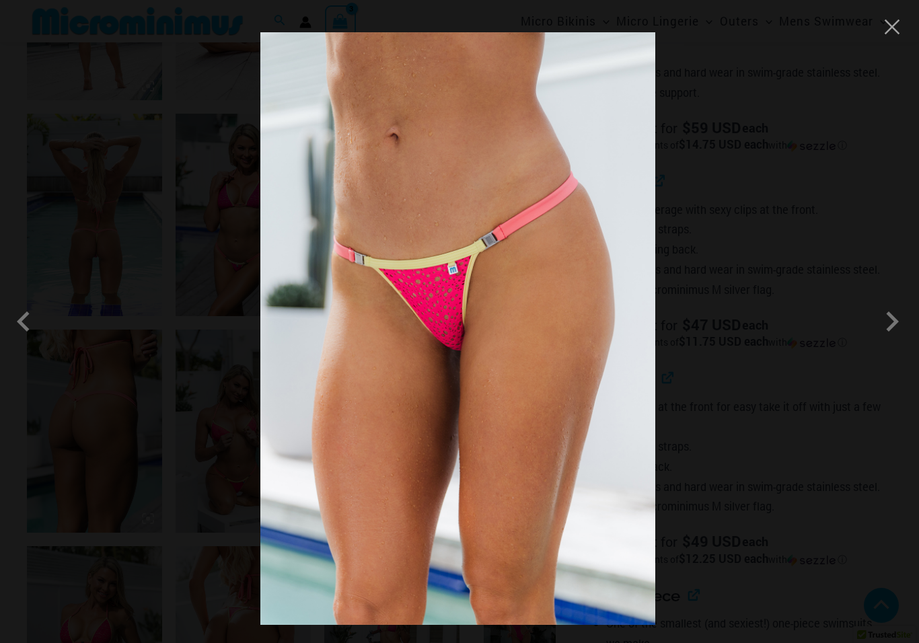
click at [894, 332] on span at bounding box center [892, 321] width 40 height 40
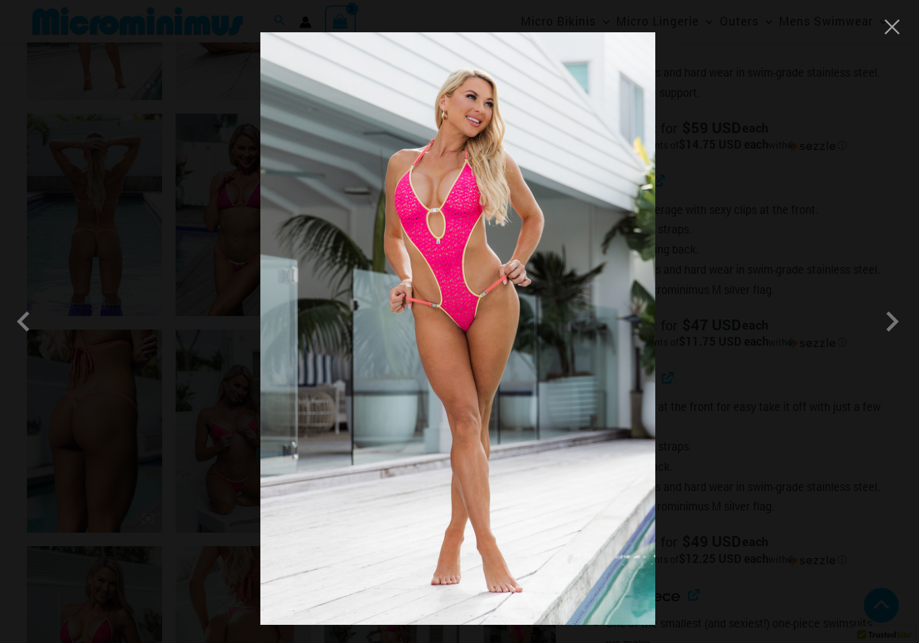
click at [892, 329] on span at bounding box center [892, 321] width 40 height 40
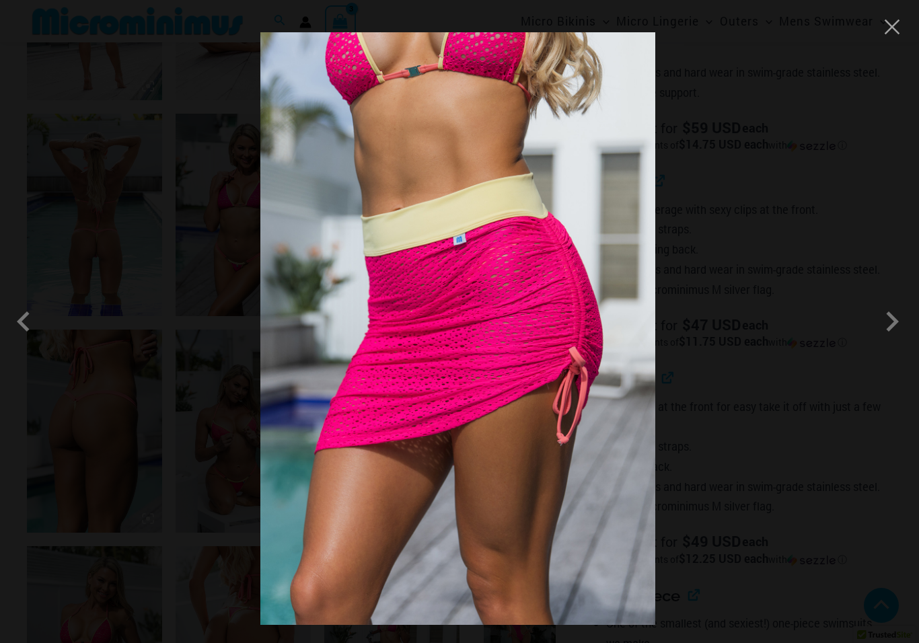
click at [893, 330] on span at bounding box center [892, 321] width 40 height 40
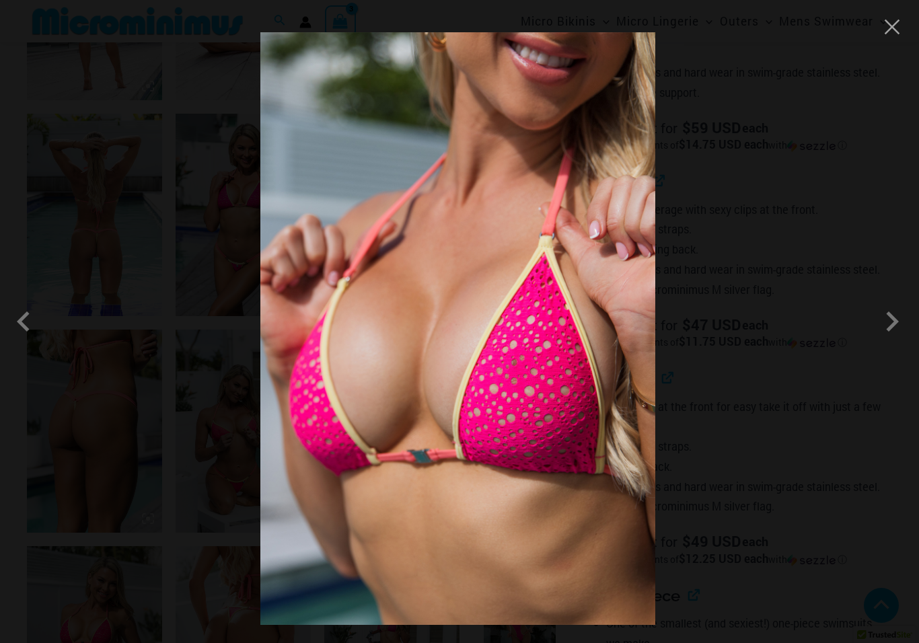
click at [888, 44] on div at bounding box center [459, 321] width 919 height 643
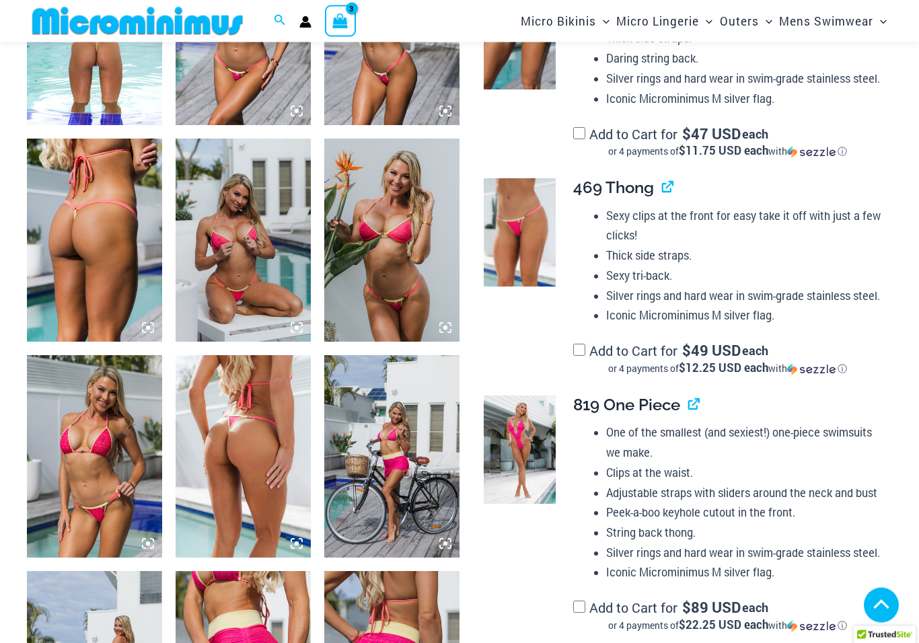
click at [230, 467] on img at bounding box center [243, 457] width 135 height 203
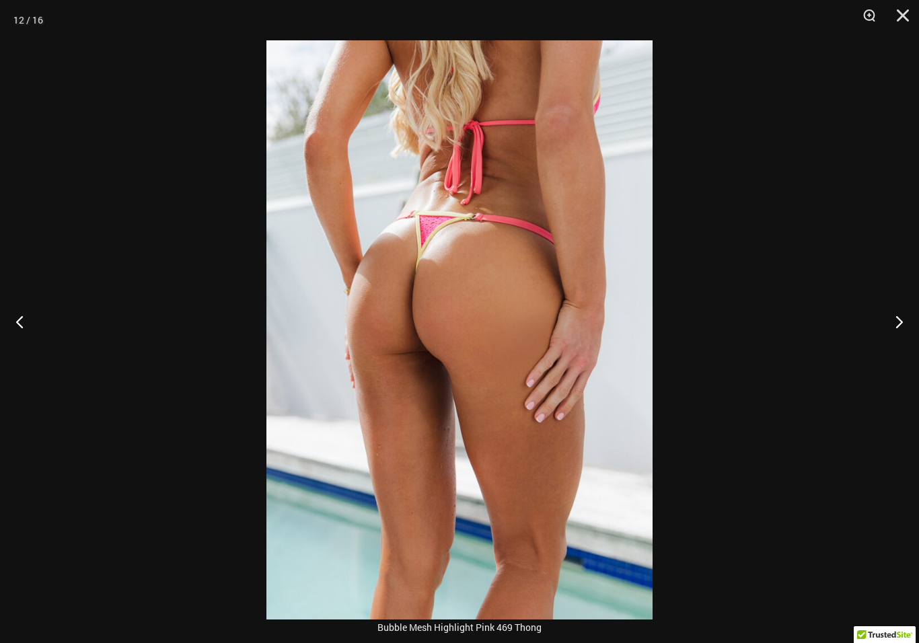
click at [29, 330] on button "Previous" at bounding box center [25, 321] width 50 height 67
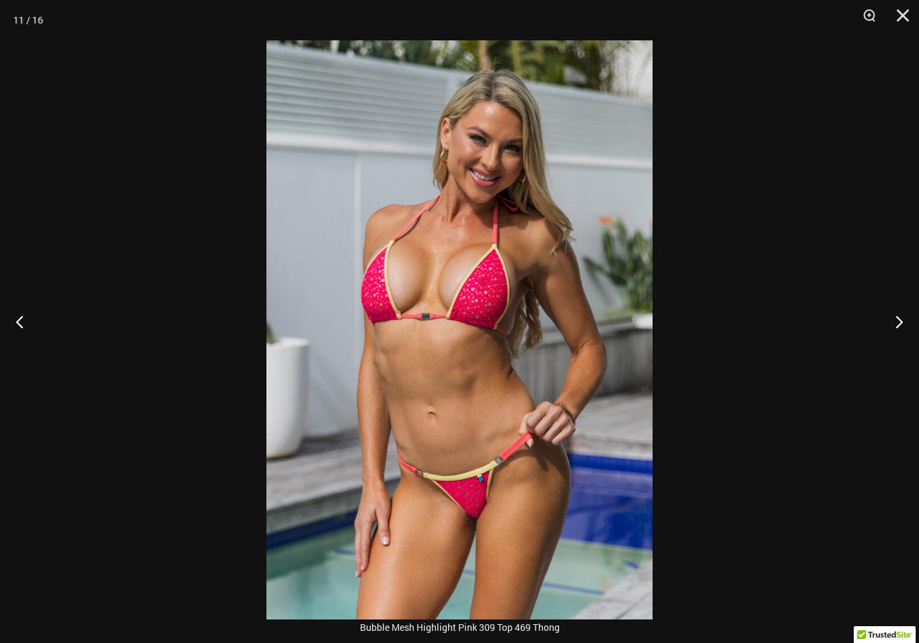
click at [22, 336] on button "Previous" at bounding box center [25, 321] width 50 height 67
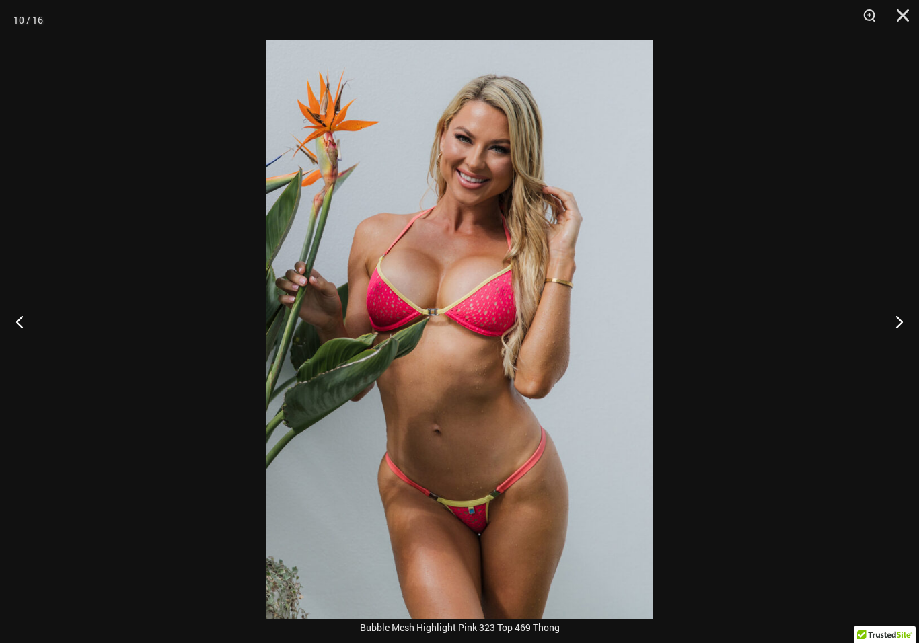
click at [32, 332] on button "Previous" at bounding box center [25, 321] width 50 height 67
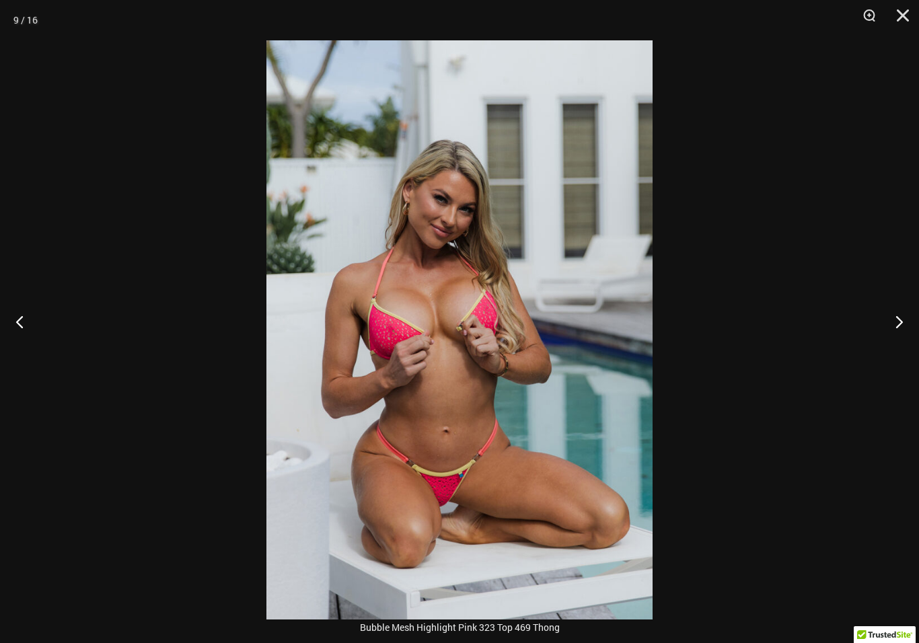
click at [32, 336] on button "Previous" at bounding box center [25, 321] width 50 height 67
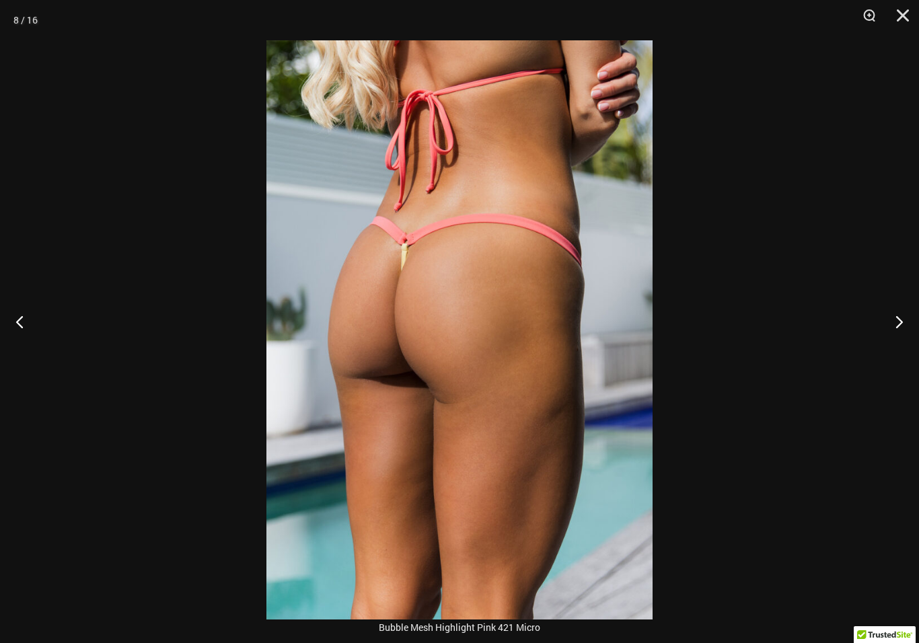
click at [28, 329] on button "Previous" at bounding box center [25, 321] width 50 height 67
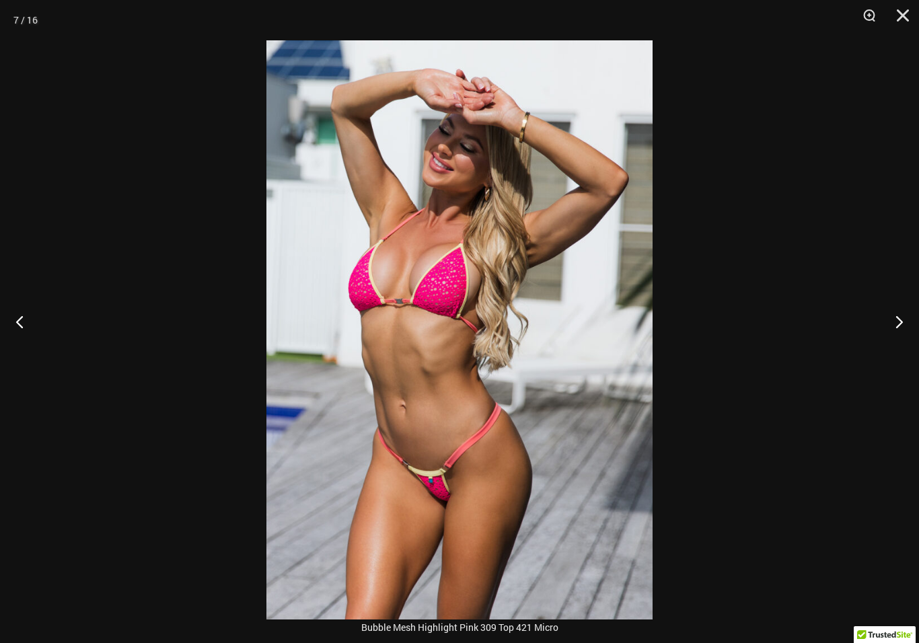
click at [892, 320] on button "Next" at bounding box center [894, 321] width 50 height 67
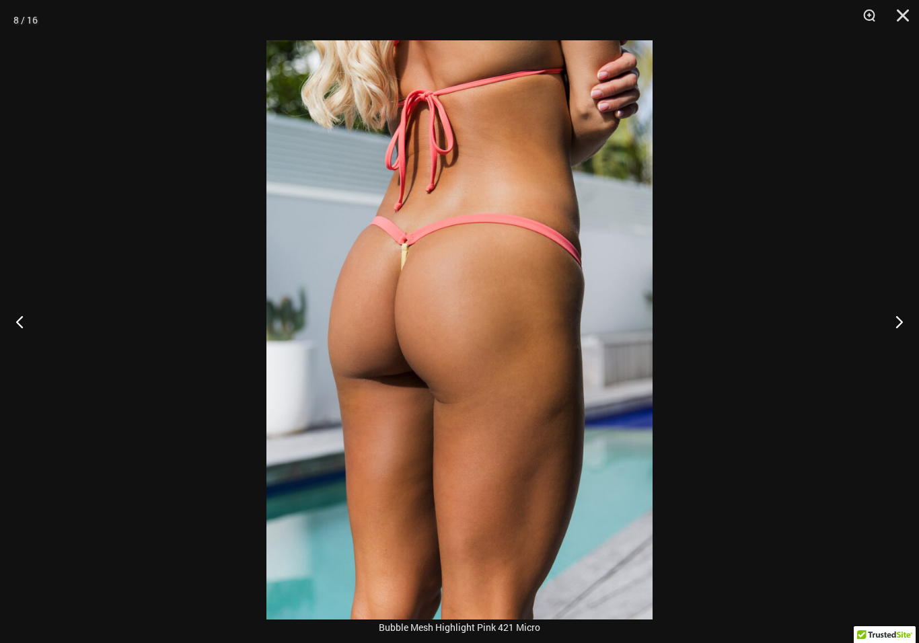
click at [902, 24] on button "Close" at bounding box center [898, 20] width 34 height 40
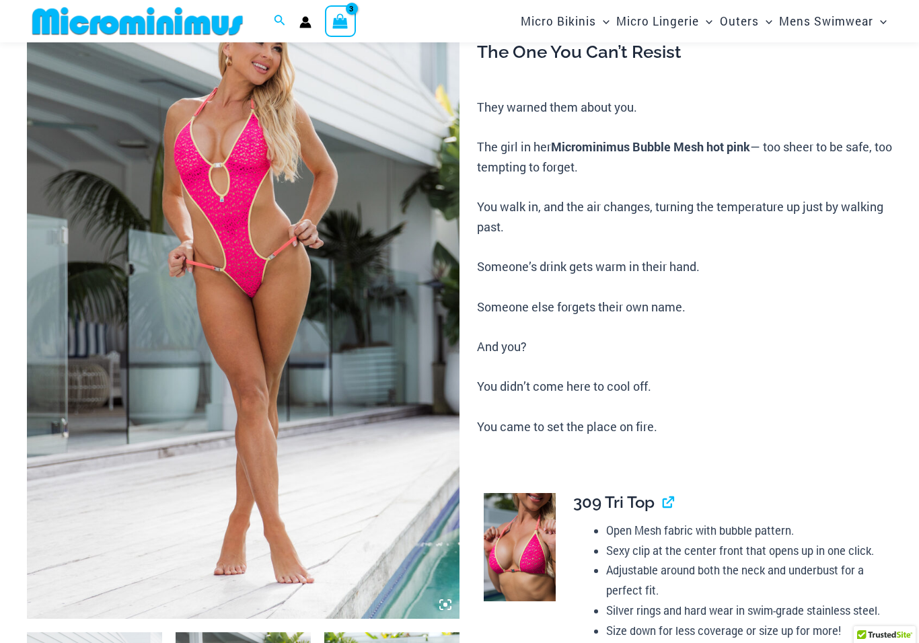
scroll to position [135, 0]
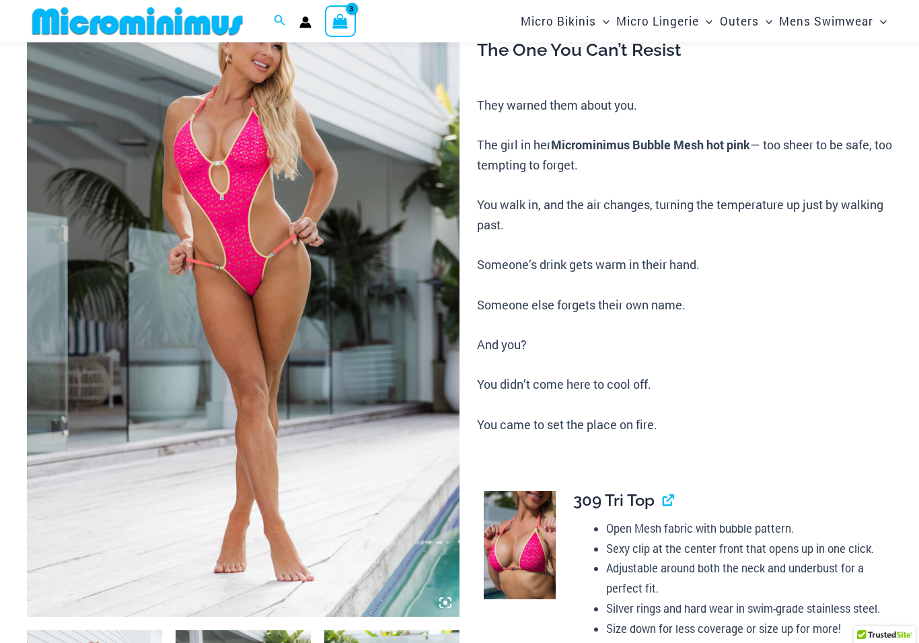
click at [260, 229] on img at bounding box center [243, 292] width 433 height 649
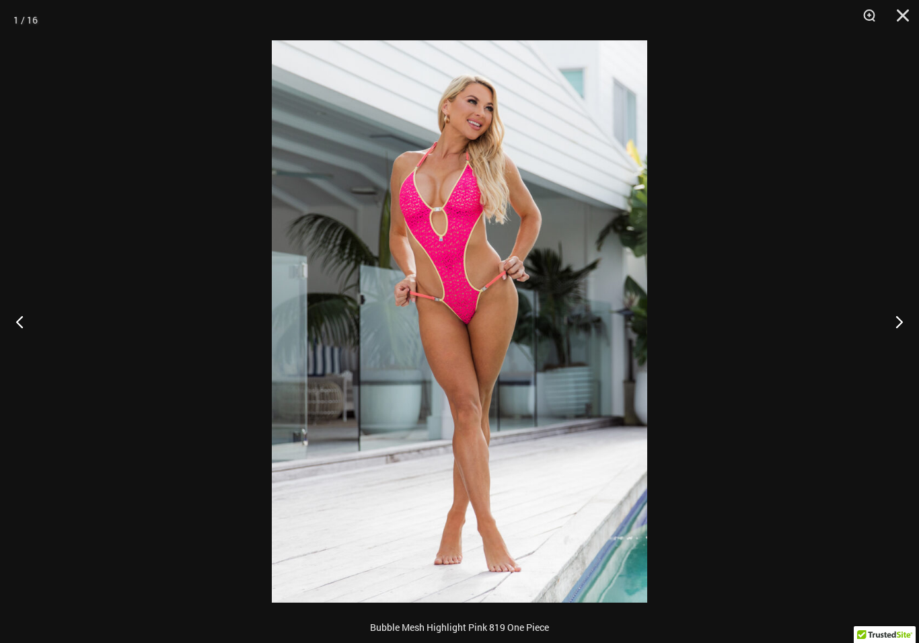
click at [902, 338] on button "Next" at bounding box center [894, 321] width 50 height 67
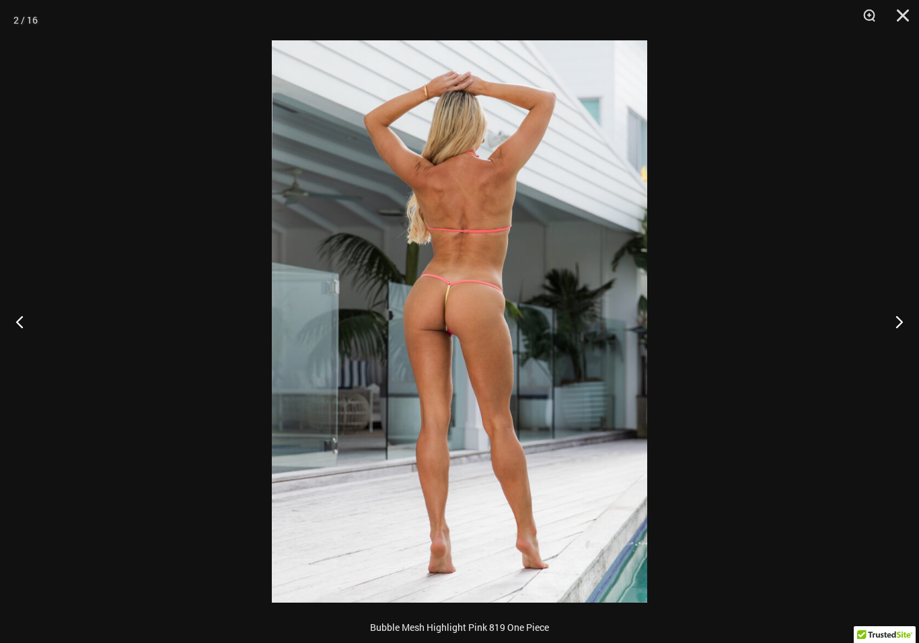
click at [894, 324] on button "Next" at bounding box center [894, 321] width 50 height 67
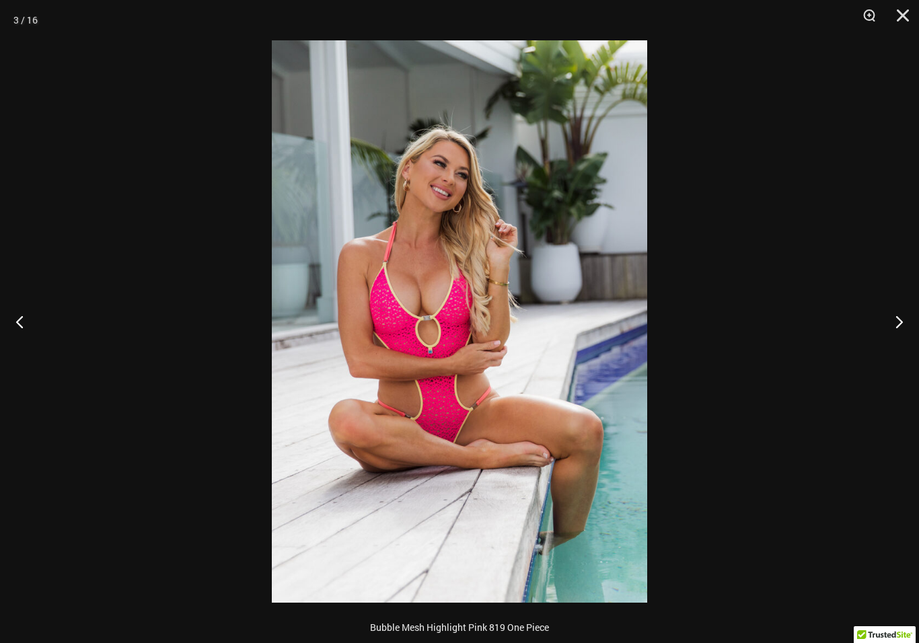
click at [893, 330] on button "Next" at bounding box center [894, 321] width 50 height 67
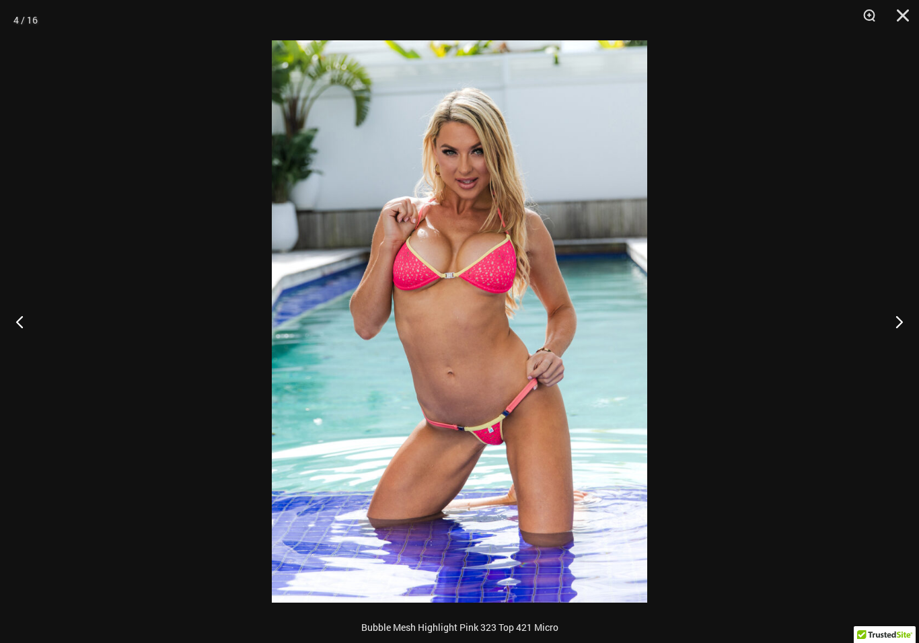
click at [898, 332] on button "Next" at bounding box center [894, 321] width 50 height 67
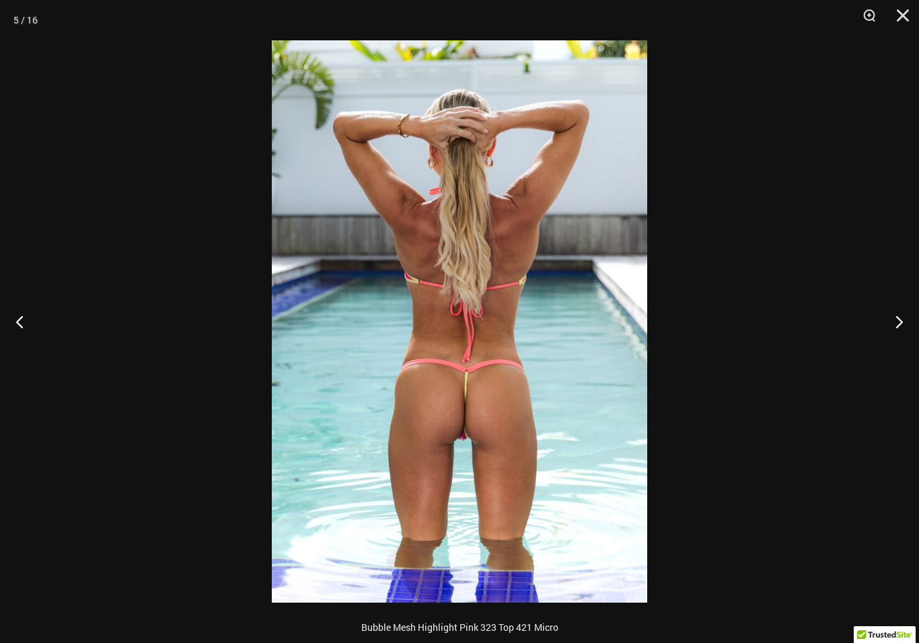
click at [883, 344] on button "Next" at bounding box center [894, 321] width 50 height 67
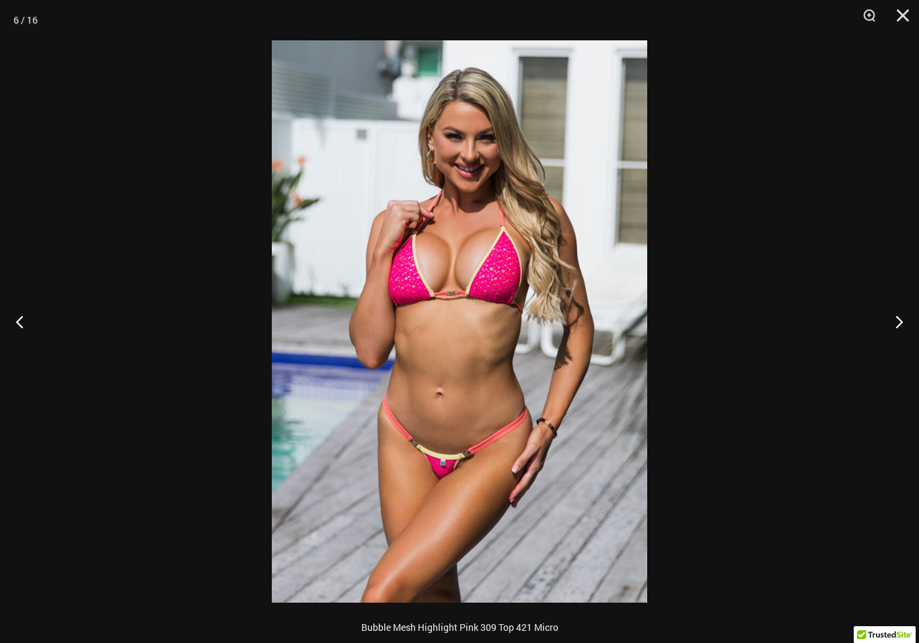
click at [890, 336] on button "Next" at bounding box center [894, 321] width 50 height 67
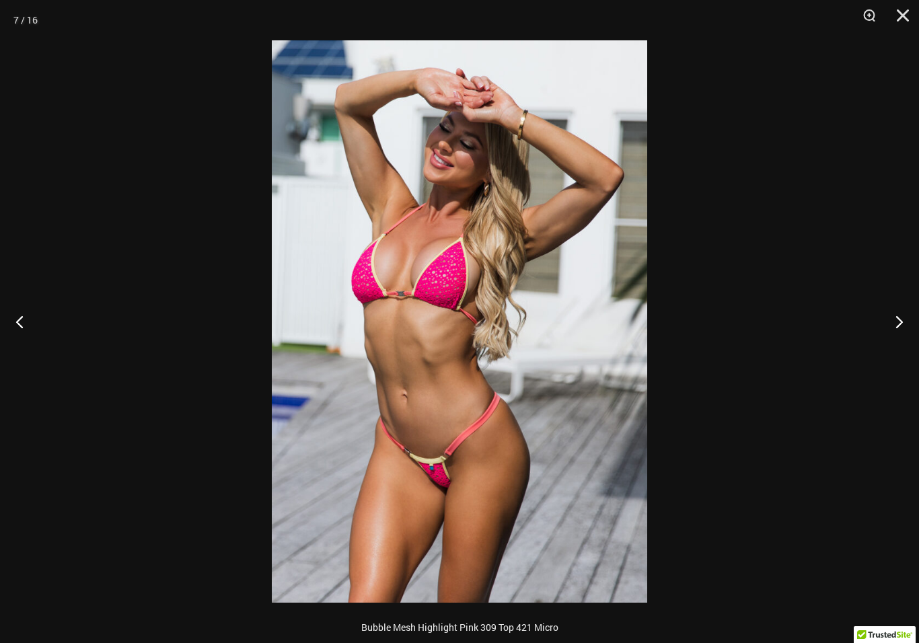
click at [29, 336] on button "Previous" at bounding box center [25, 321] width 50 height 67
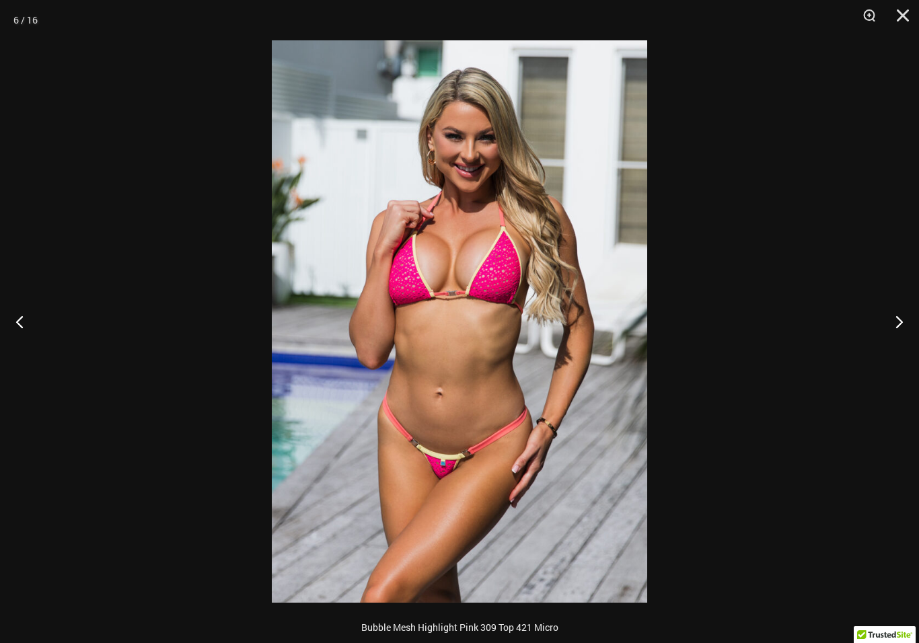
click at [20, 338] on button "Previous" at bounding box center [25, 321] width 50 height 67
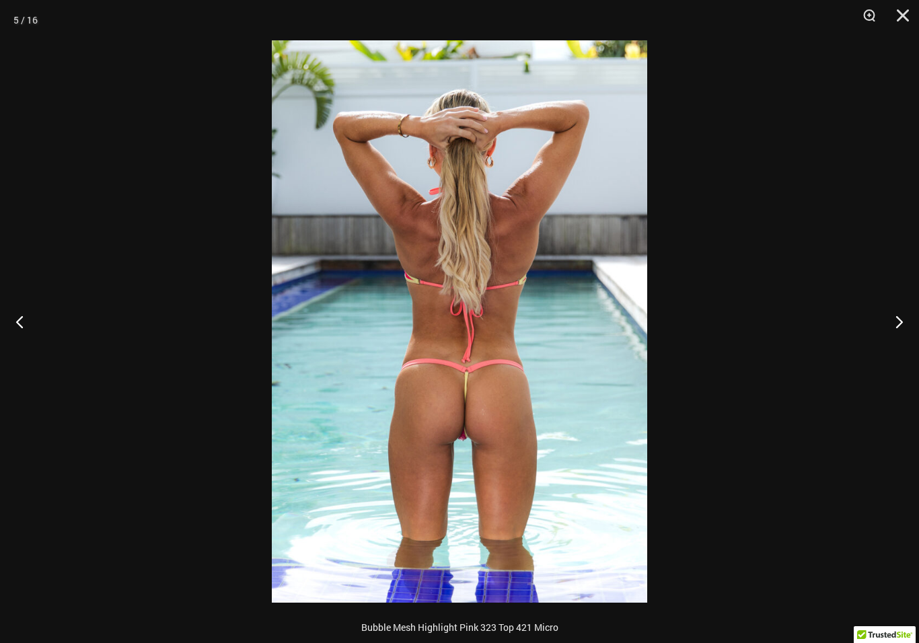
click at [31, 338] on button "Previous" at bounding box center [25, 321] width 50 height 67
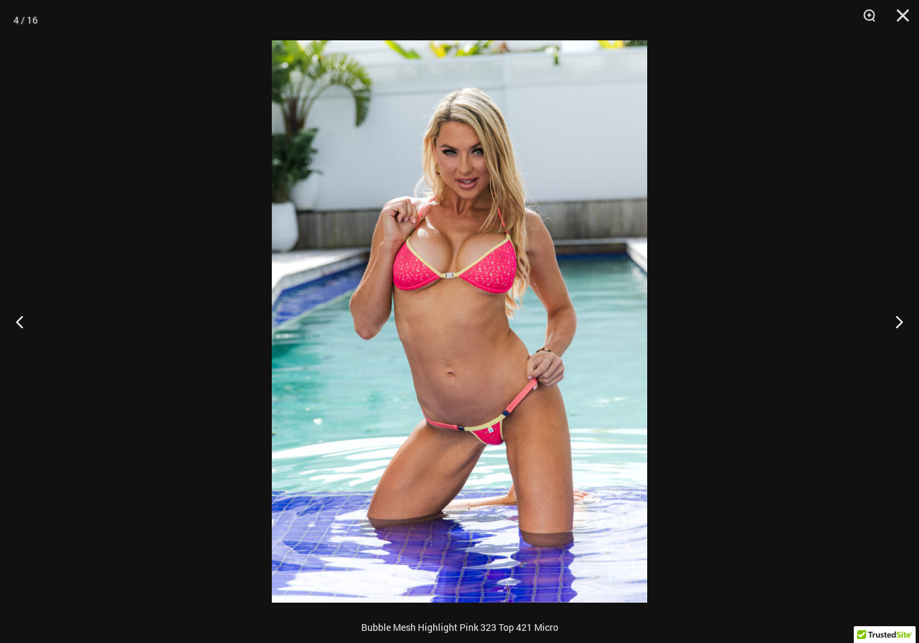
click at [906, 22] on button "Close" at bounding box center [898, 20] width 34 height 40
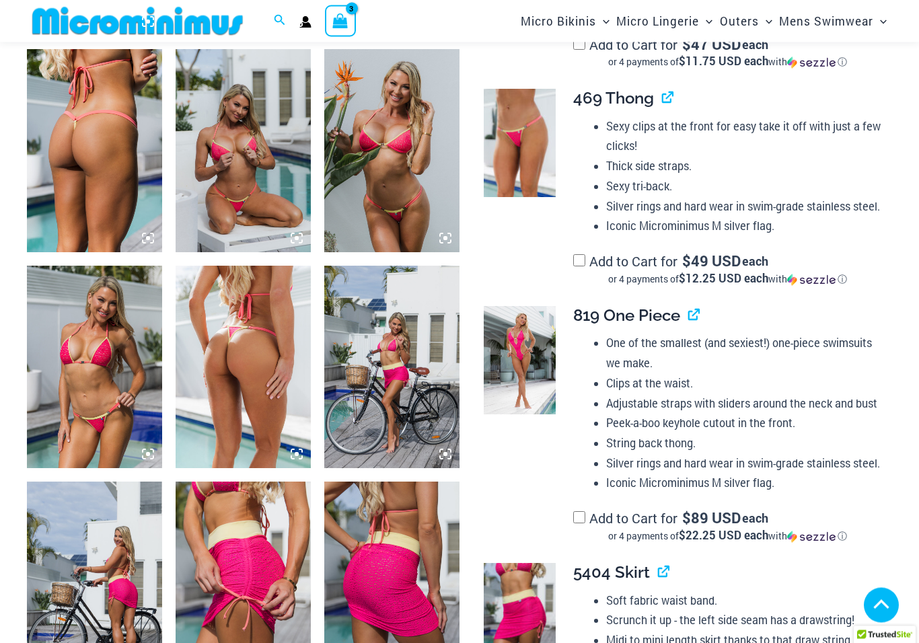
scroll to position [1147, 0]
click at [527, 353] on img at bounding box center [520, 361] width 72 height 108
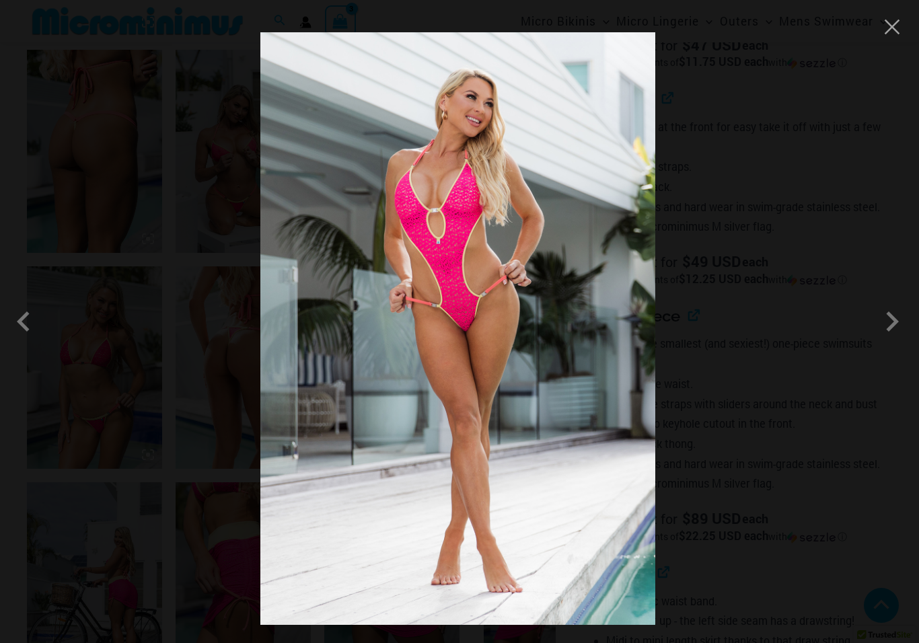
click at [544, 300] on img at bounding box center [457, 328] width 395 height 593
click at [482, 308] on img at bounding box center [457, 328] width 395 height 593
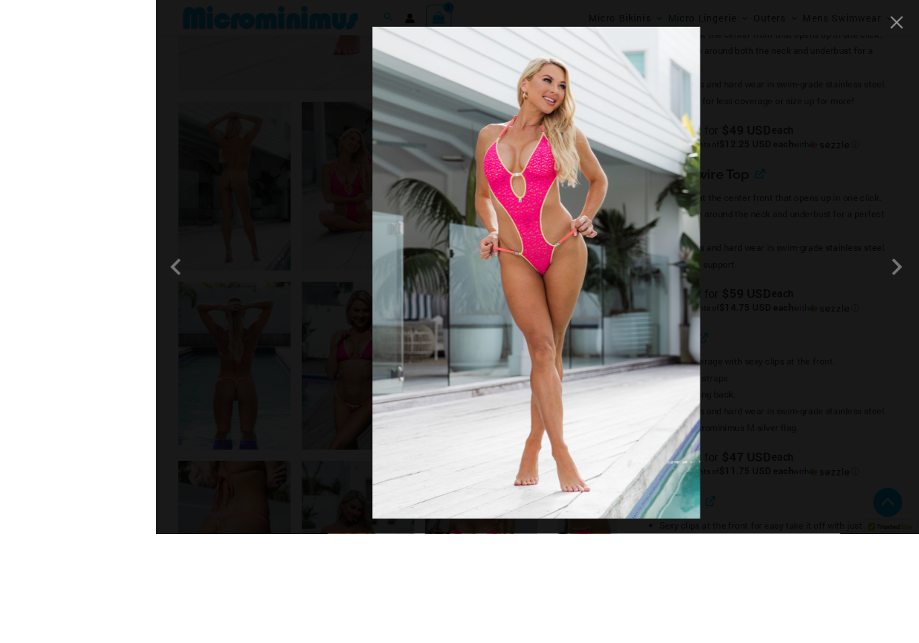
scroll to position [865, 0]
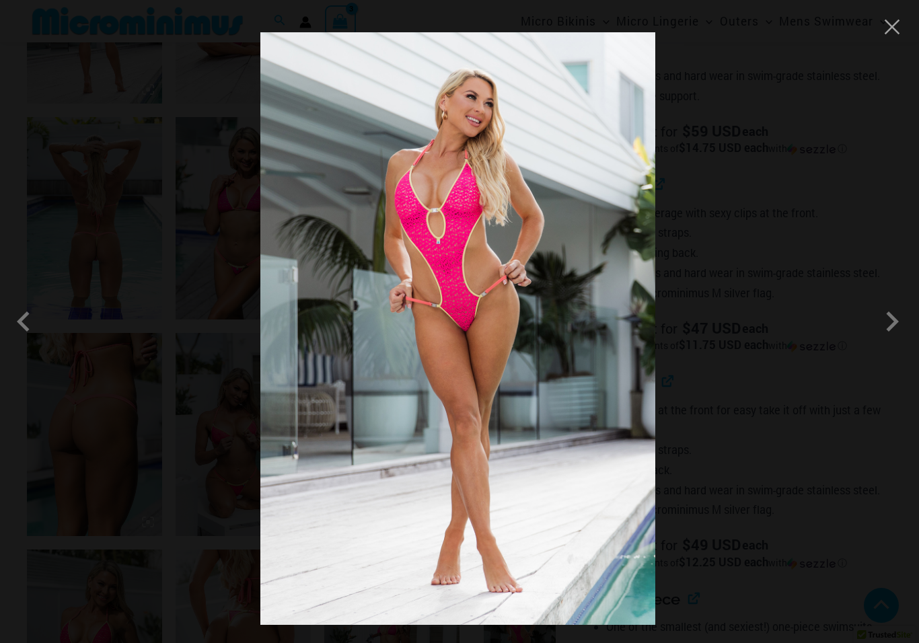
click at [900, 334] on span at bounding box center [892, 321] width 40 height 40
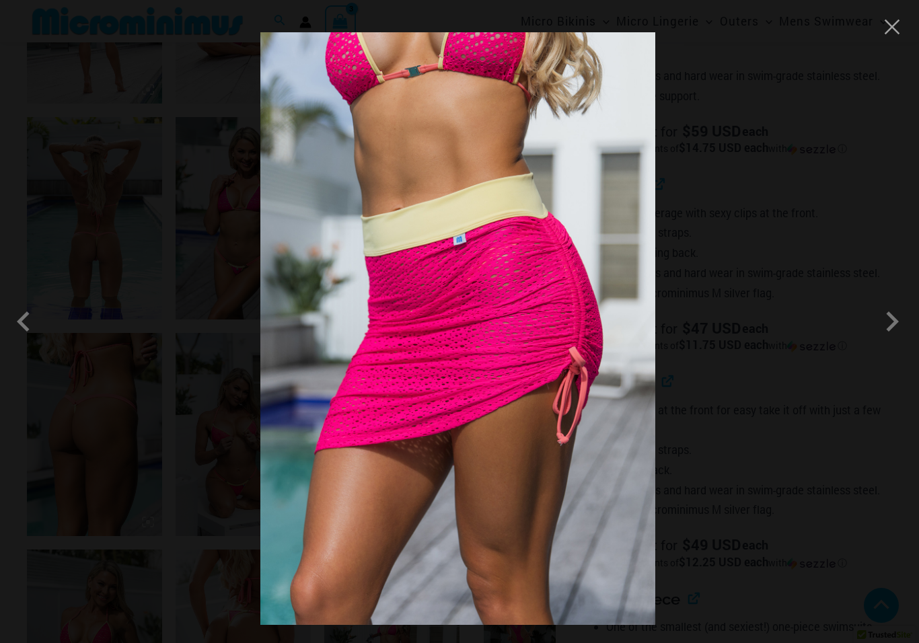
click at [886, 339] on span at bounding box center [892, 321] width 40 height 40
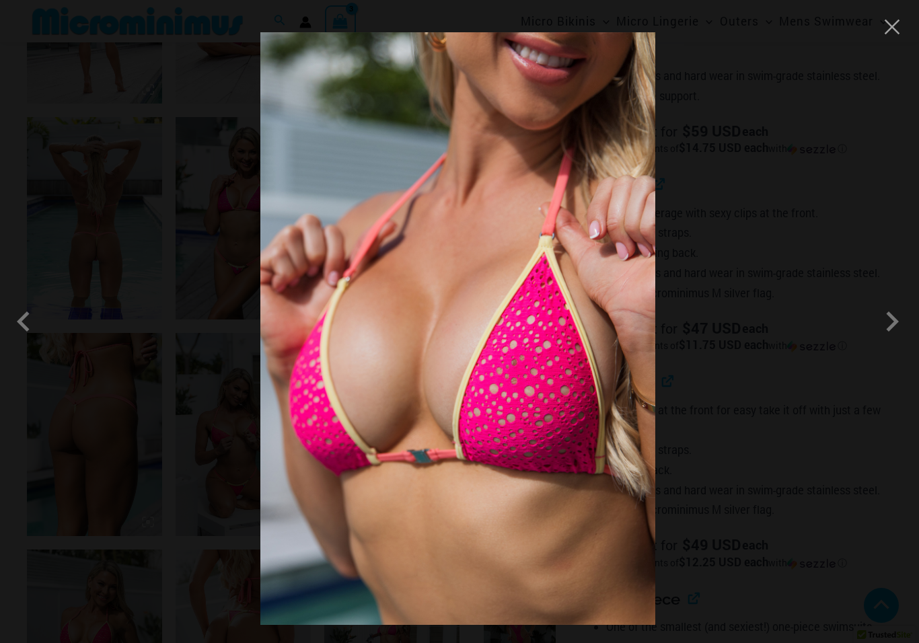
click at [24, 334] on span at bounding box center [27, 321] width 40 height 40
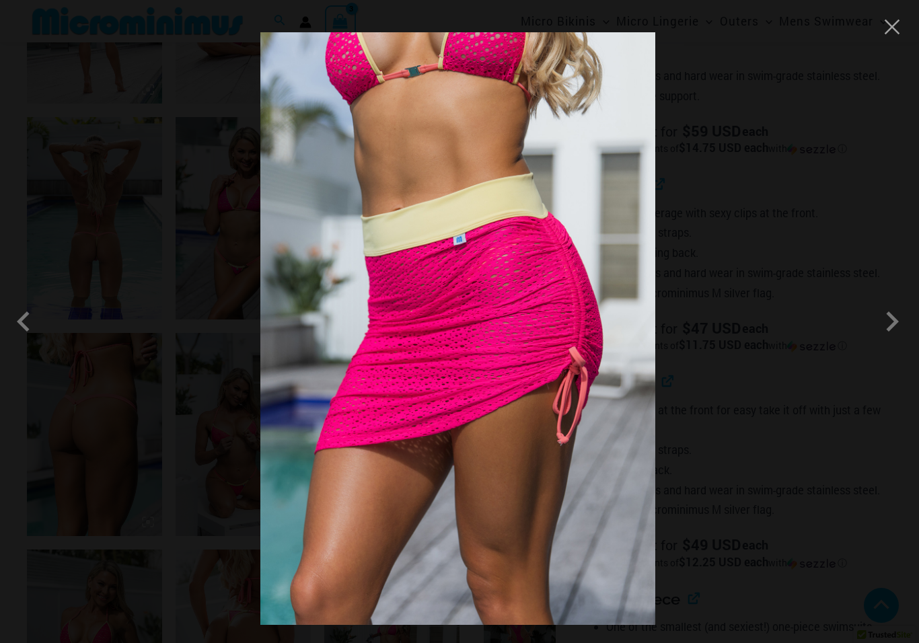
click at [892, 26] on button "Close" at bounding box center [892, 27] width 20 height 20
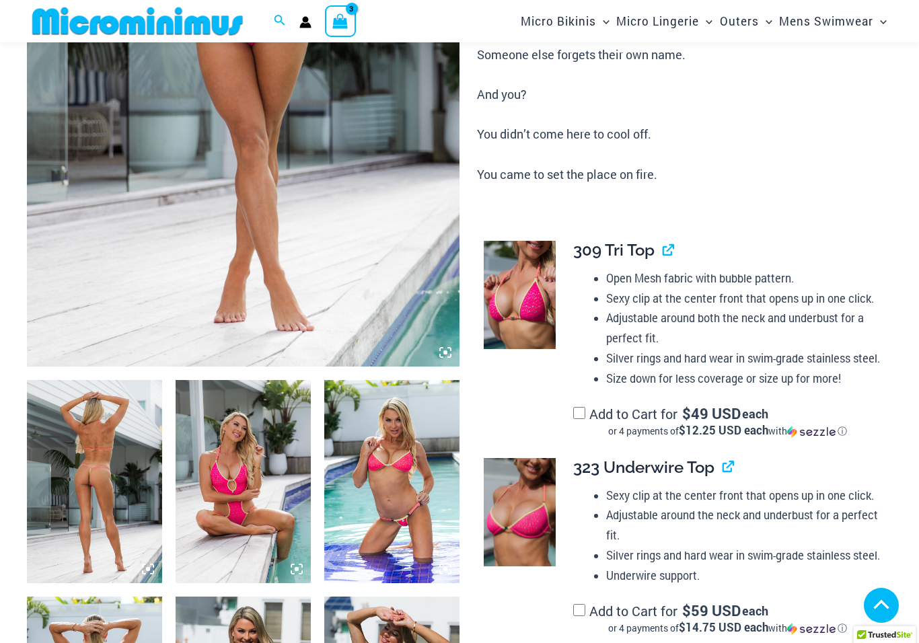
scroll to position [386, 0]
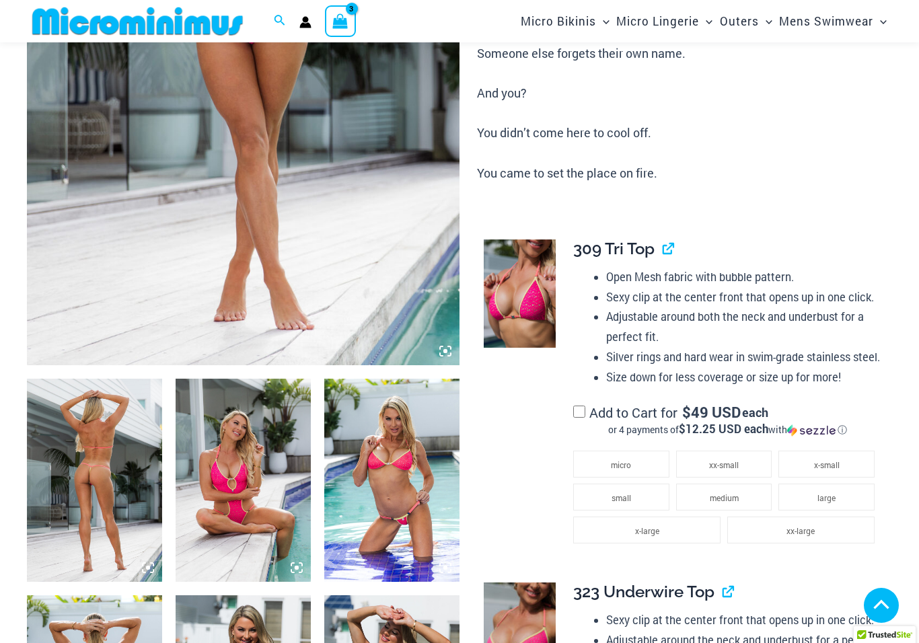
click at [660, 523] on li "x-large" at bounding box center [646, 530] width 147 height 27
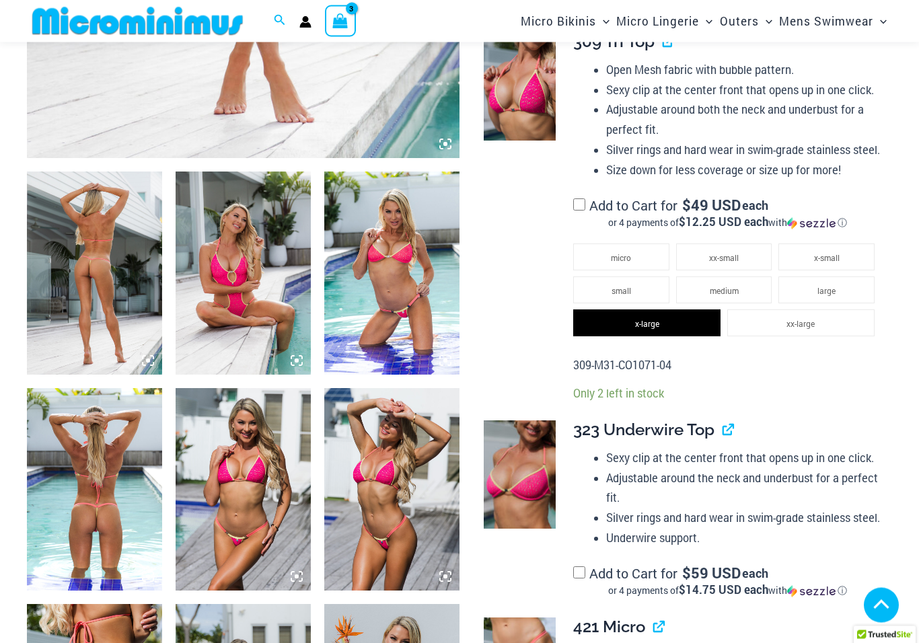
scroll to position [586, 0]
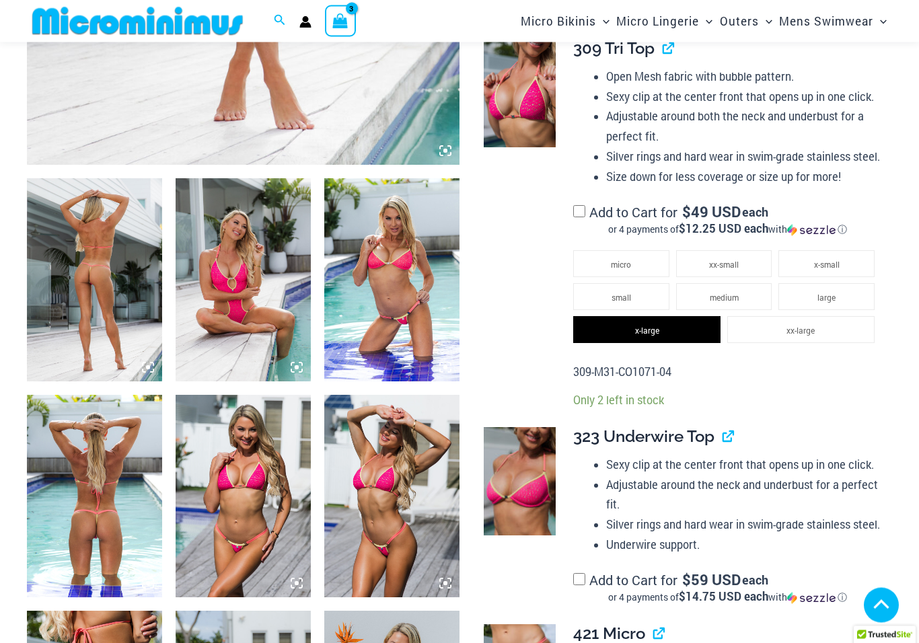
click at [673, 326] on li "x-large" at bounding box center [646, 330] width 147 height 27
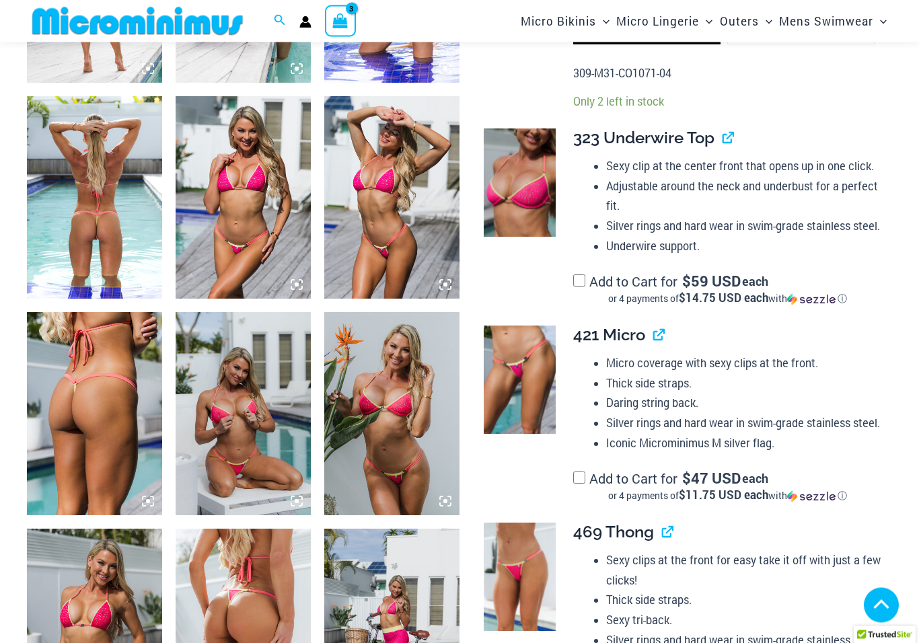
scroll to position [885, 0]
click at [528, 384] on img at bounding box center [520, 380] width 72 height 108
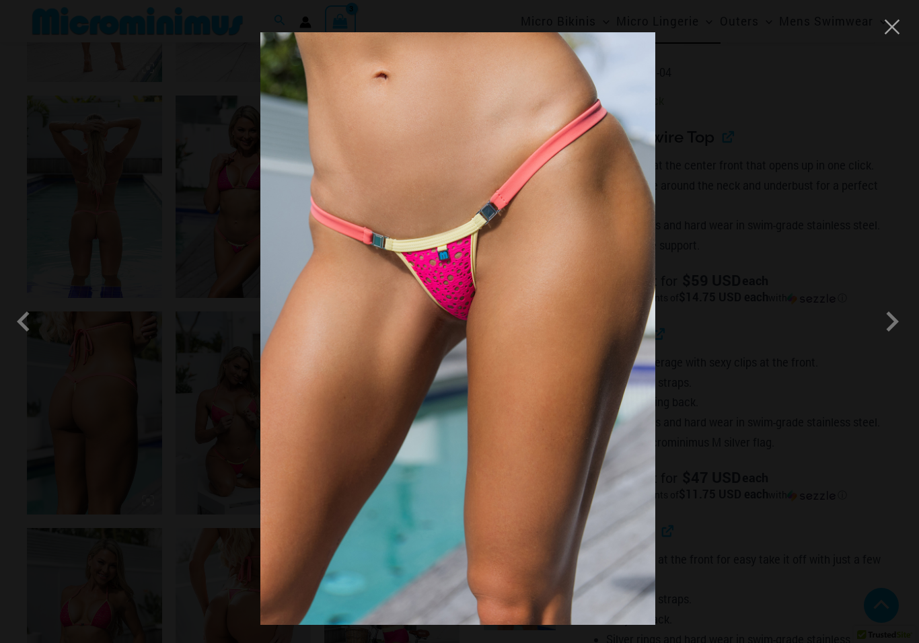
click at [892, 34] on button "Close" at bounding box center [892, 27] width 20 height 20
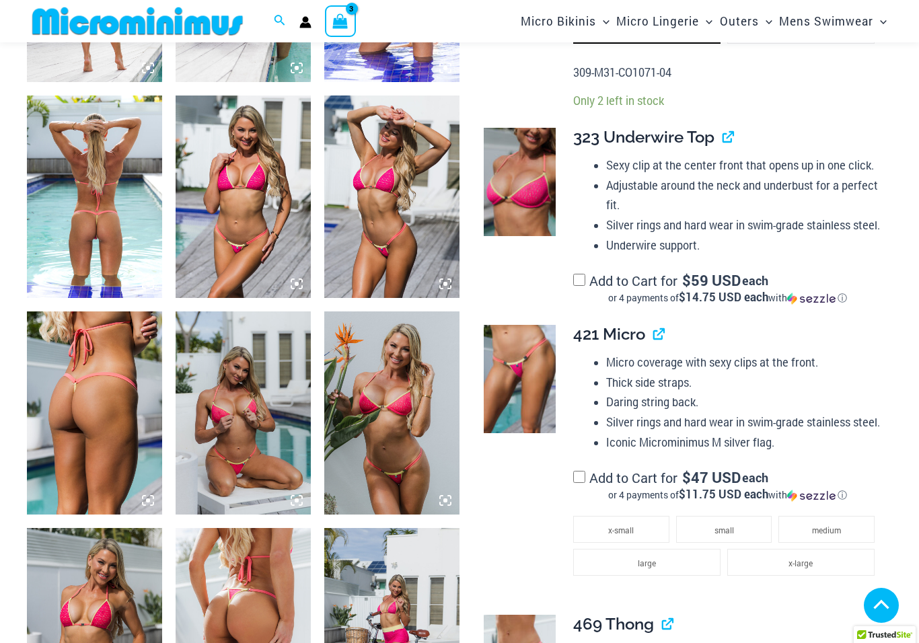
click at [672, 556] on li "large" at bounding box center [646, 562] width 147 height 27
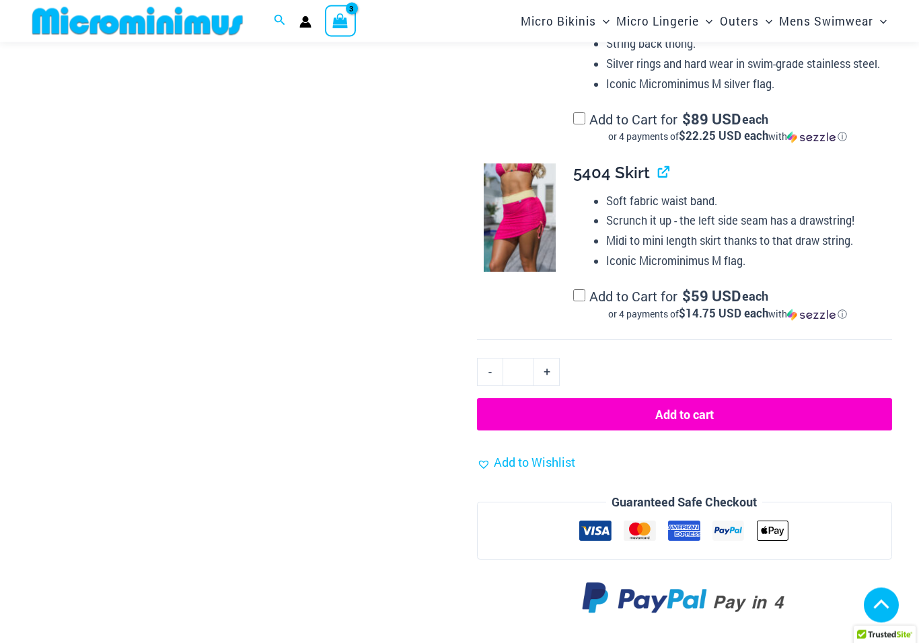
scroll to position [1856, 0]
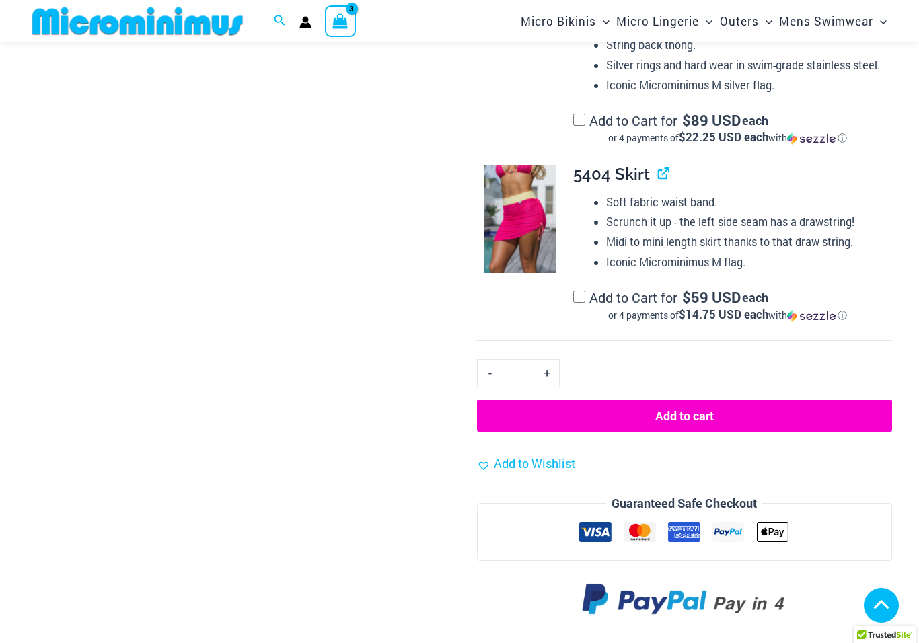
click at [748, 401] on button "Add to cart" at bounding box center [684, 416] width 415 height 32
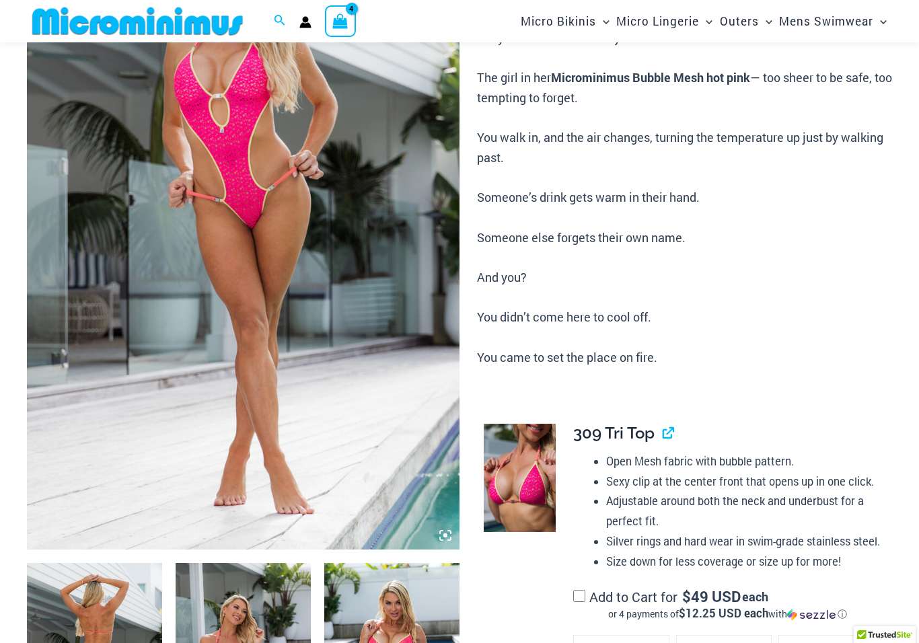
scroll to position [35, 0]
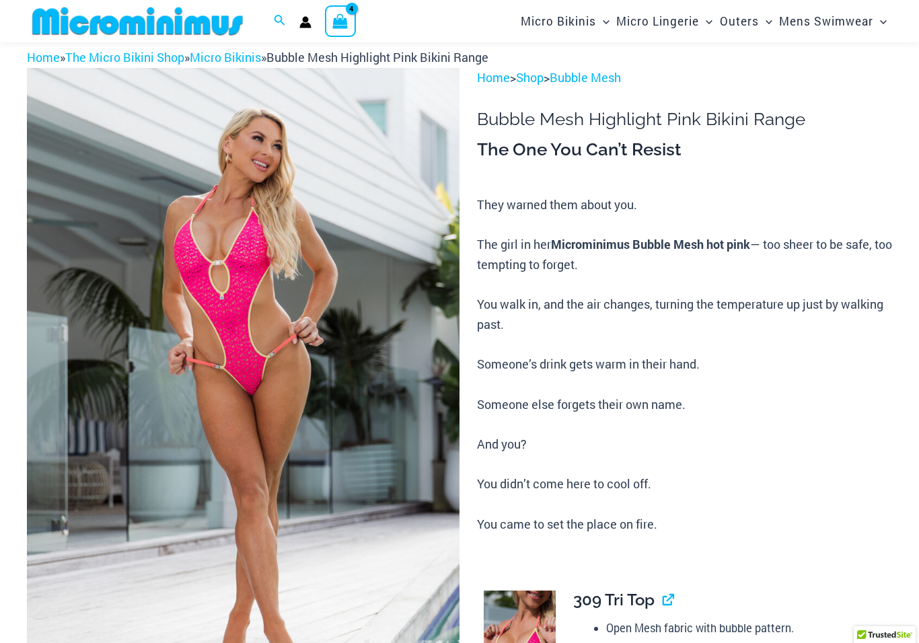
click at [342, 27] on icon "View Shopping Cart, 4 items" at bounding box center [340, 20] width 15 height 15
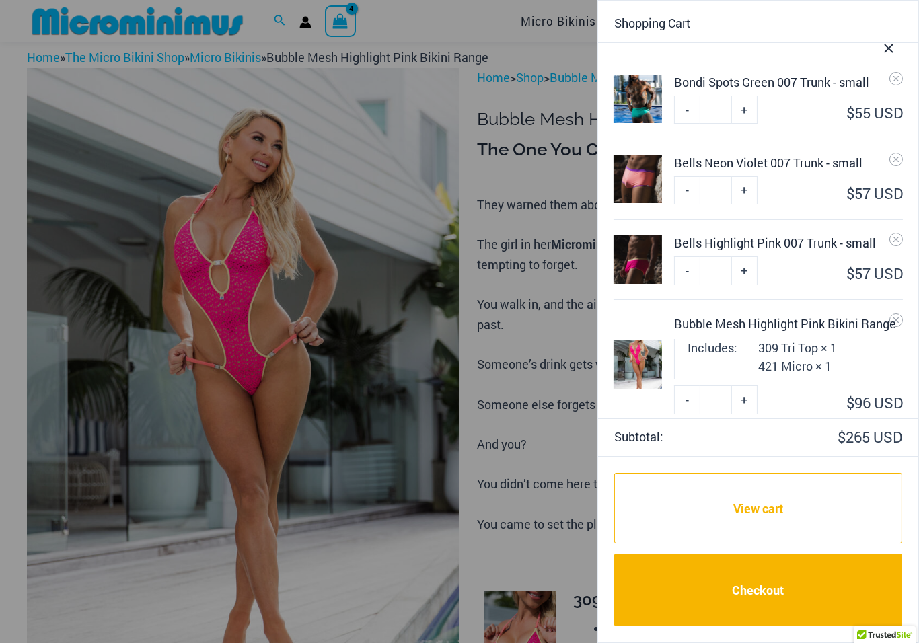
click at [805, 355] on p "309 Tri Top × 1 421 Micro × 1" at bounding box center [797, 357] width 79 height 36
click at [794, 332] on div "Bubble Mesh Highlight Pink Bikini Range" at bounding box center [788, 324] width 228 height 18
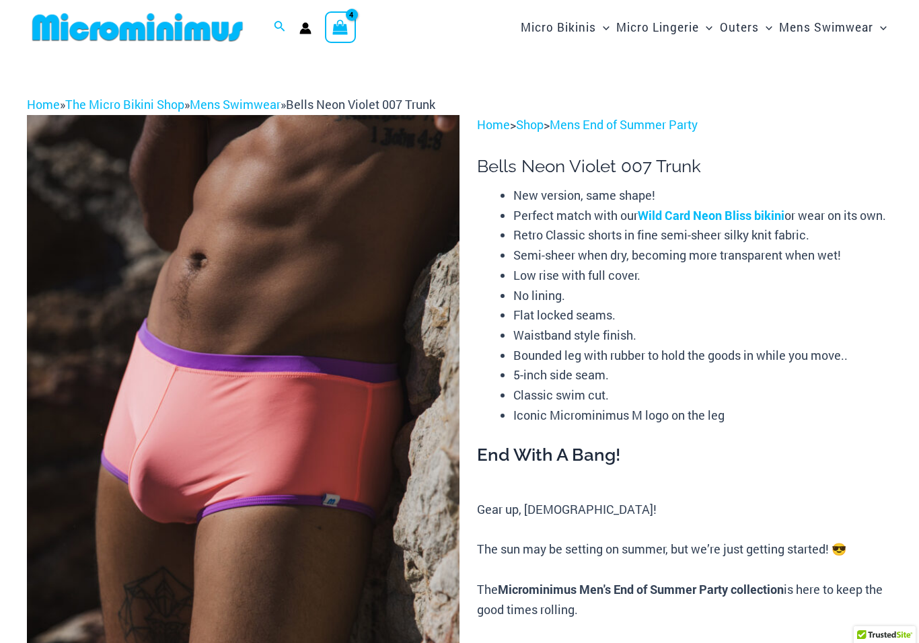
click at [345, 28] on icon "View Shopping Cart, 4 items" at bounding box center [340, 27] width 15 height 15
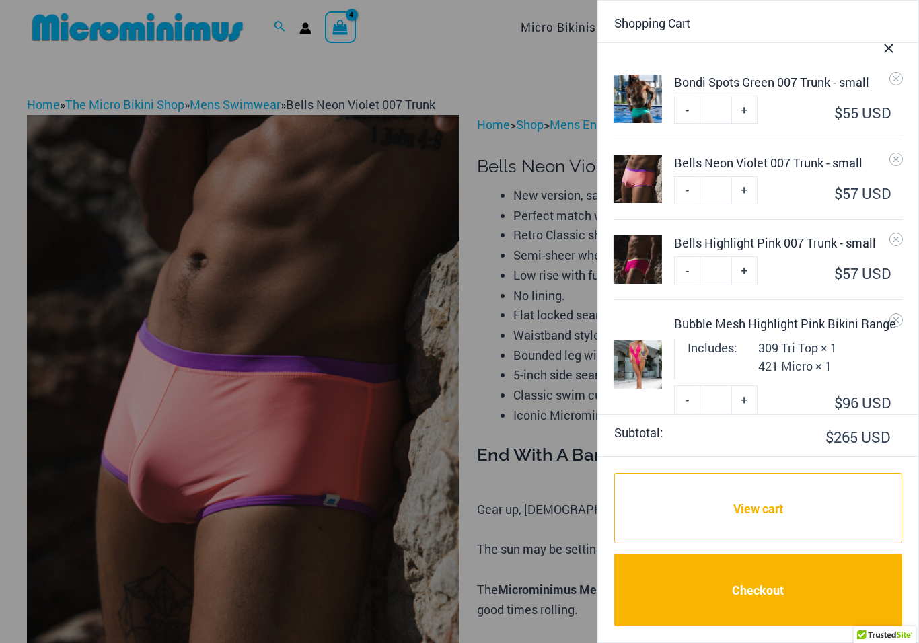
click at [811, 79] on div "Bondi Spots Green 007 Trunk - small" at bounding box center [788, 82] width 228 height 18
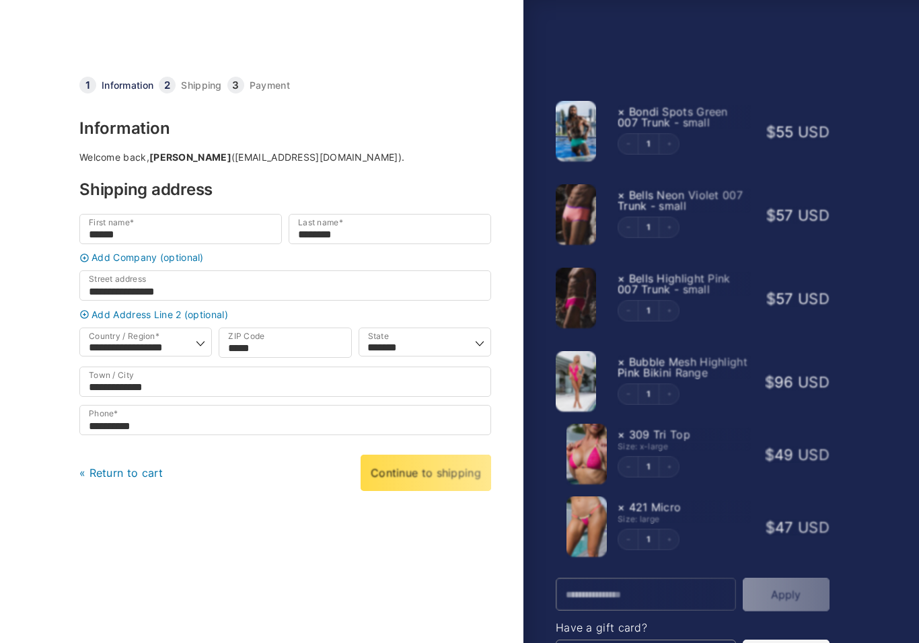
select select "**"
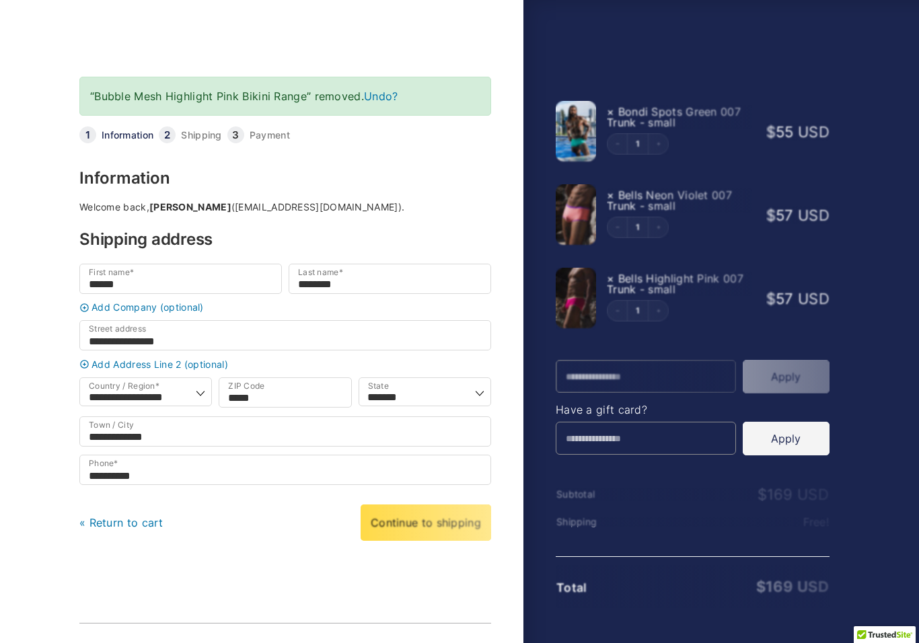
select select "**"
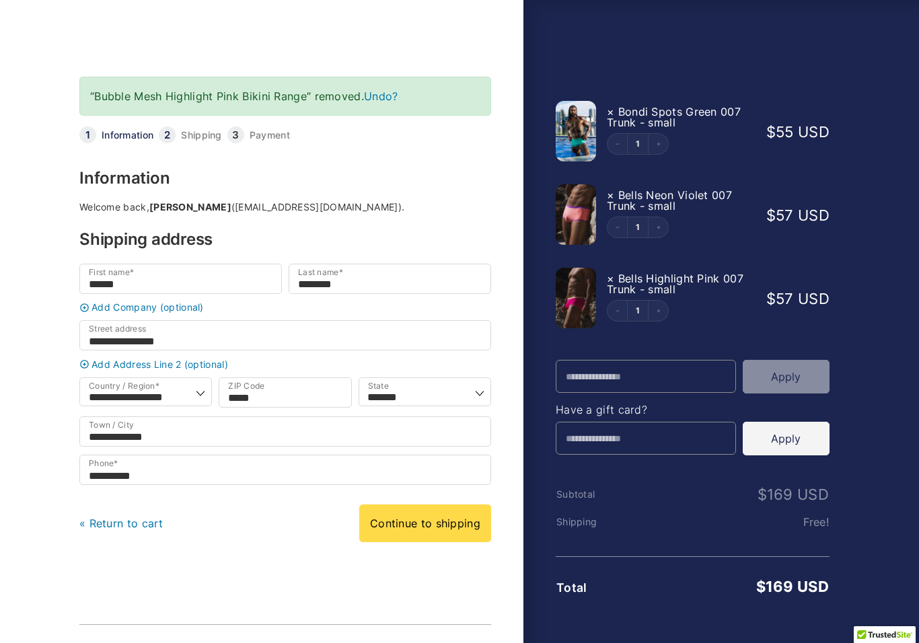
click at [447, 532] on link "Continue to shipping" at bounding box center [425, 524] width 132 height 38
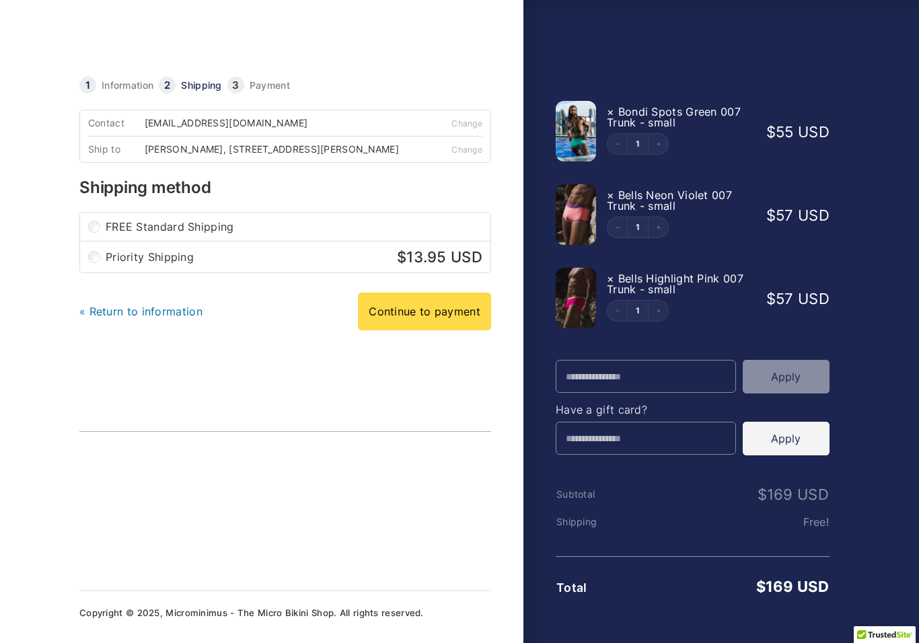
click at [435, 330] on link "Continue to payment" at bounding box center [424, 312] width 133 height 38
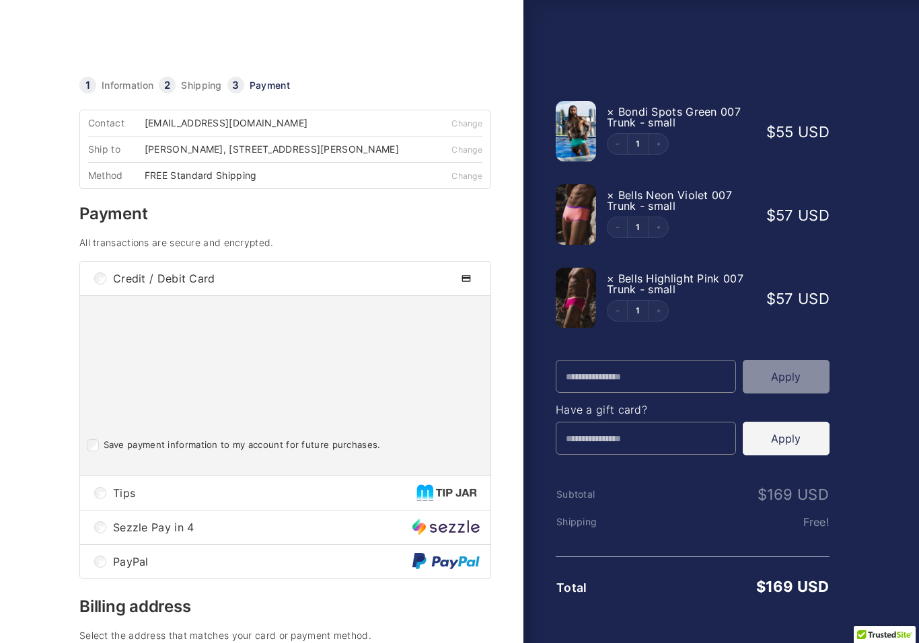
click at [443, 534] on img at bounding box center [445, 527] width 67 height 17
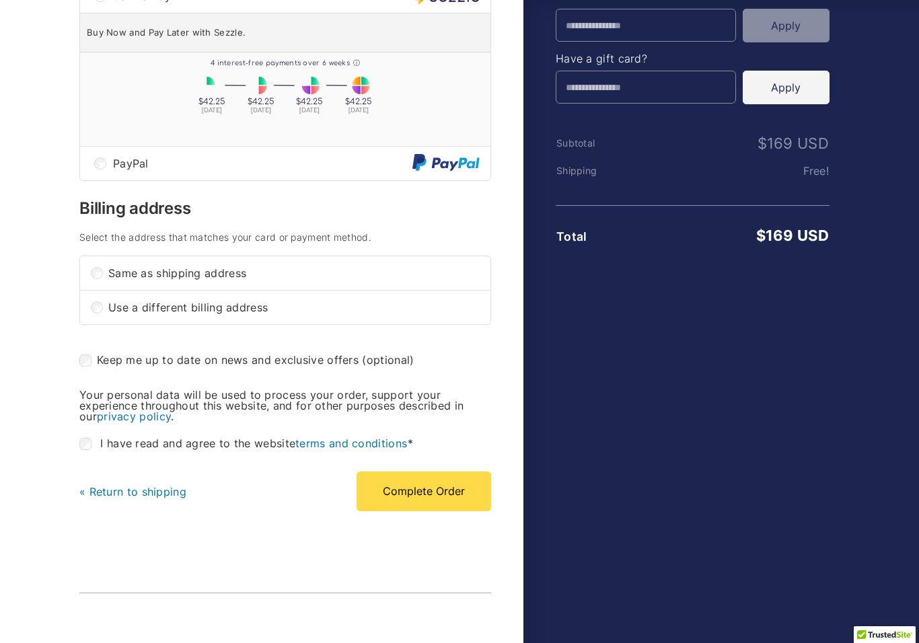
scroll to position [357, 0]
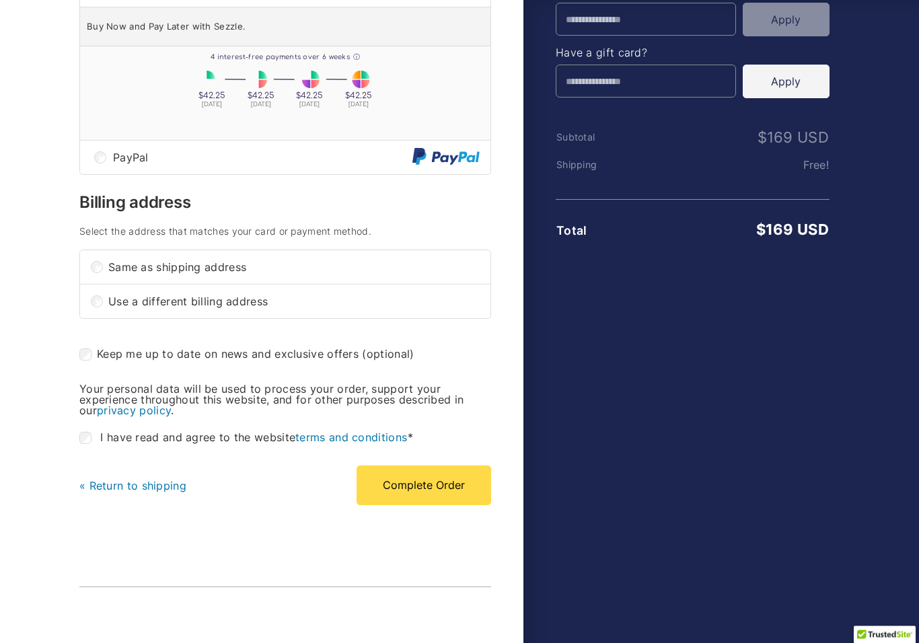
click at [424, 504] on button "Complete Order" at bounding box center [424, 485] width 135 height 39
